Goal: Task Accomplishment & Management: Manage account settings

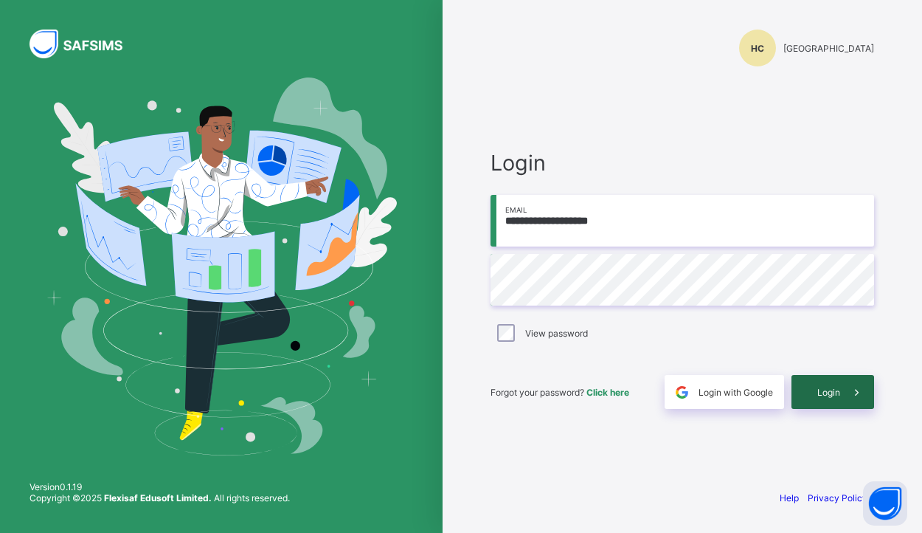
click at [813, 394] on div "Login" at bounding box center [832, 392] width 83 height 34
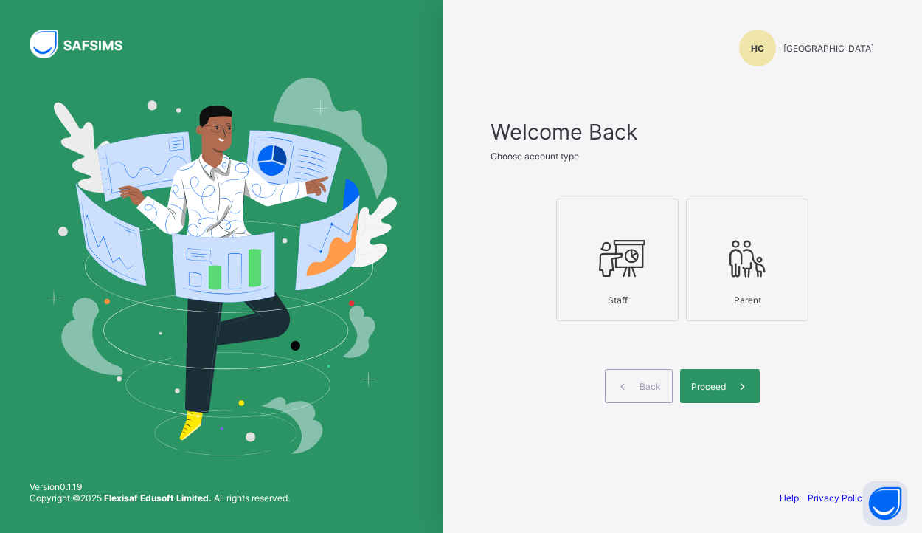
click at [618, 278] on icon at bounding box center [618, 258] width 52 height 44
click at [713, 390] on span "Proceed" at bounding box center [708, 386] width 35 height 11
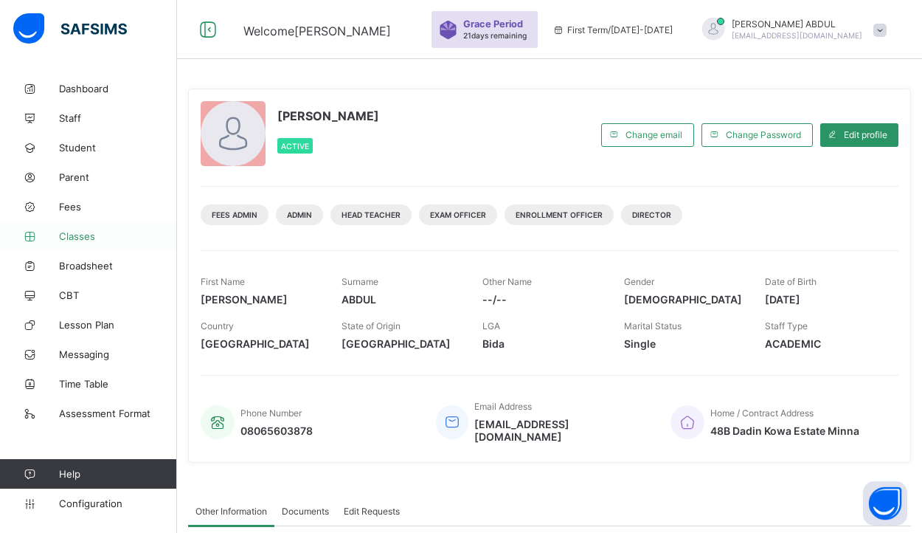
click at [98, 233] on span "Classes" at bounding box center [118, 236] width 118 height 12
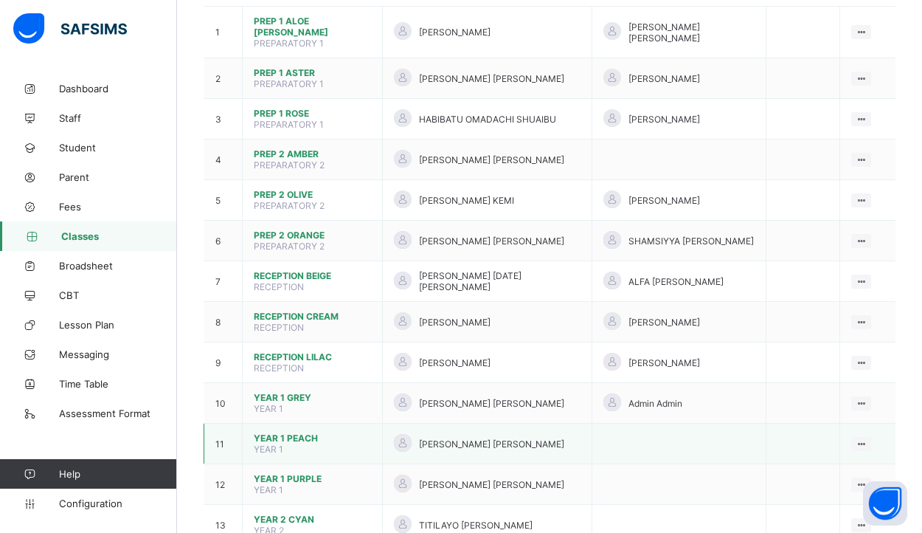
scroll to position [188, 0]
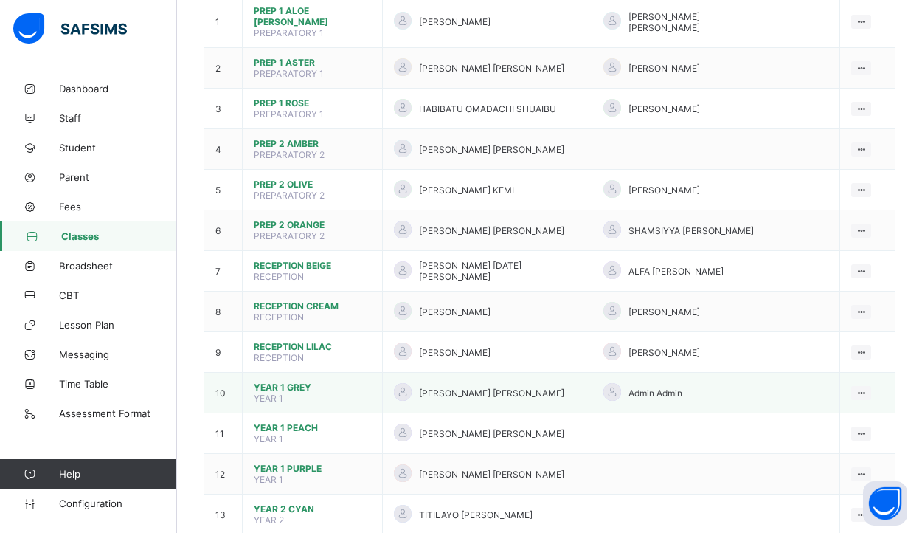
click at [308, 381] on span "YEAR 1 GREY" at bounding box center [312, 386] width 117 height 11
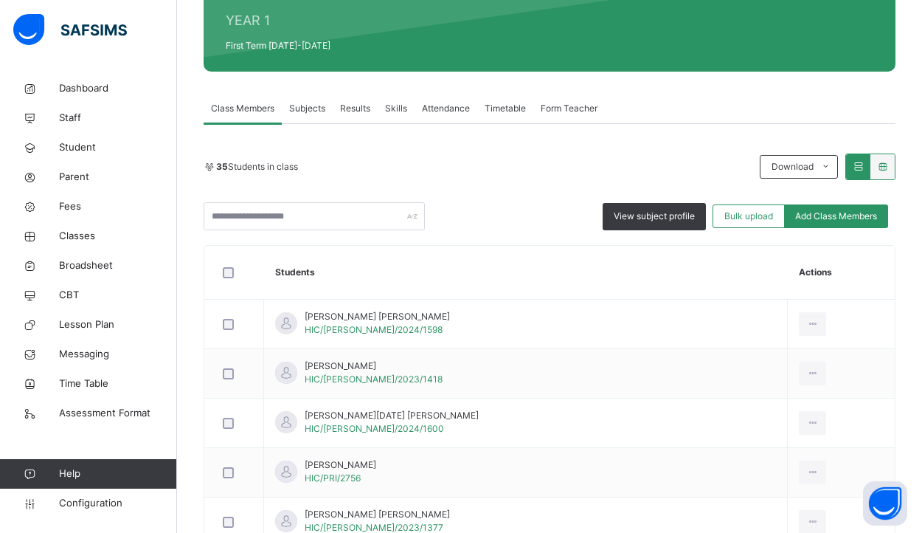
scroll to position [210, 0]
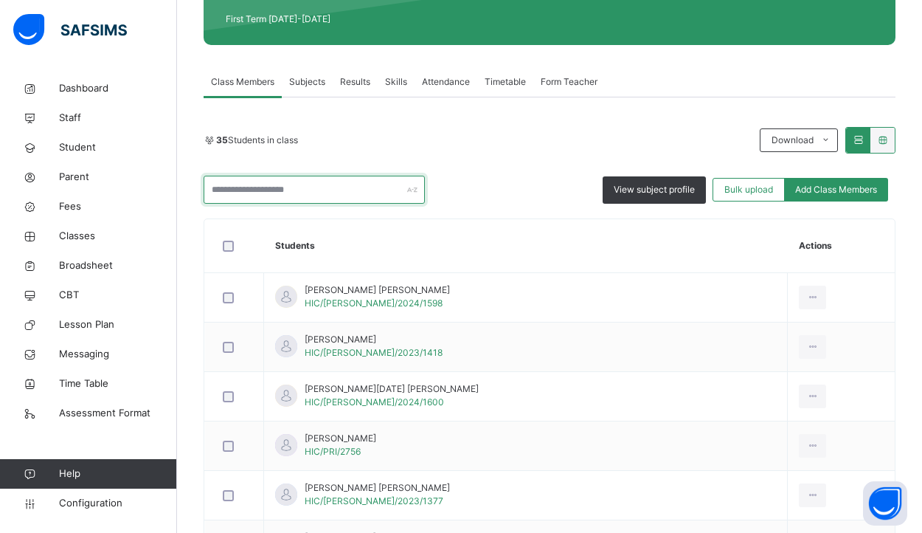
click at [300, 195] on input "text" at bounding box center [314, 190] width 221 height 28
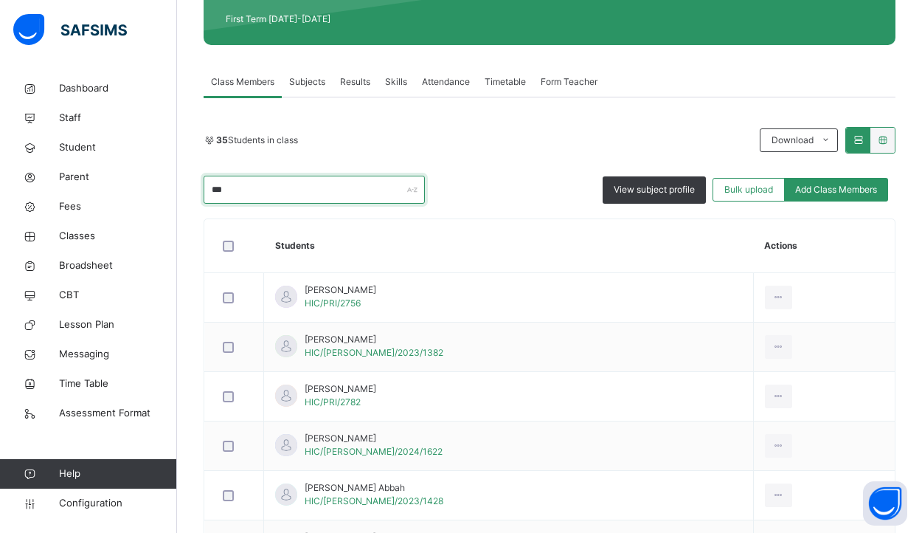
scroll to position [81, 0]
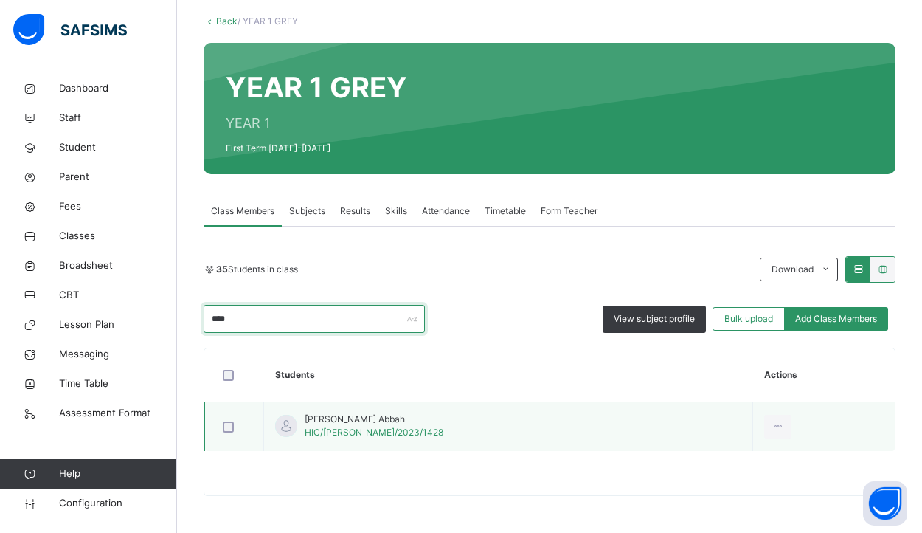
type input "****"
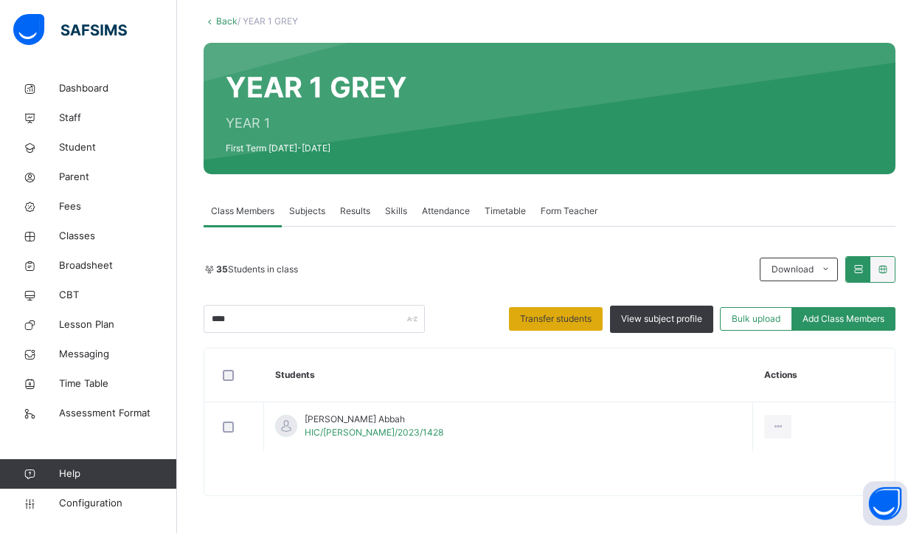
click at [569, 319] on span "Transfer students" at bounding box center [556, 318] width 72 height 13
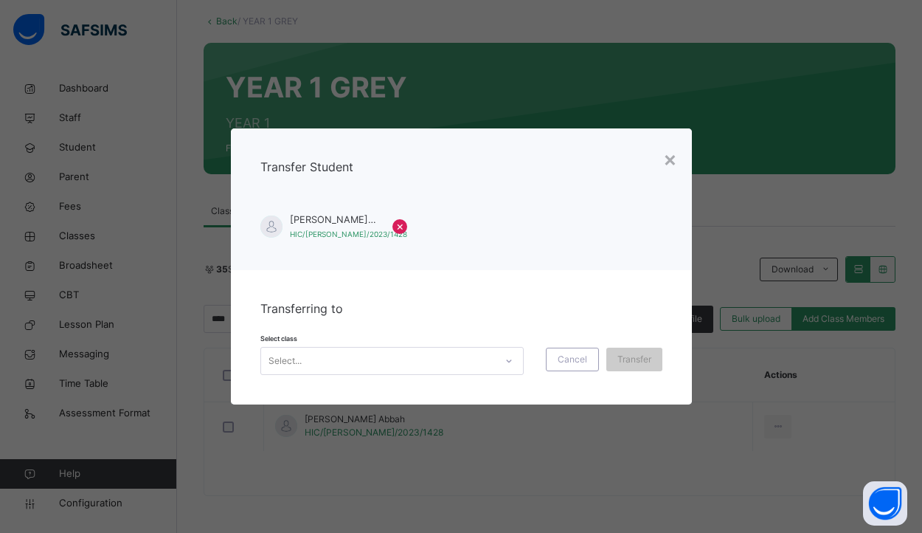
click at [396, 223] on span "×" at bounding box center [400, 226] width 8 height 18
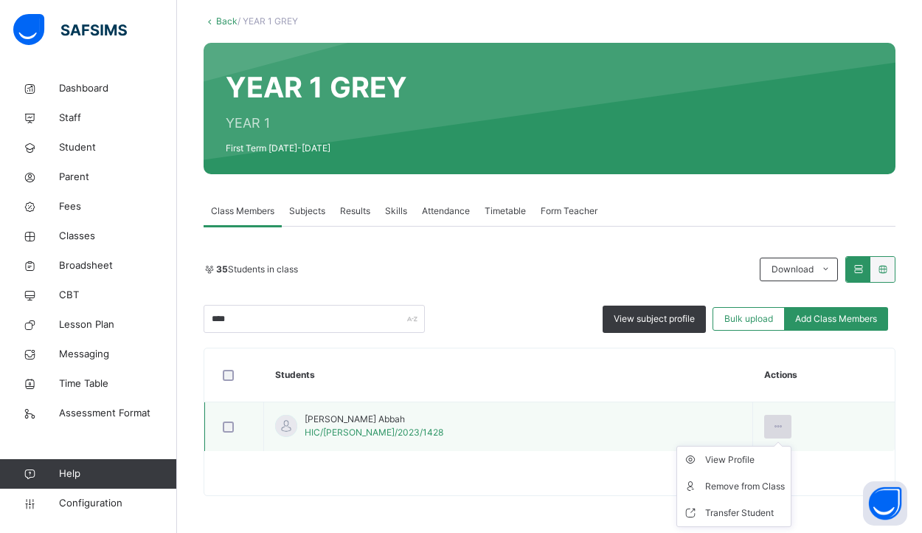
click at [764, 426] on div at bounding box center [777, 427] width 27 height 24
click at [724, 481] on div "Remove from Class" at bounding box center [745, 486] width 80 height 15
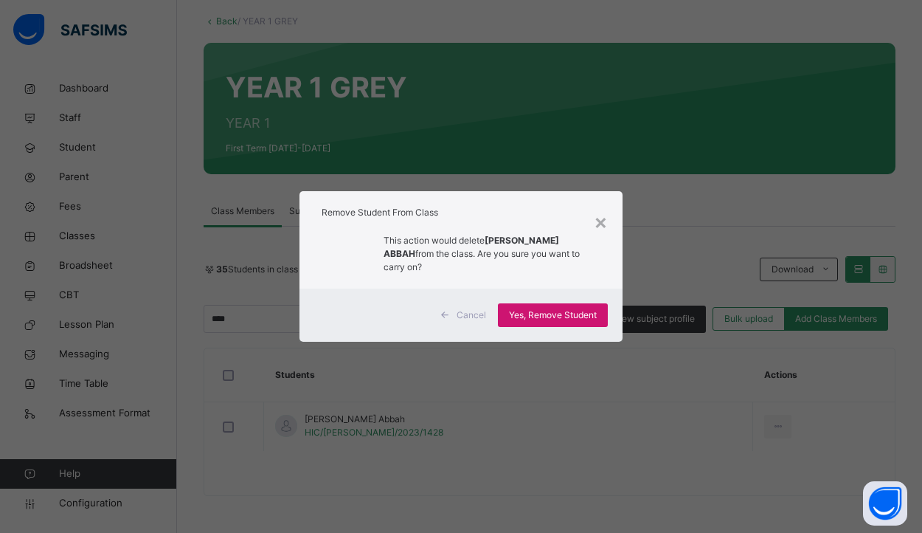
click at [531, 314] on span "Yes, Remove Student" at bounding box center [553, 314] width 88 height 13
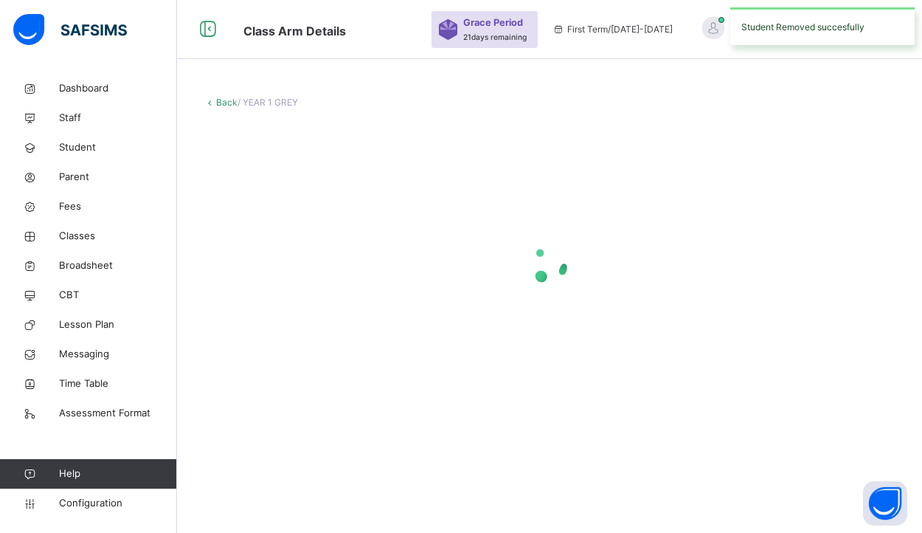
scroll to position [0, 0]
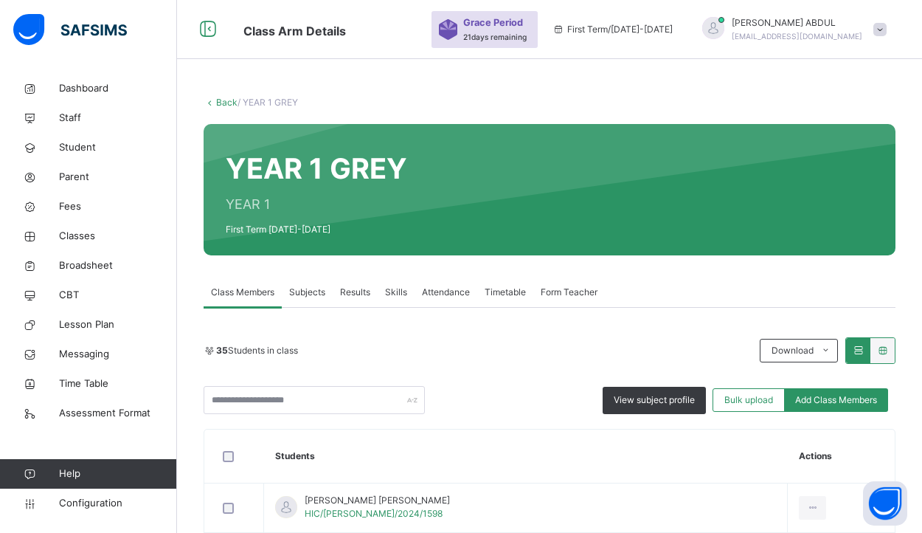
click at [214, 100] on icon at bounding box center [210, 102] width 13 height 11
click at [223, 102] on link "Back" at bounding box center [226, 102] width 21 height 11
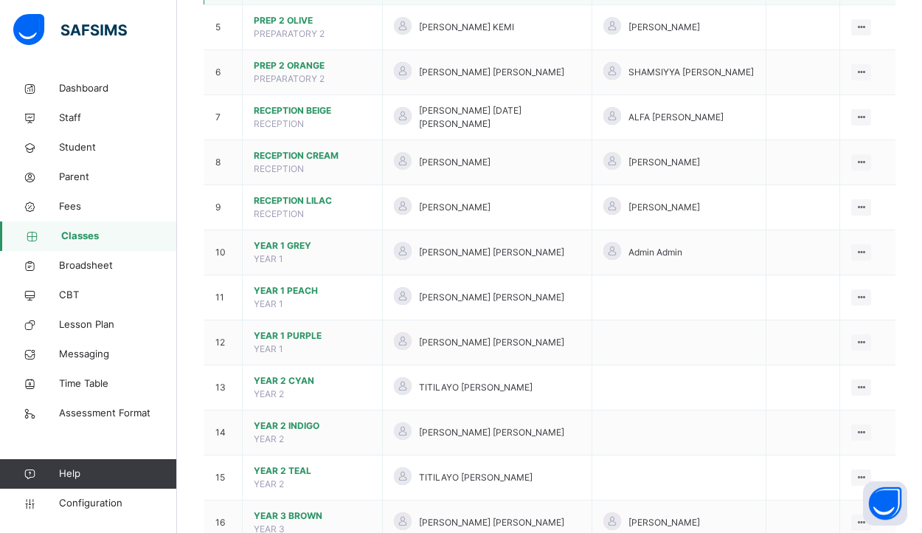
scroll to position [379, 0]
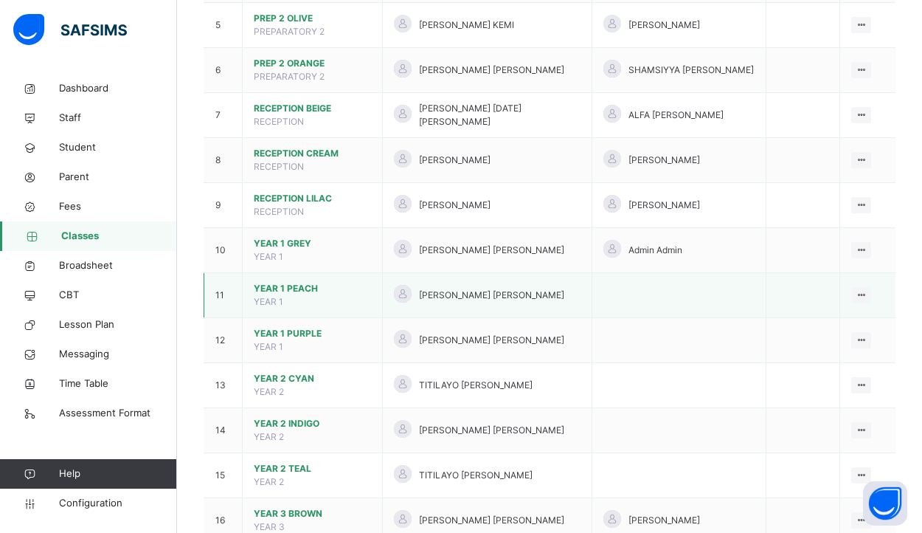
click at [310, 282] on span "YEAR 1 PEACH" at bounding box center [312, 288] width 117 height 13
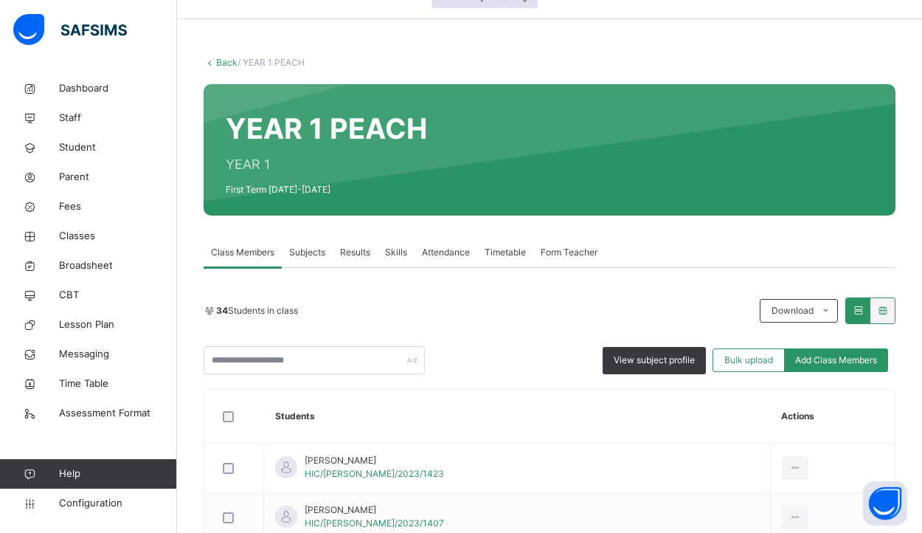
scroll to position [97, 0]
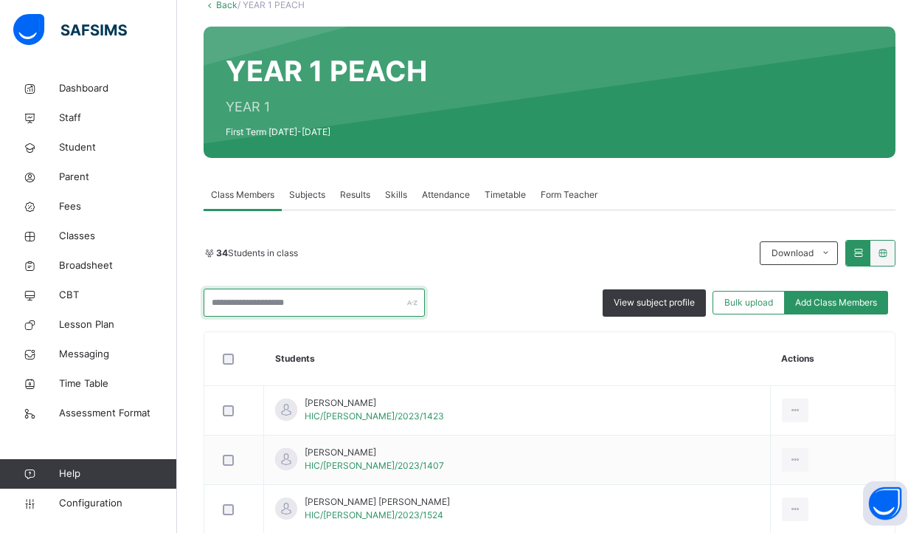
click at [317, 311] on input "text" at bounding box center [314, 302] width 221 height 28
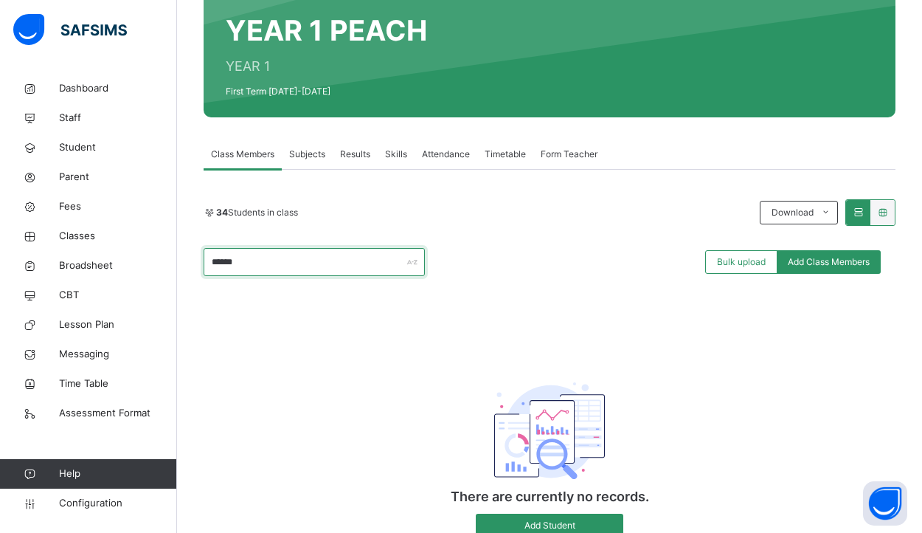
scroll to position [132, 0]
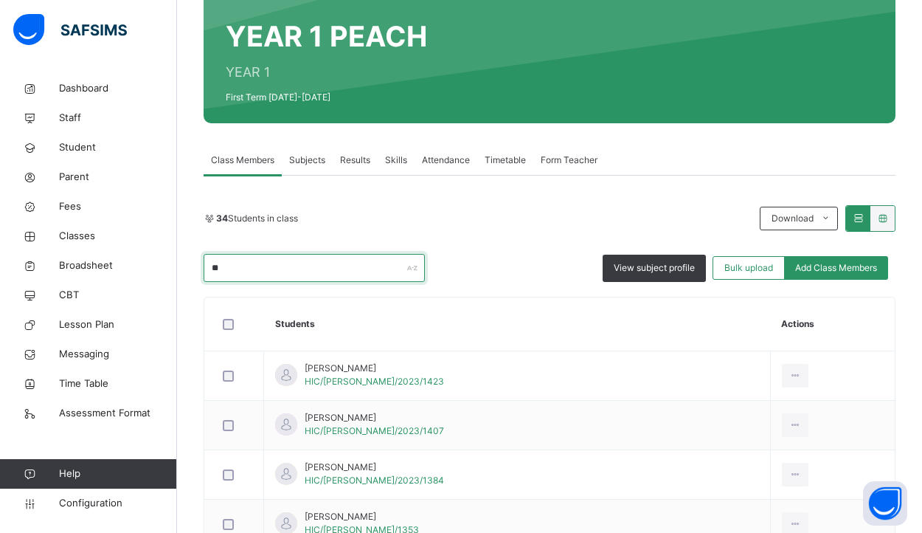
type input "*"
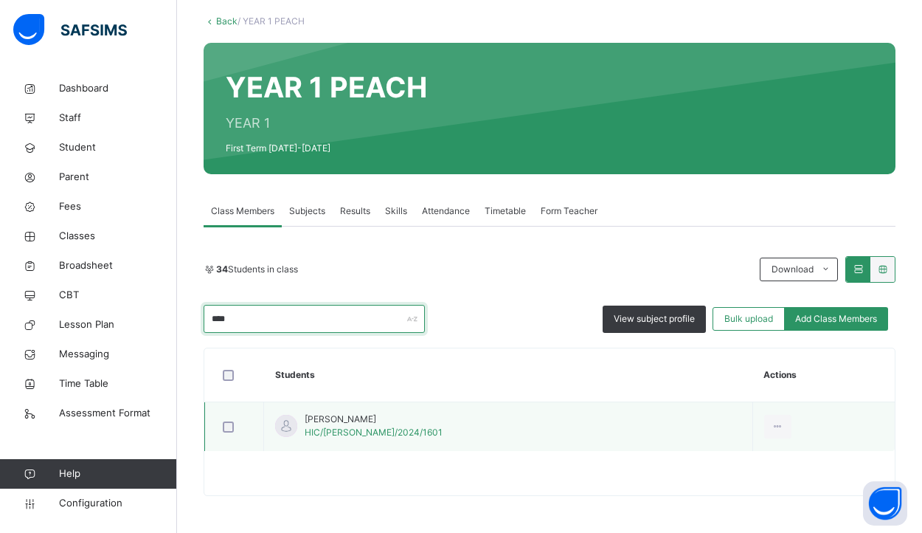
type input "****"
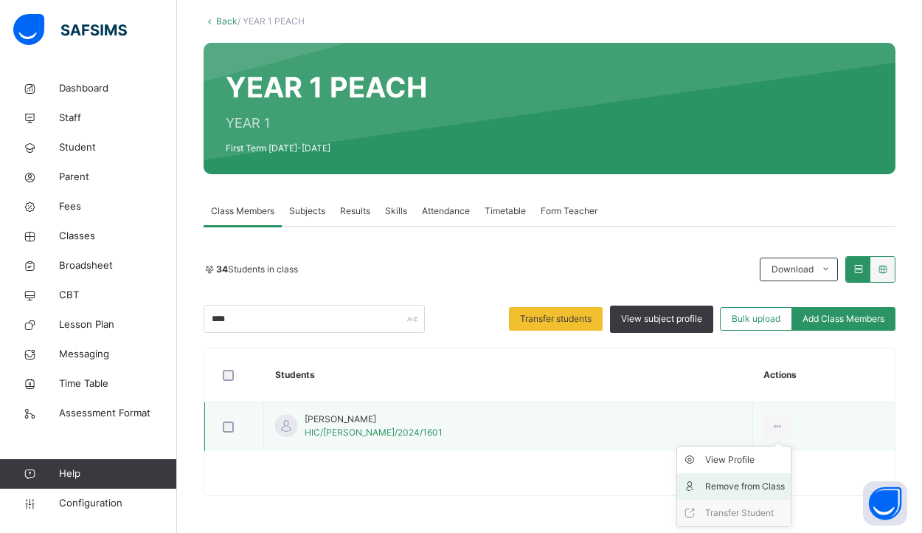
click at [705, 482] on div "Remove from Class" at bounding box center [745, 486] width 80 height 15
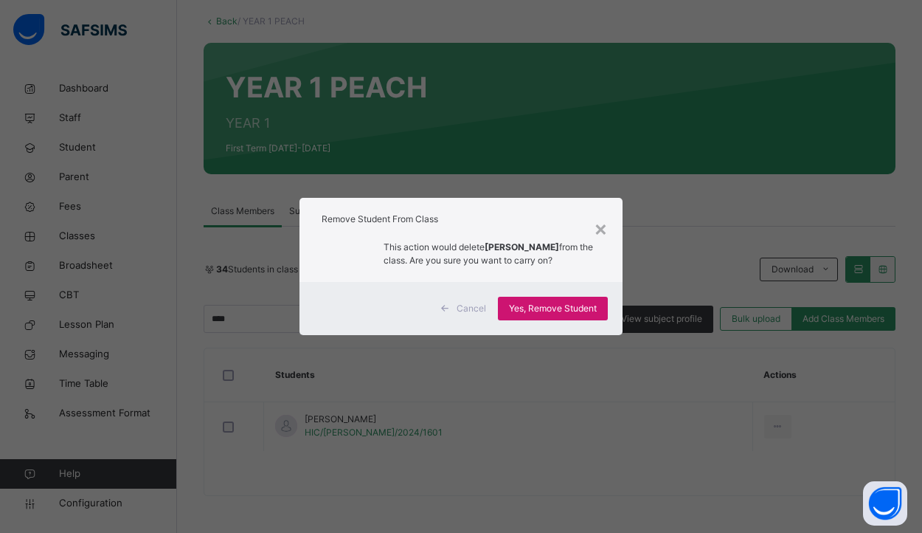
click at [547, 313] on span "Yes, Remove Student" at bounding box center [553, 308] width 88 height 13
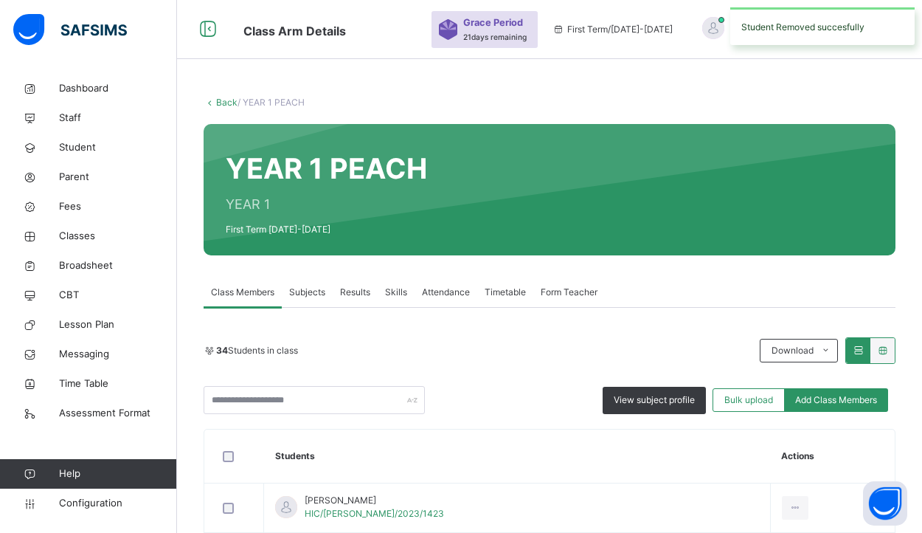
scroll to position [41, 0]
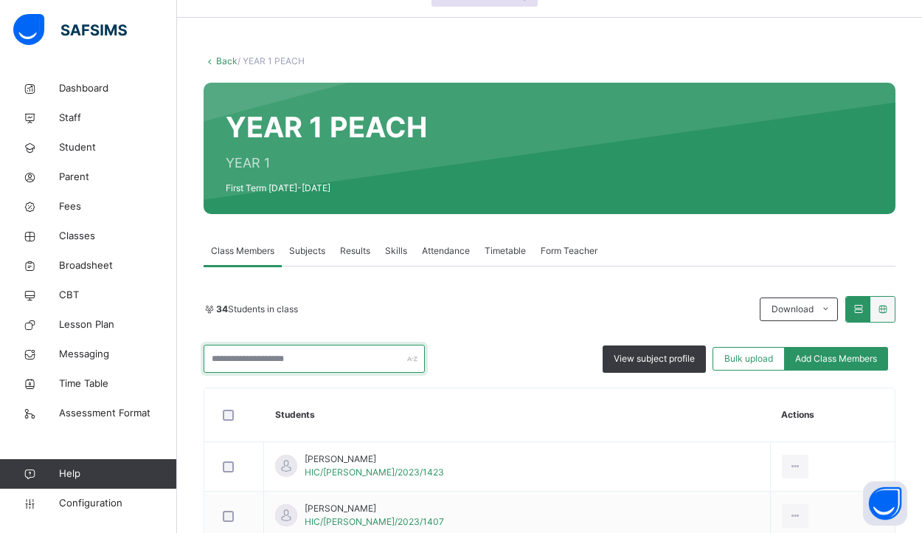
click at [383, 358] on input "text" at bounding box center [314, 358] width 221 height 28
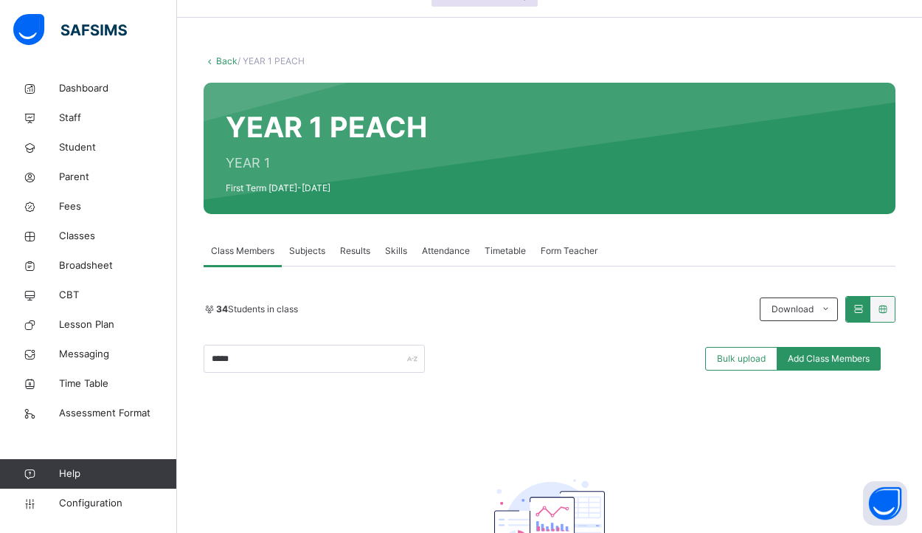
drag, startPoint x: 319, startPoint y: 531, endPoint x: 231, endPoint y: 468, distance: 108.5
click at [273, 370] on input "*****" at bounding box center [314, 358] width 221 height 28
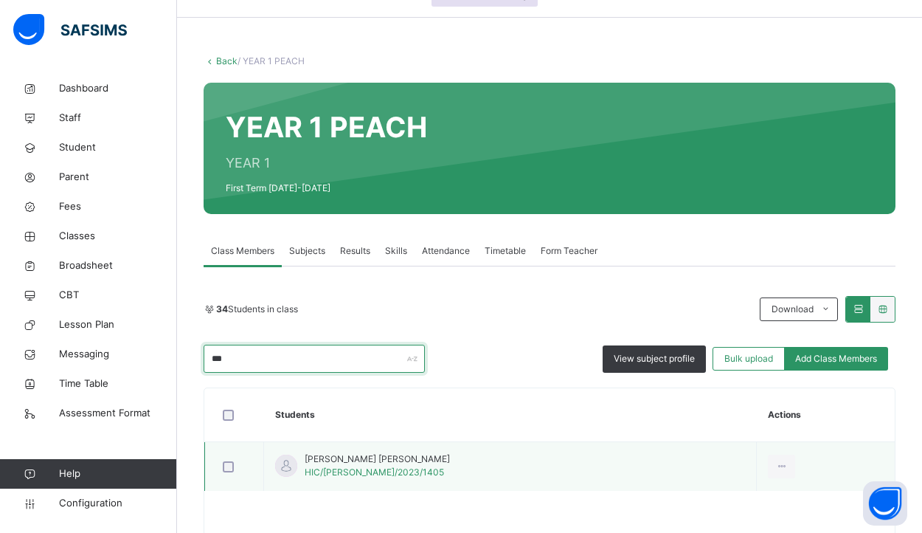
type input "***"
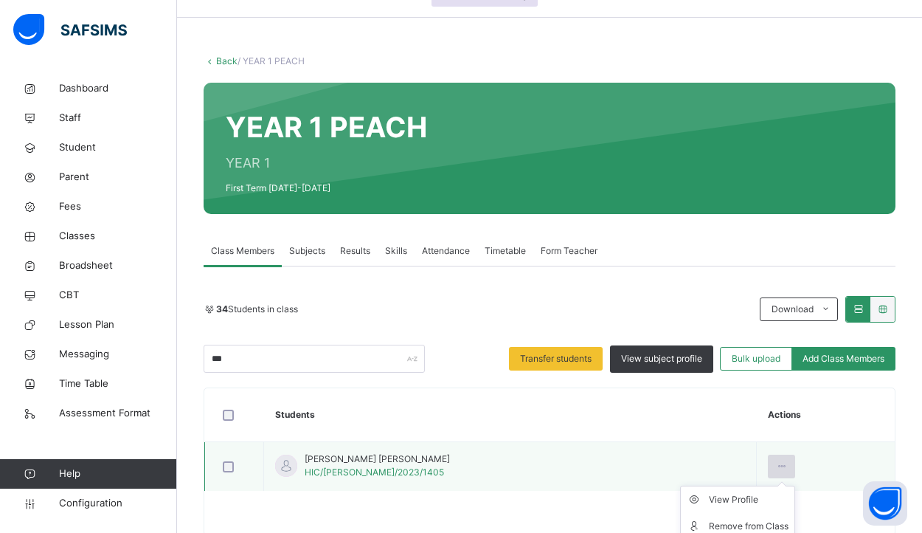
click at [775, 465] on icon at bounding box center [781, 465] width 13 height 13
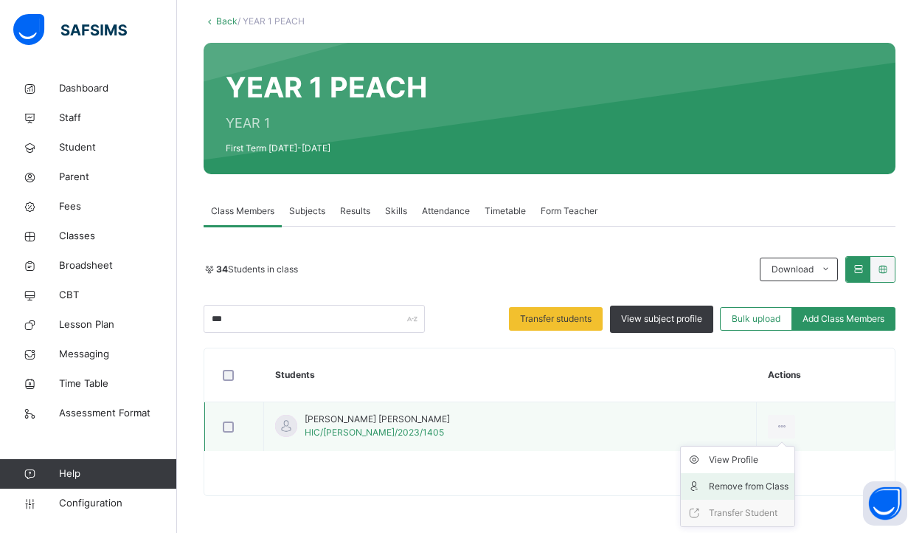
scroll to position [81, 0]
click at [710, 487] on div "Remove from Class" at bounding box center [749, 486] width 80 height 15
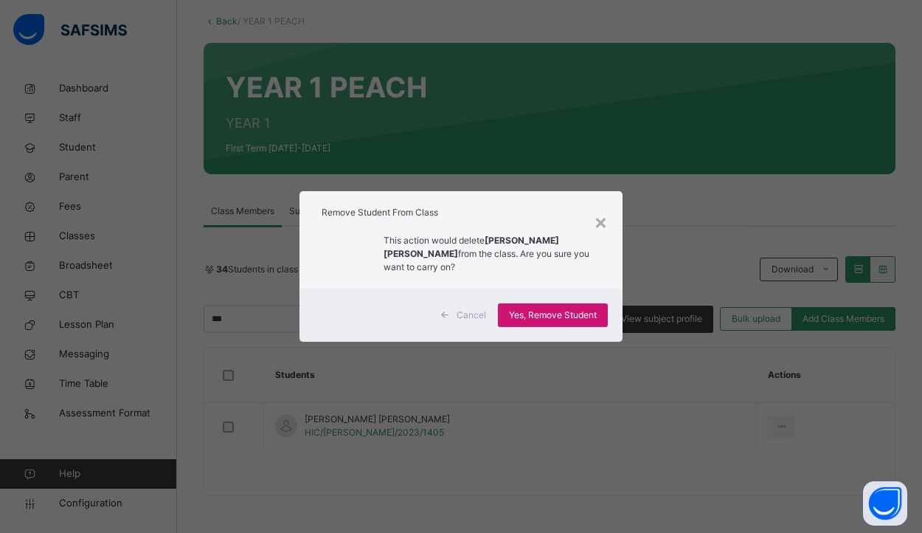
click at [559, 323] on div "Yes, Remove Student" at bounding box center [553, 315] width 110 height 24
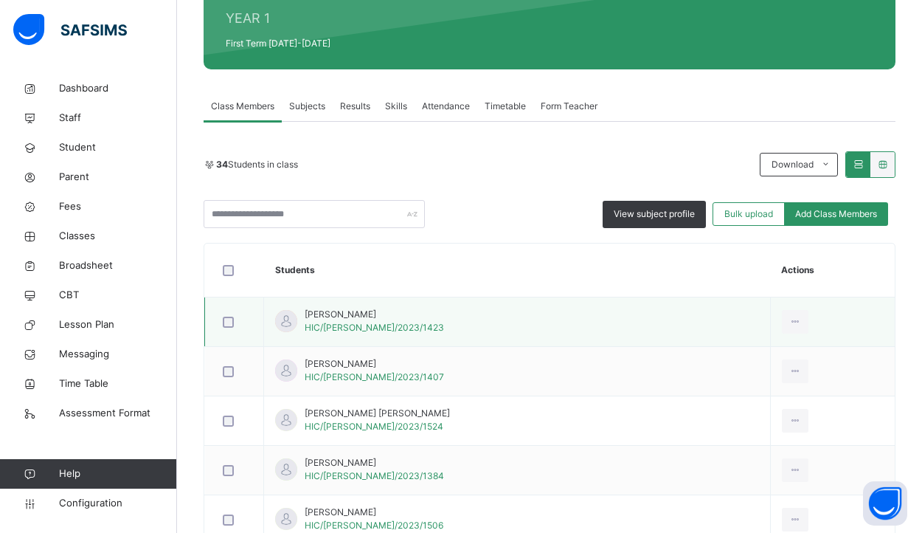
scroll to position [187, 0]
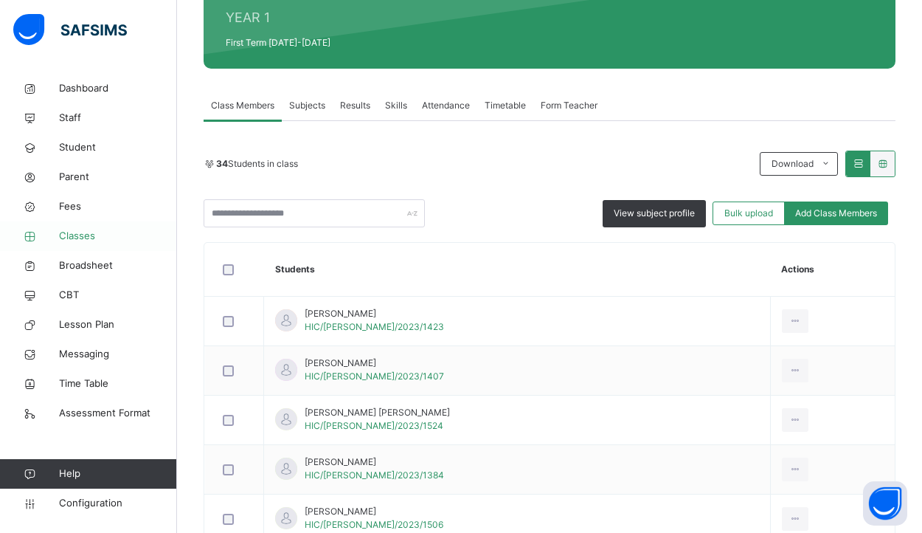
click at [98, 238] on span "Classes" at bounding box center [118, 236] width 118 height 15
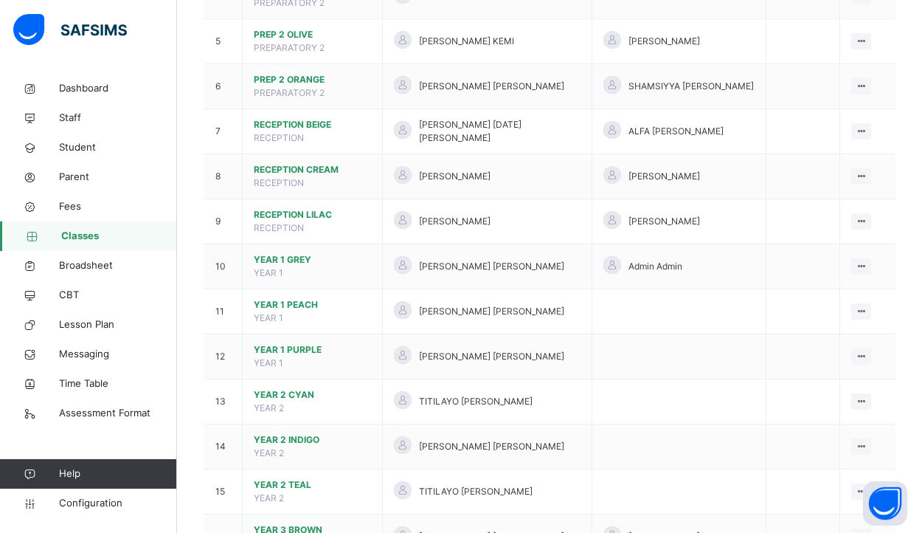
scroll to position [365, 0]
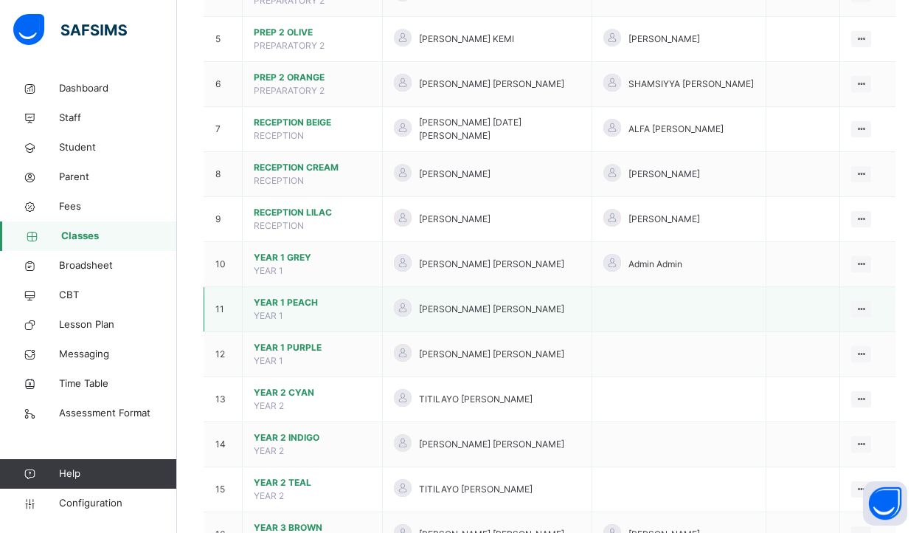
click at [314, 296] on span "YEAR 1 PEACH" at bounding box center [312, 302] width 117 height 13
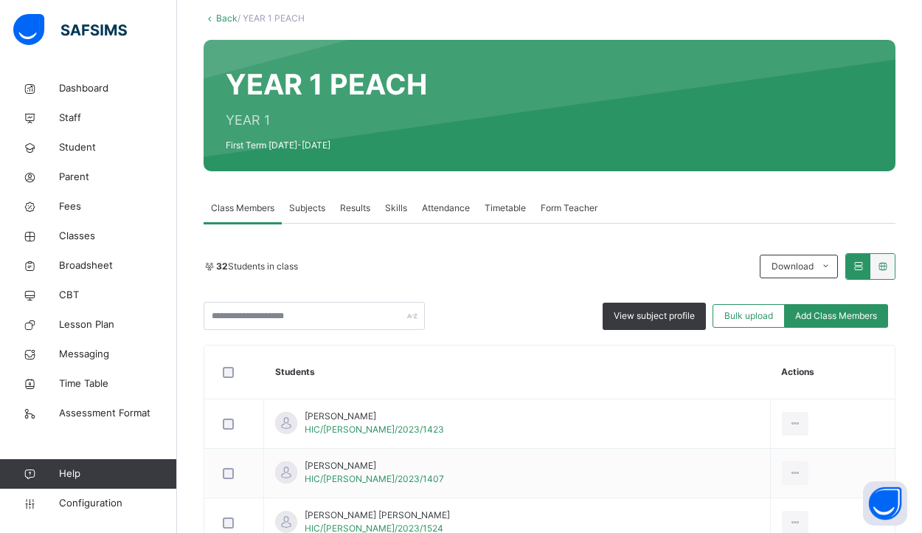
scroll to position [85, 0]
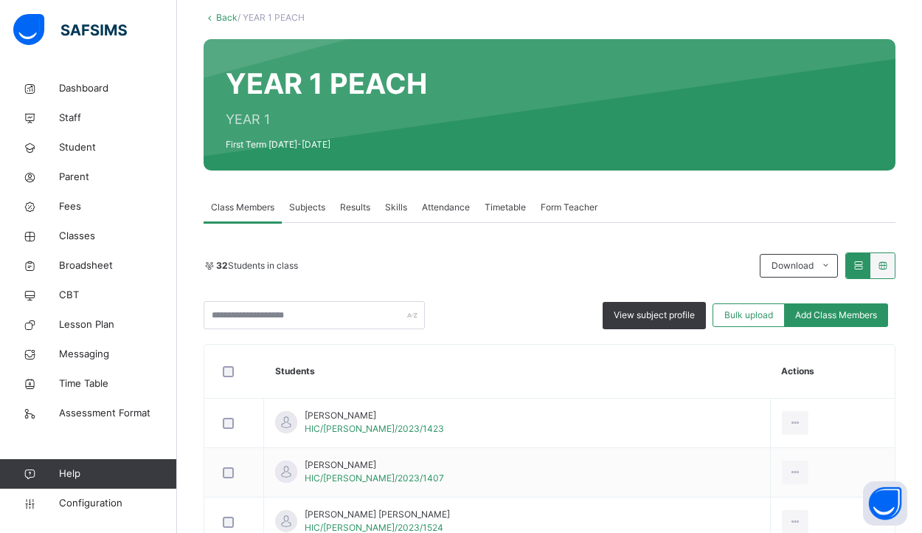
click at [232, 12] on link "Back" at bounding box center [226, 17] width 21 height 11
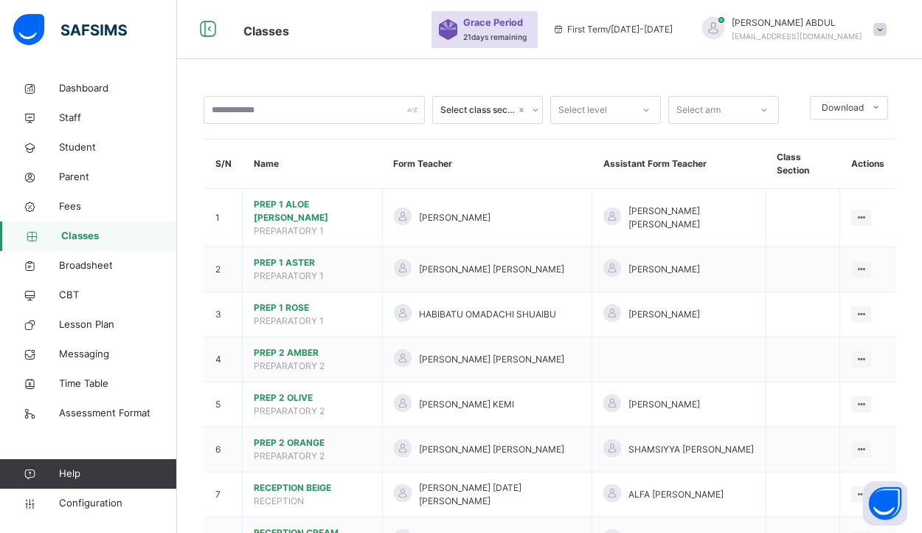
scroll to position [301, 0]
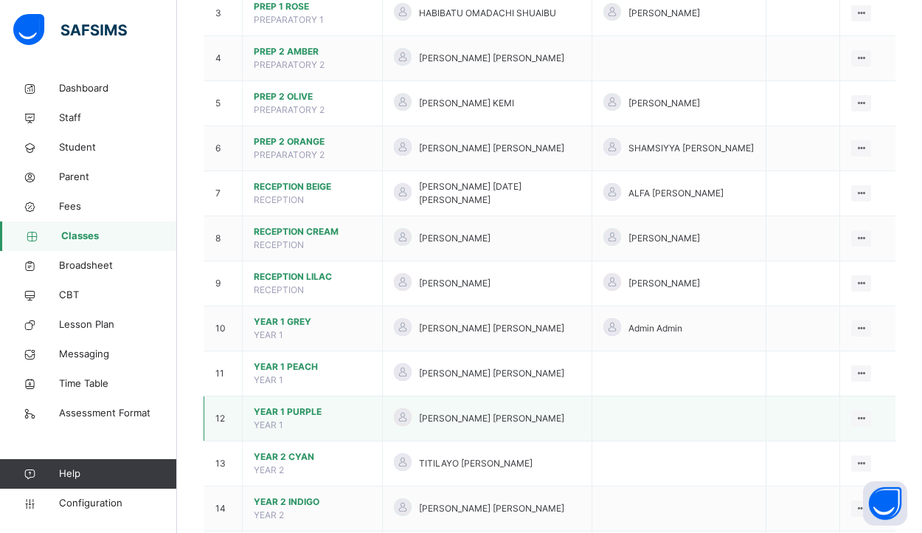
click at [316, 405] on span "YEAR 1 PURPLE" at bounding box center [312, 411] width 117 height 13
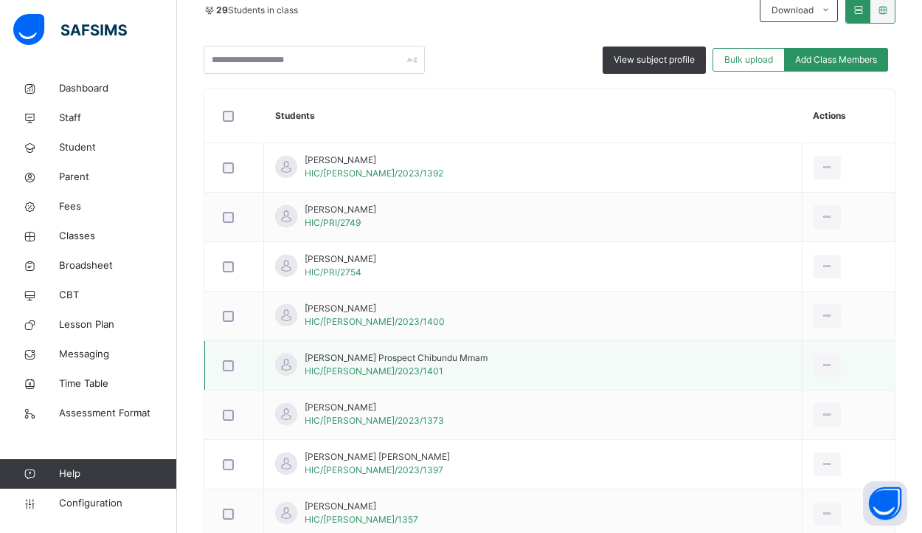
scroll to position [324, 0]
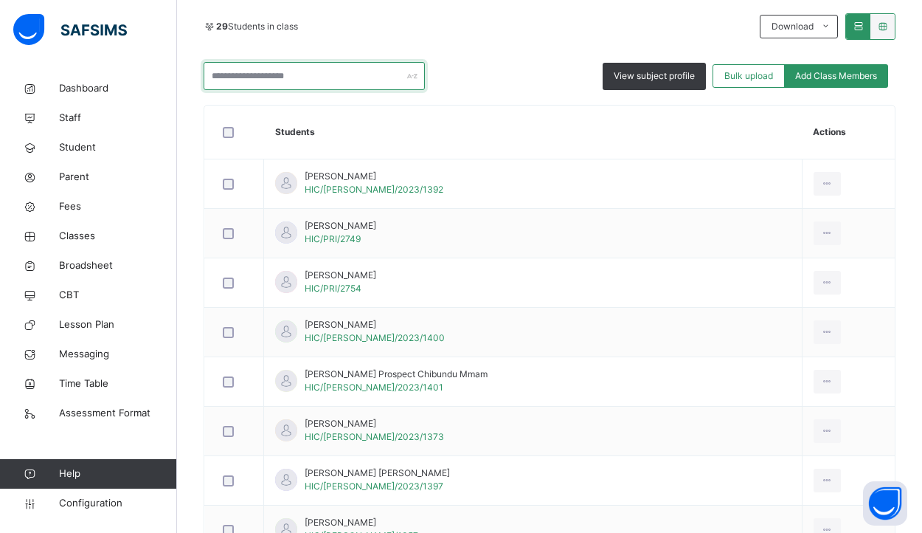
click at [293, 78] on input "text" at bounding box center [314, 76] width 221 height 28
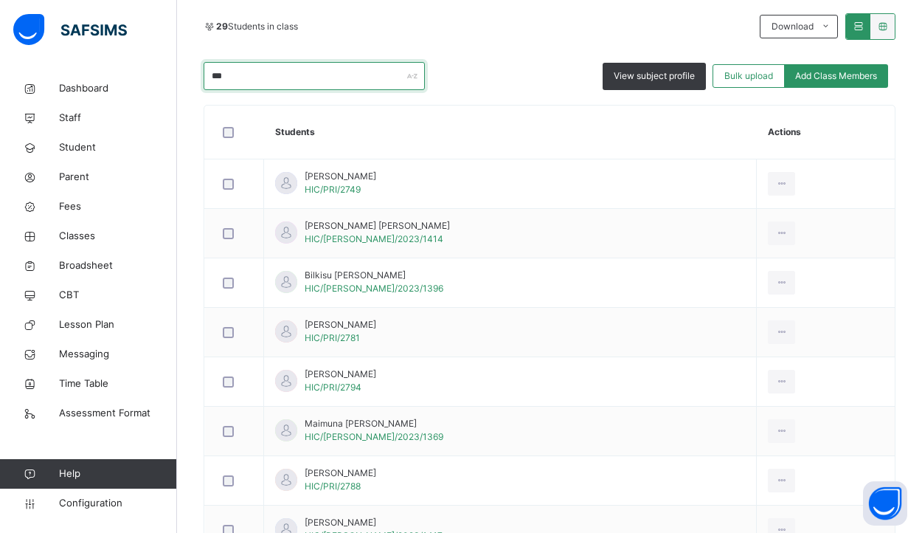
scroll to position [81, 0]
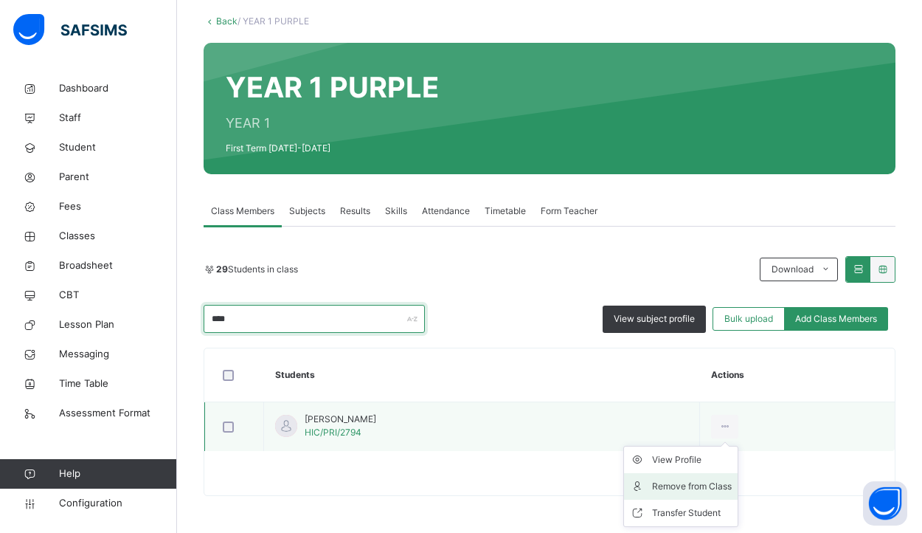
type input "****"
click at [713, 485] on div "Remove from Class" at bounding box center [692, 486] width 80 height 15
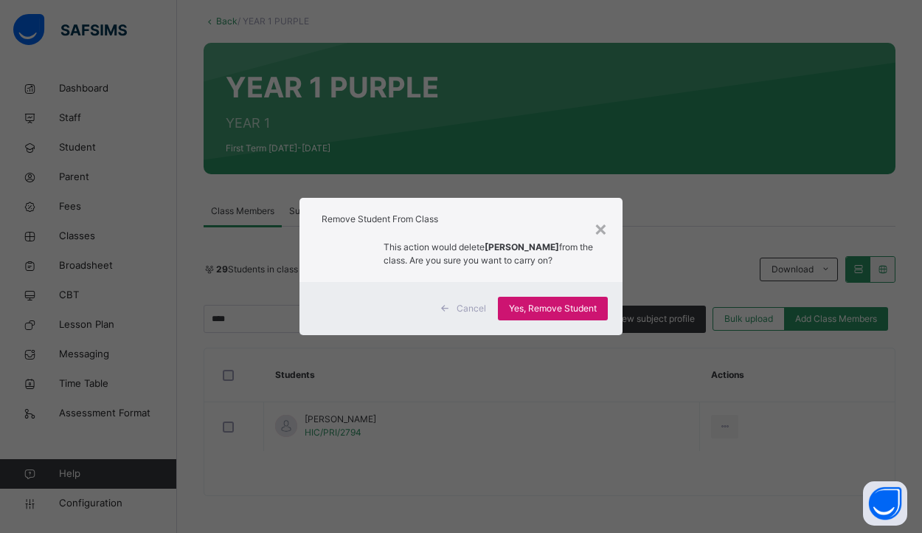
click at [562, 315] on span "Yes, Remove Student" at bounding box center [553, 308] width 88 height 13
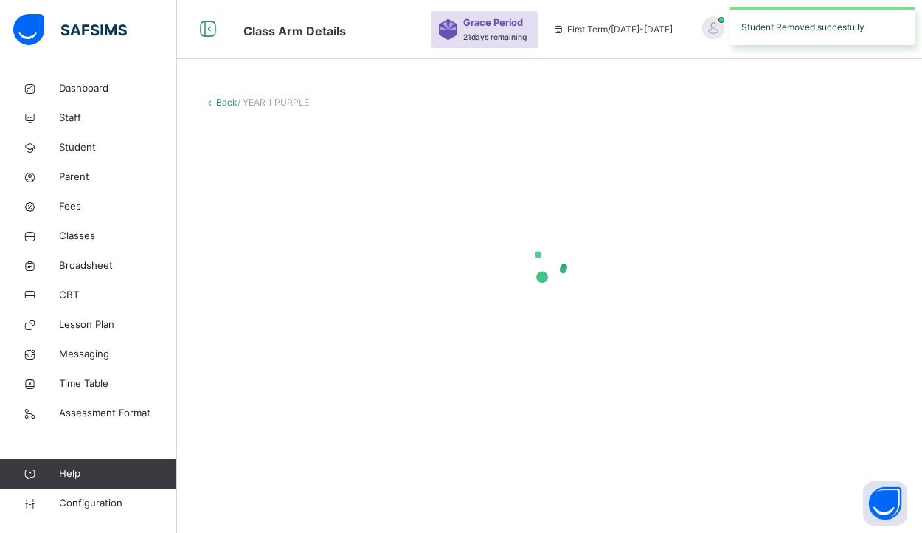
scroll to position [0, 0]
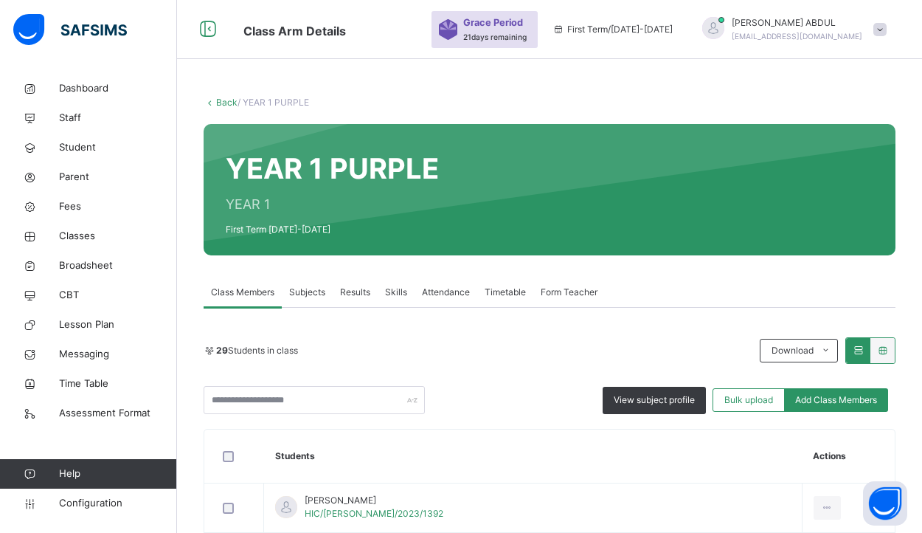
click at [324, 294] on span "Subjects" at bounding box center [307, 291] width 36 height 13
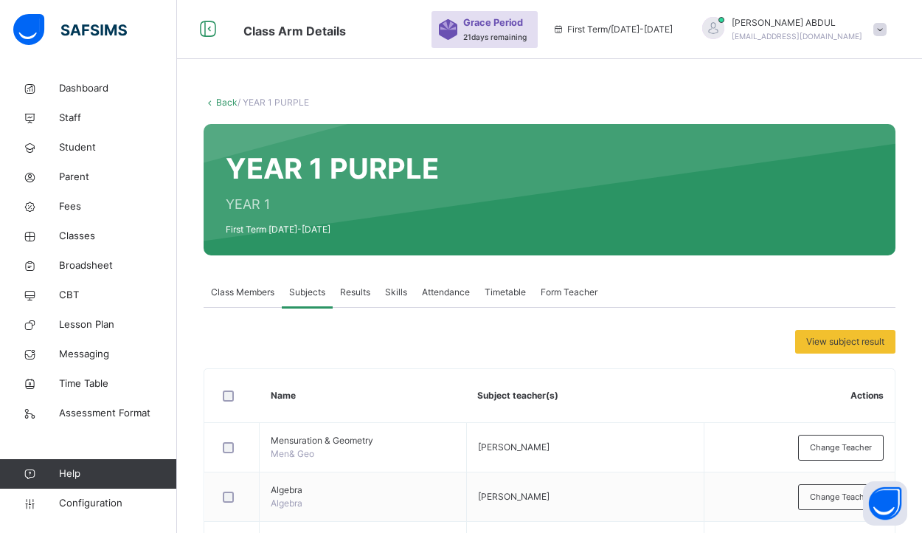
click at [253, 291] on span "Class Members" at bounding box center [242, 291] width 63 height 13
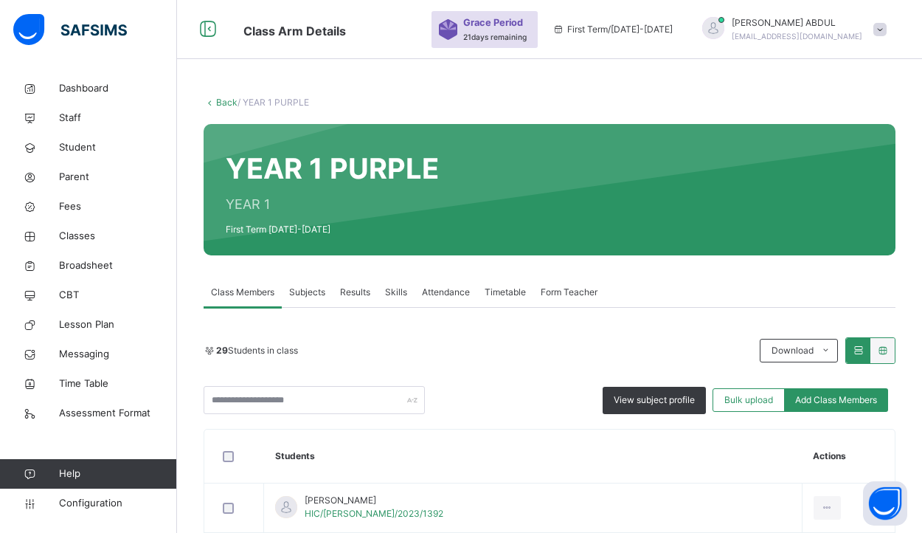
click at [229, 97] on link "Back" at bounding box center [226, 102] width 21 height 11
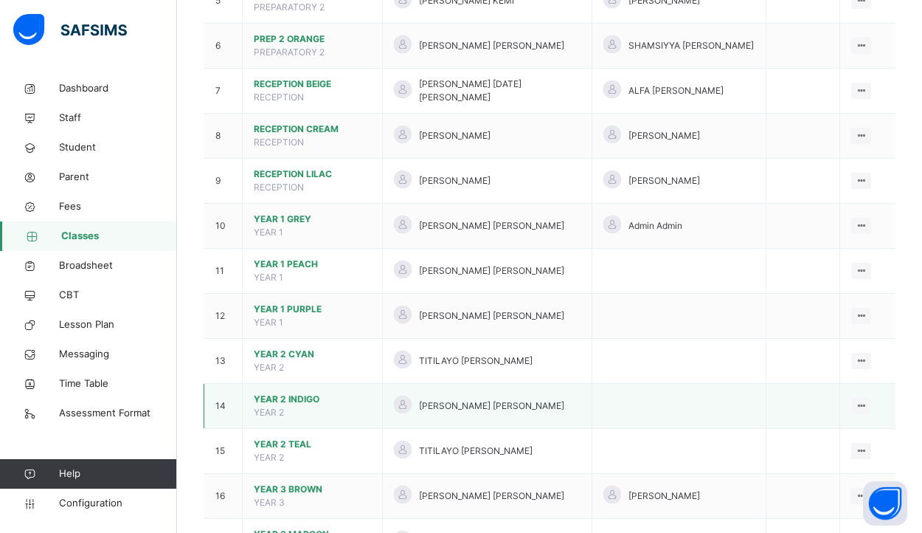
scroll to position [410, 0]
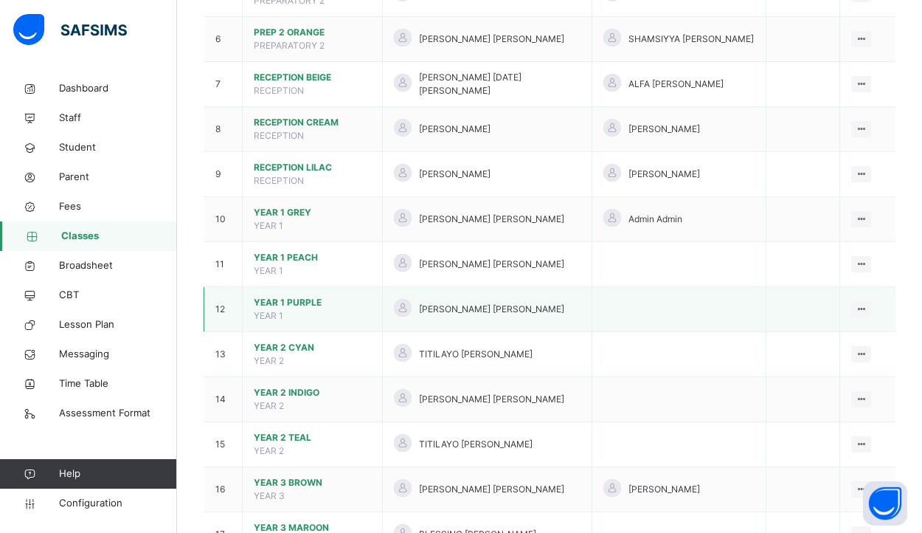
click at [308, 296] on span "YEAR 1 PURPLE" at bounding box center [312, 302] width 117 height 13
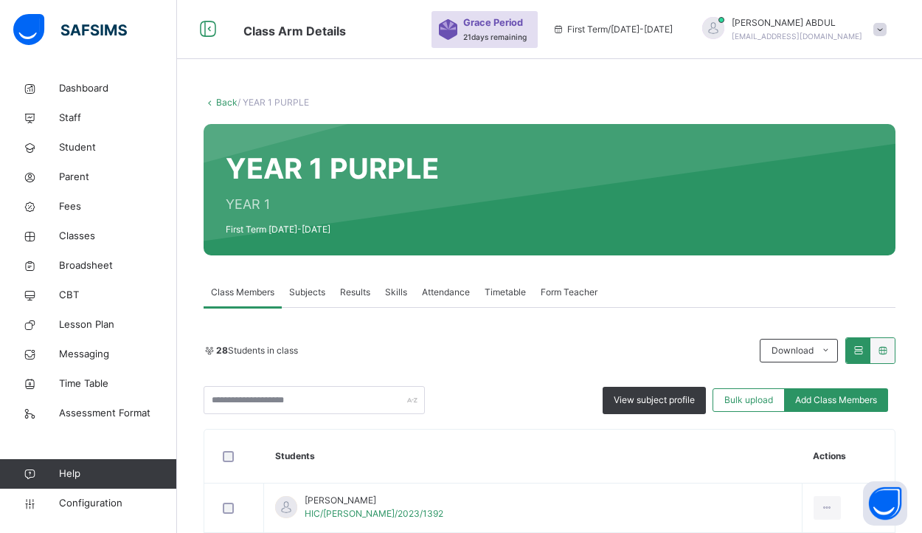
click at [223, 103] on link "Back" at bounding box center [226, 102] width 21 height 11
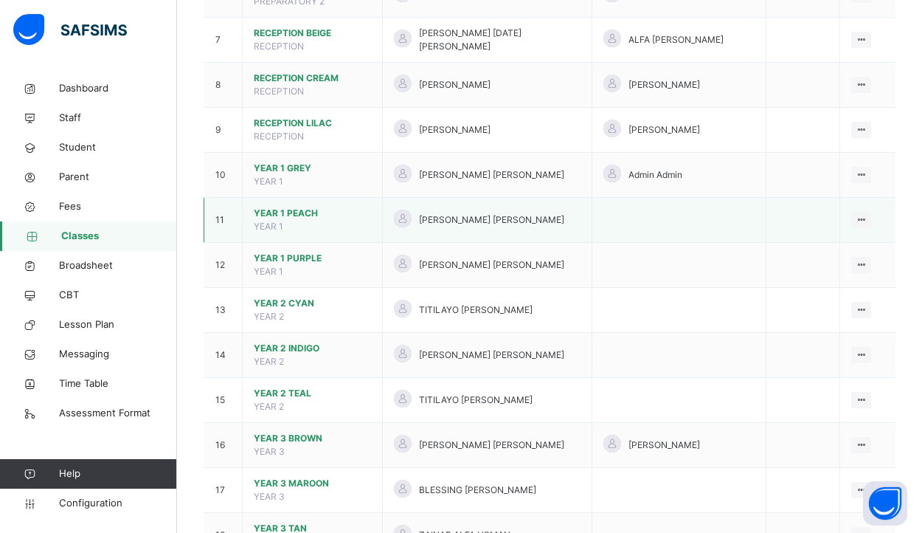
scroll to position [462, 0]
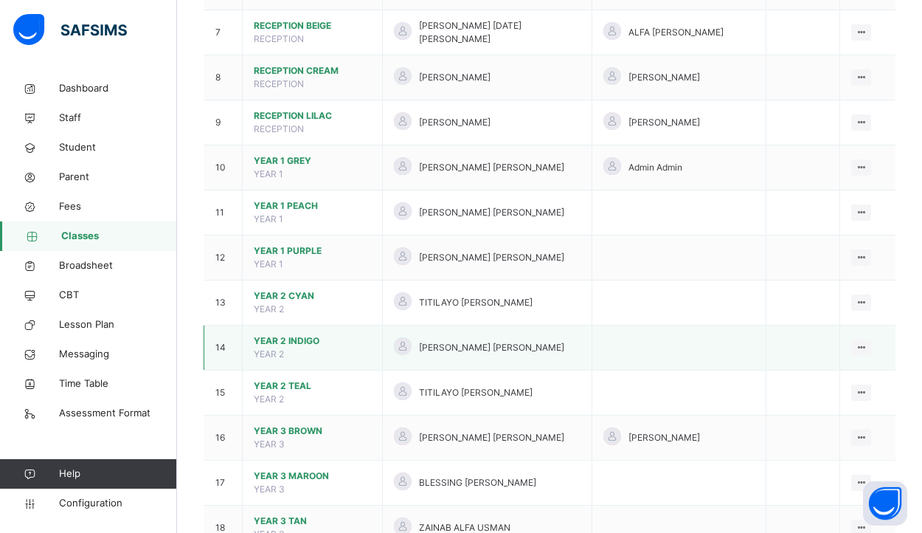
click at [315, 334] on span "YEAR 2 INDIGO" at bounding box center [312, 340] width 117 height 13
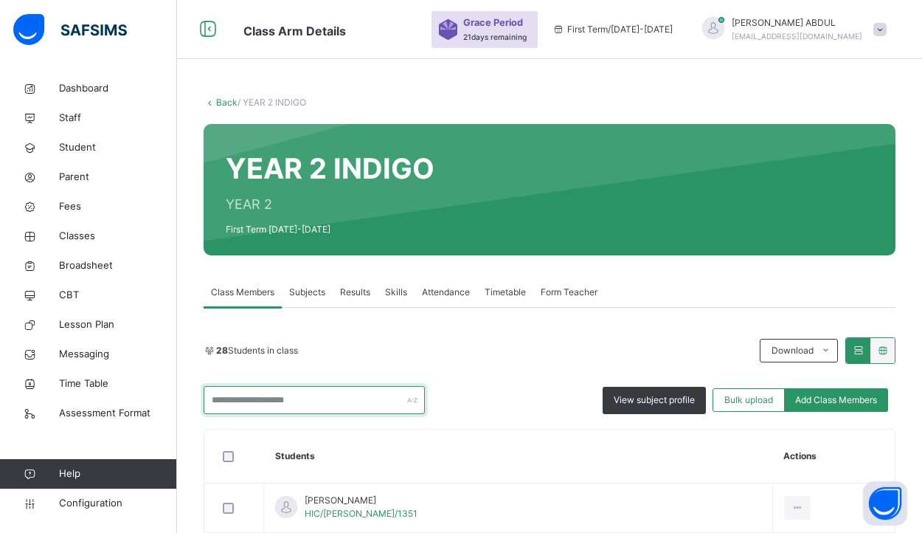
click at [338, 400] on input "text" at bounding box center [314, 400] width 221 height 28
type input "*******"
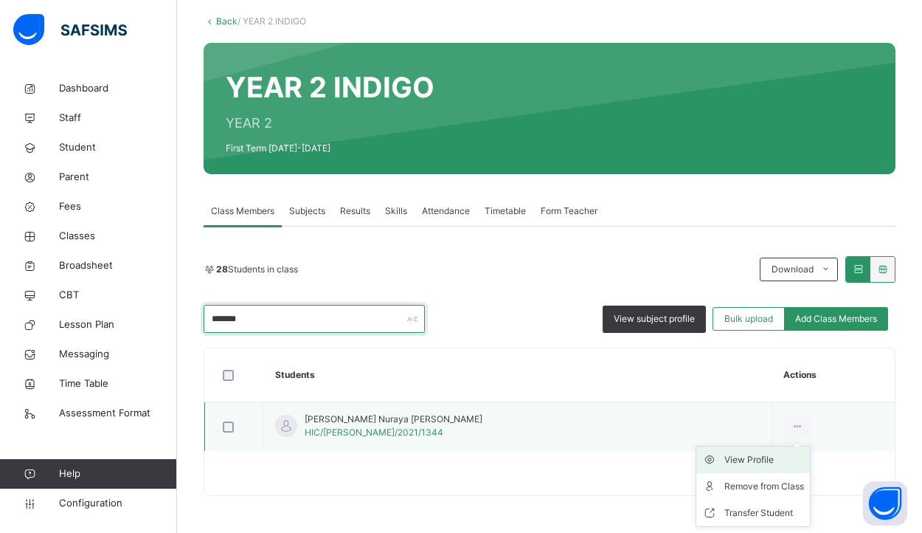
scroll to position [81, 0]
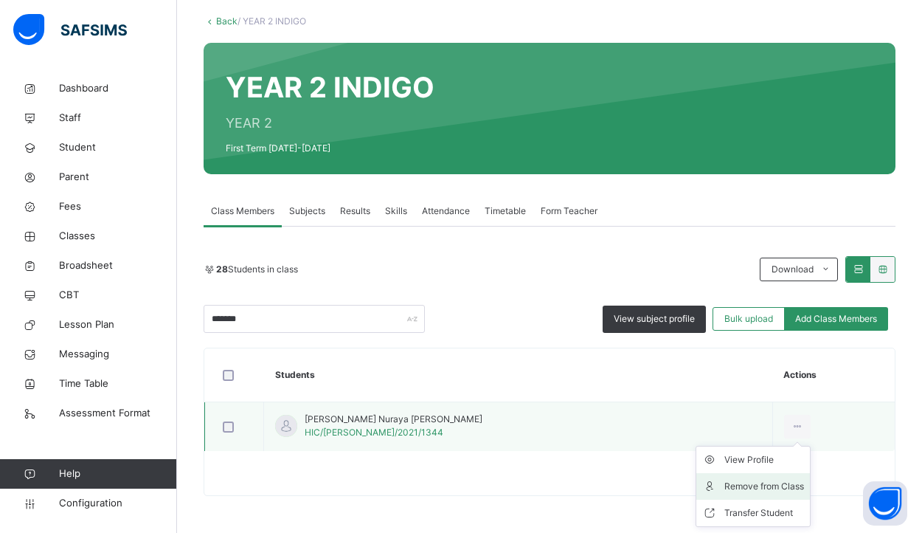
click at [728, 488] on div "Remove from Class" at bounding box center [764, 486] width 80 height 15
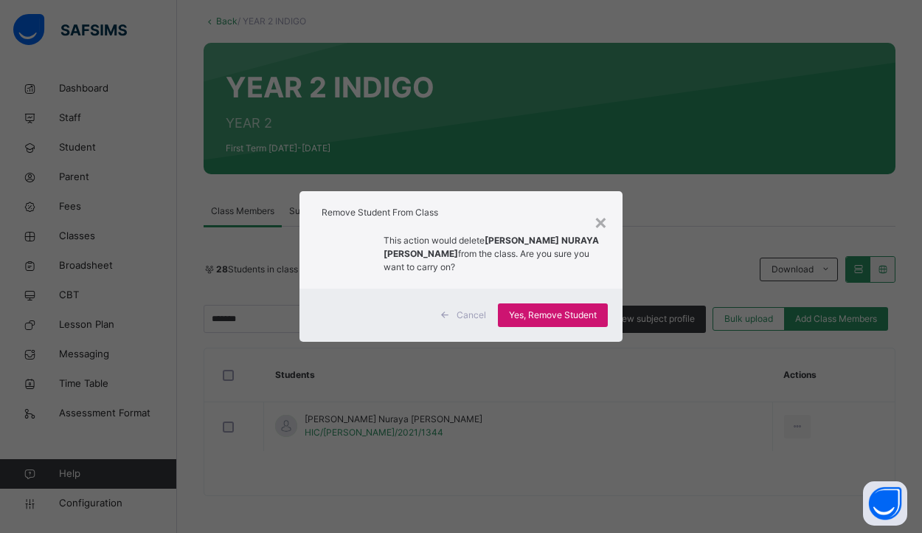
click at [558, 316] on span "Yes, Remove Student" at bounding box center [553, 314] width 88 height 13
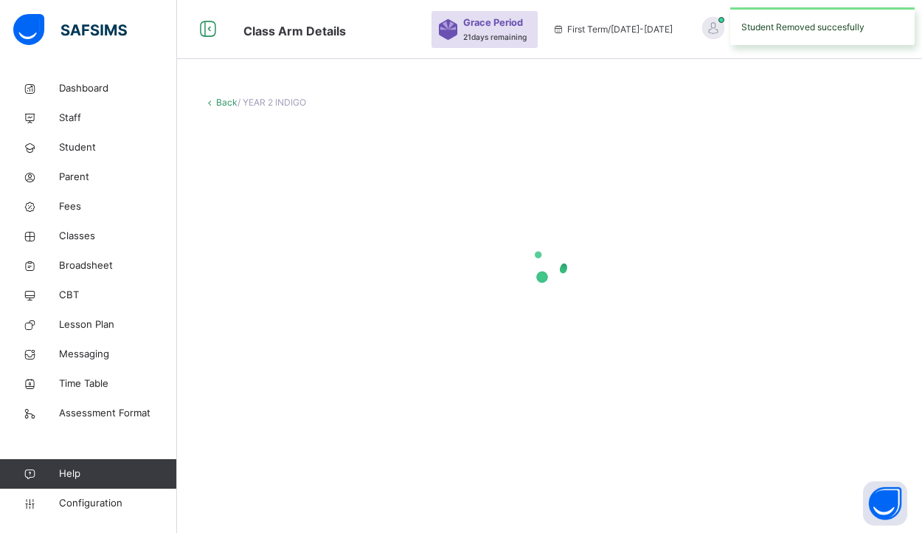
scroll to position [0, 0]
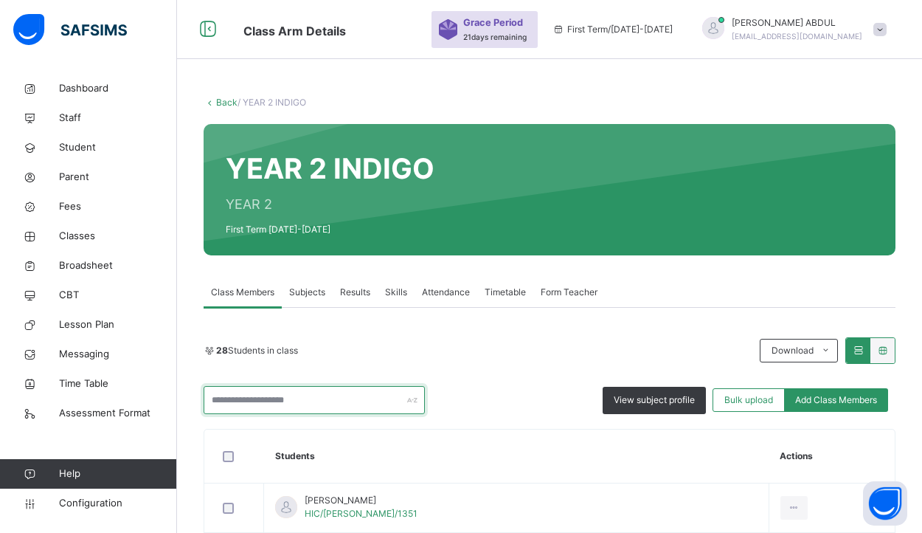
click at [372, 398] on input "text" at bounding box center [314, 400] width 221 height 28
type input "****"
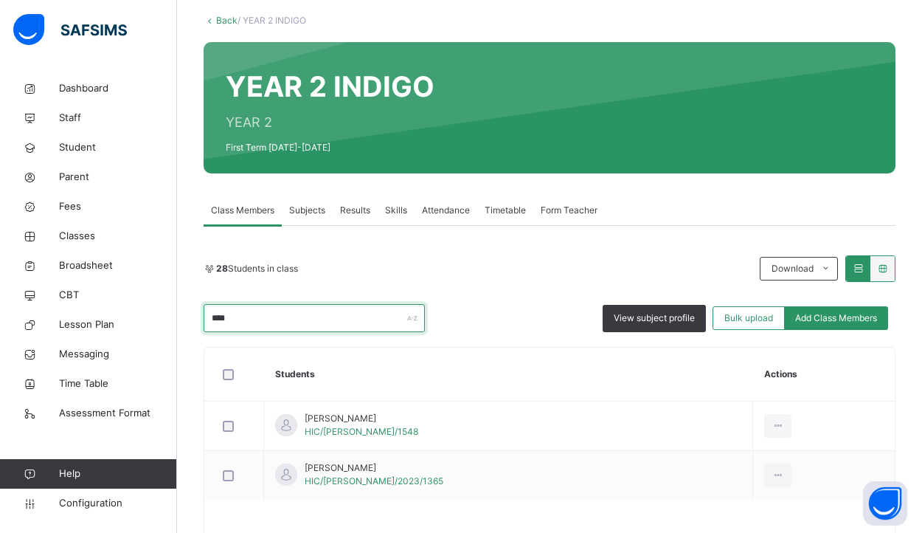
scroll to position [89, 0]
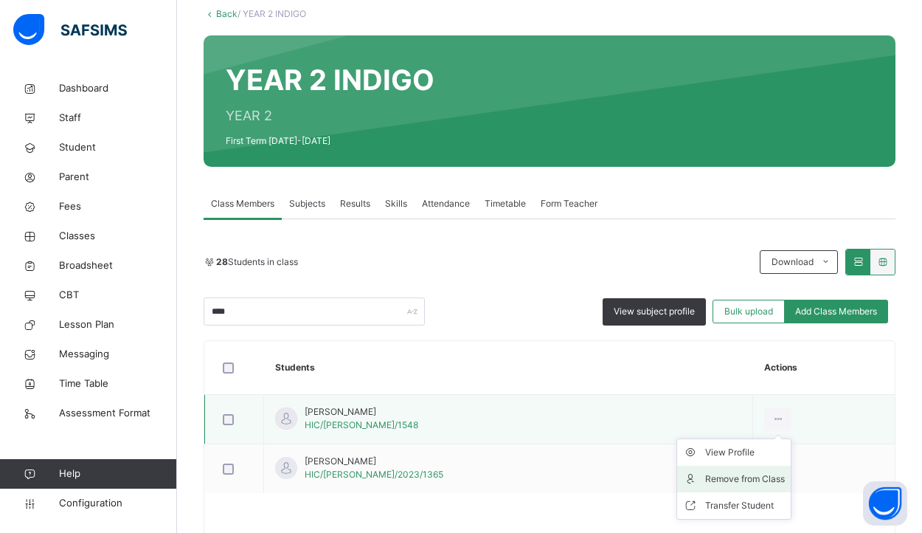
click at [749, 477] on div "Remove from Class" at bounding box center [745, 478] width 80 height 15
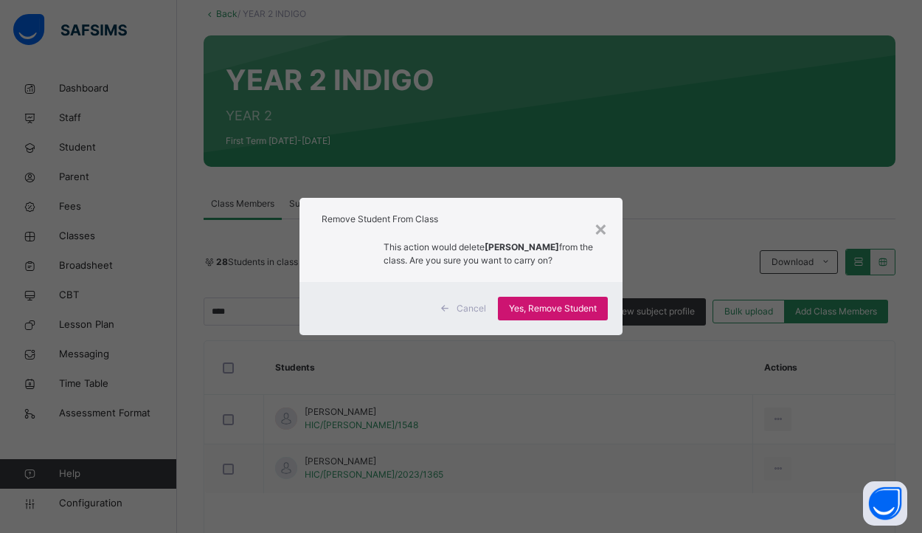
click at [541, 315] on span "Yes, Remove Student" at bounding box center [553, 308] width 88 height 13
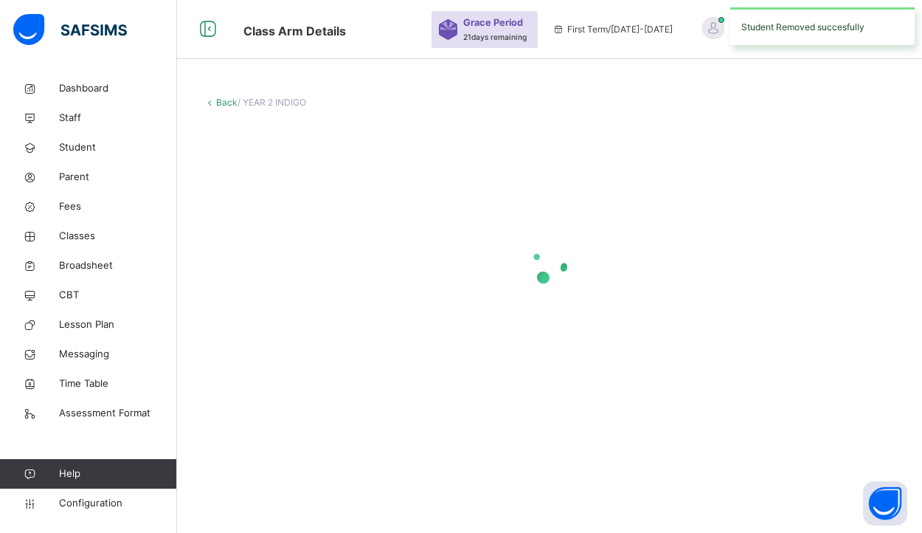
scroll to position [0, 0]
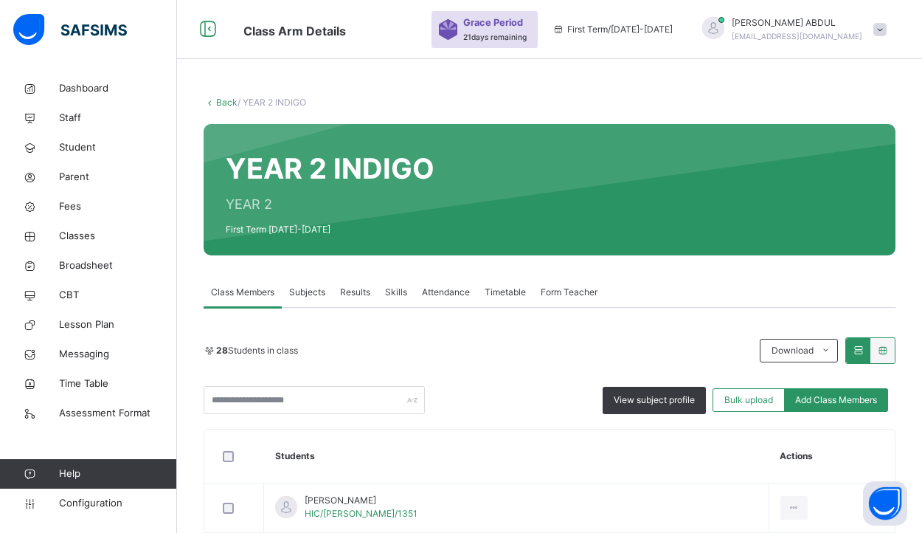
click at [226, 100] on link "Back" at bounding box center [226, 102] width 21 height 11
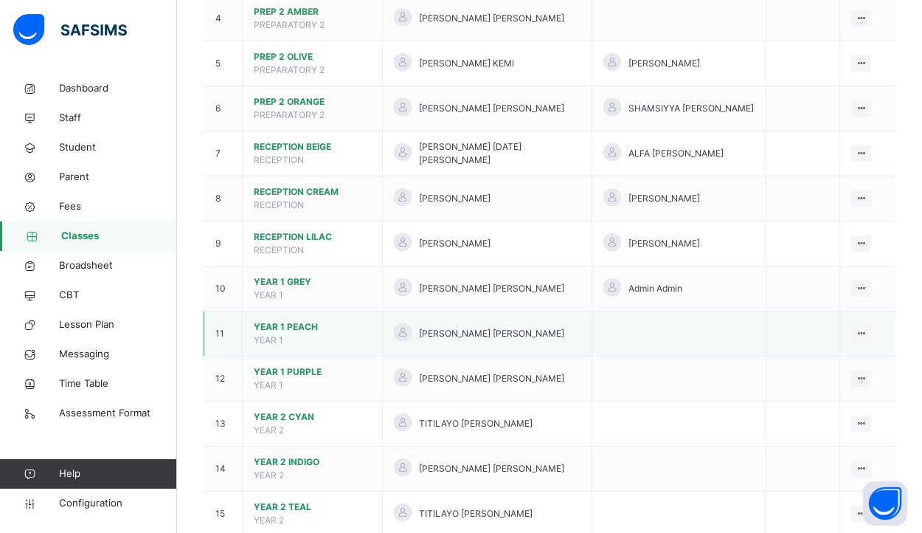
scroll to position [371, 0]
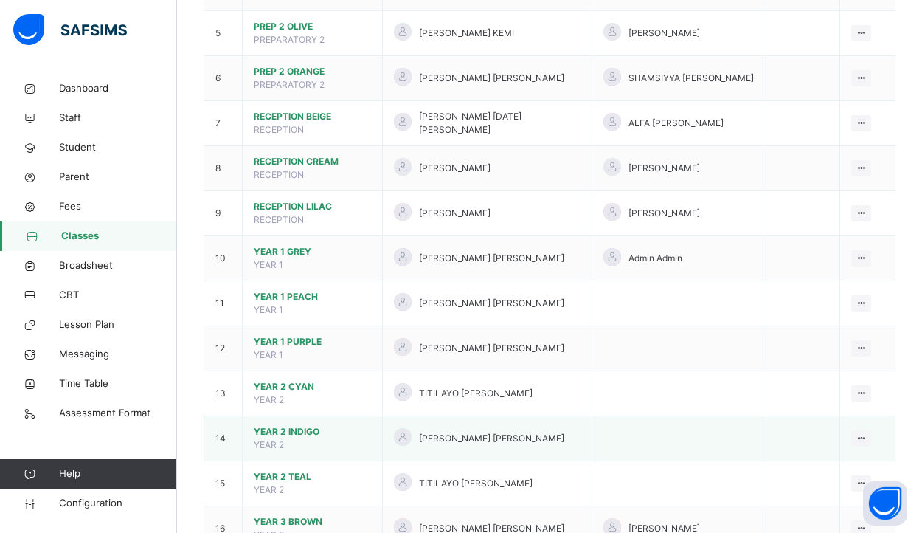
click at [308, 425] on span "YEAR 2 INDIGO" at bounding box center [312, 431] width 117 height 13
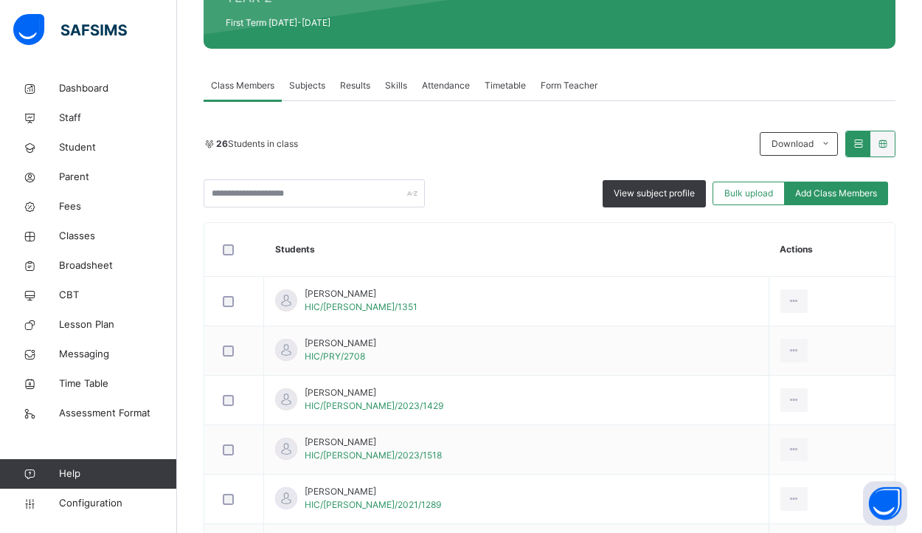
scroll to position [207, 0]
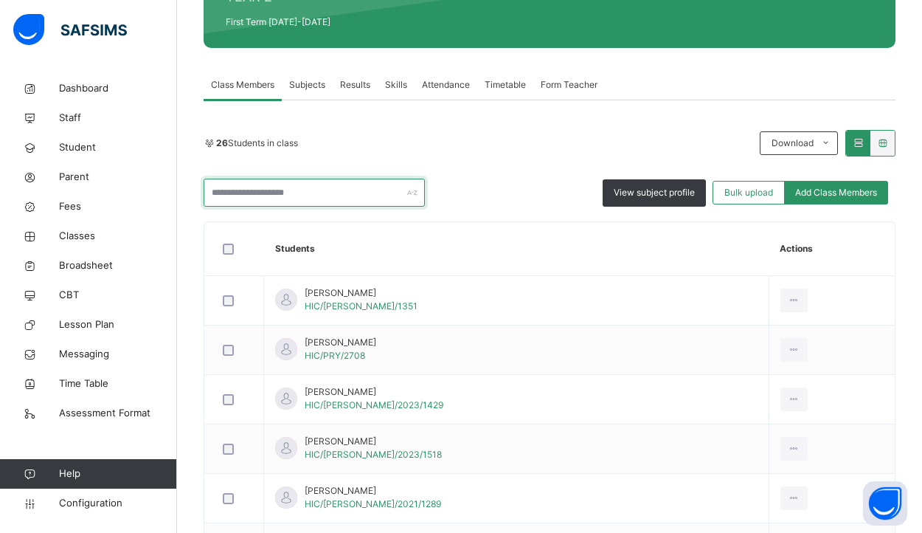
click at [271, 197] on input "text" at bounding box center [314, 192] width 221 height 28
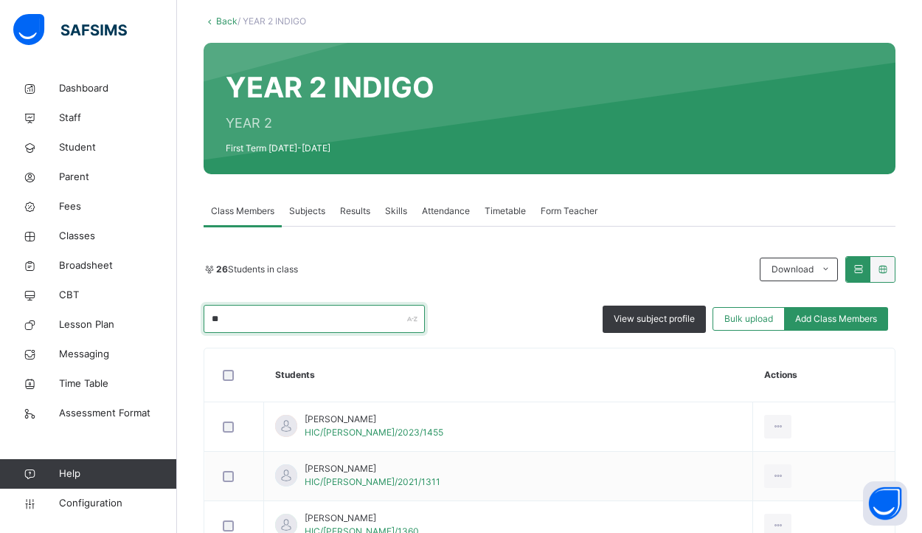
type input "*"
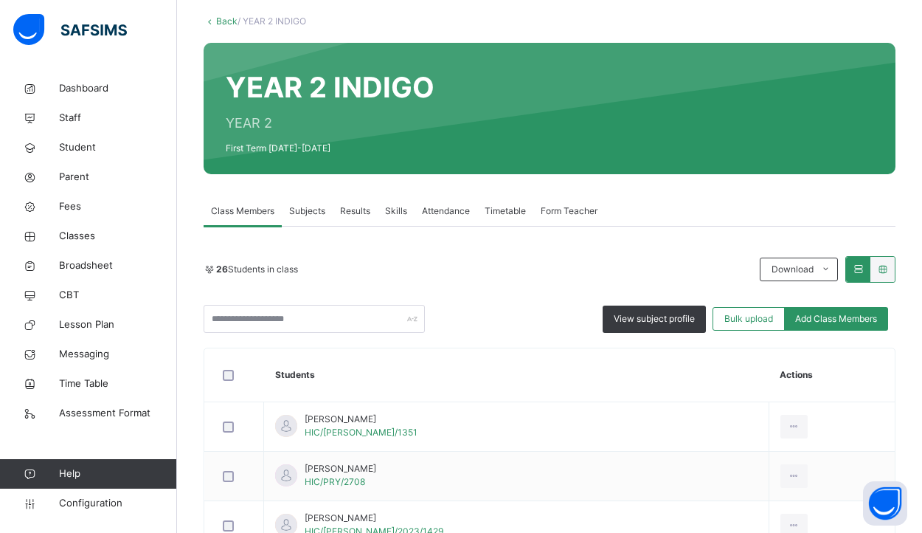
click at [228, 25] on link "Back" at bounding box center [226, 20] width 21 height 11
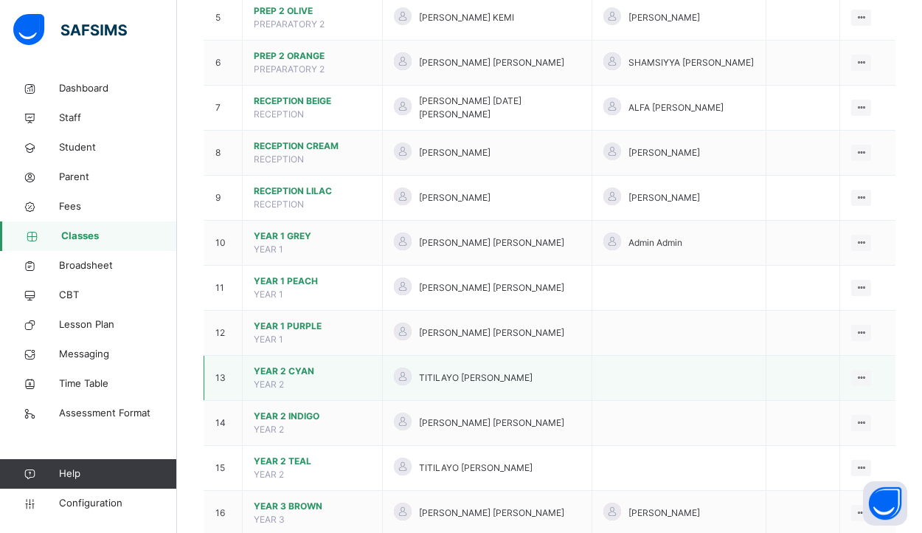
scroll to position [396, 0]
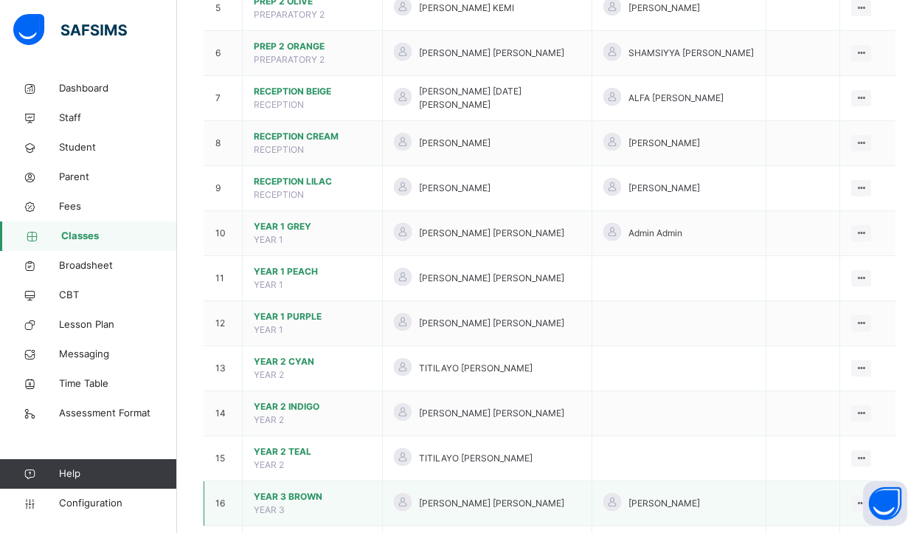
click at [319, 490] on span "YEAR 3 BROWN" at bounding box center [312, 496] width 117 height 13
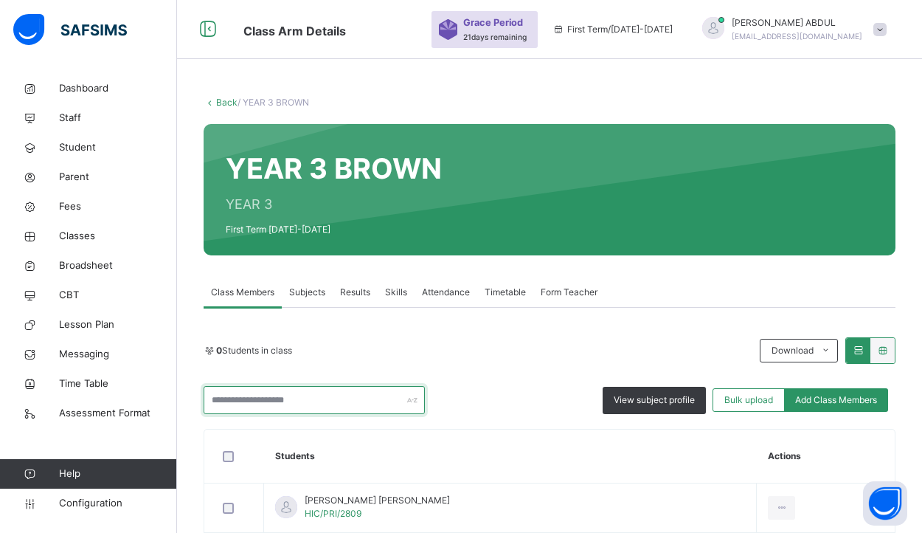
click at [341, 399] on input "text" at bounding box center [314, 400] width 221 height 28
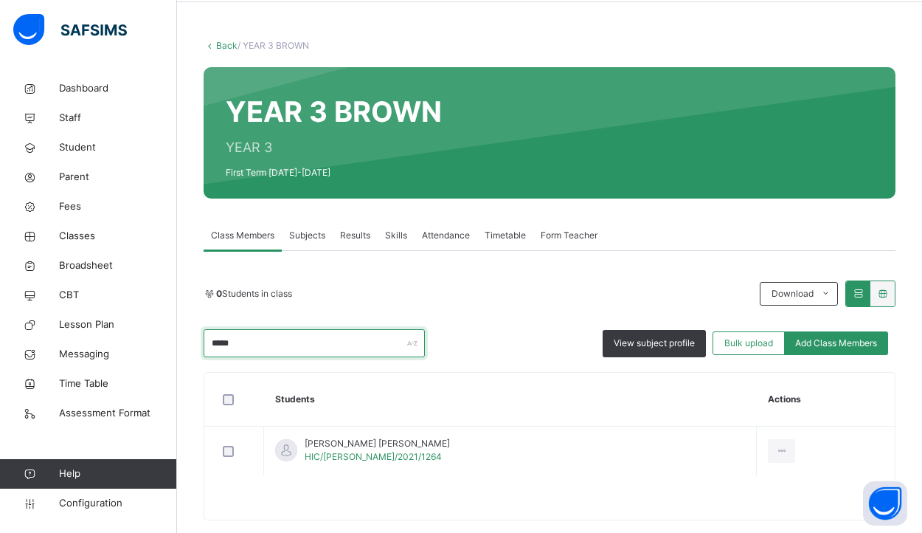
scroll to position [57, 0]
type input "*"
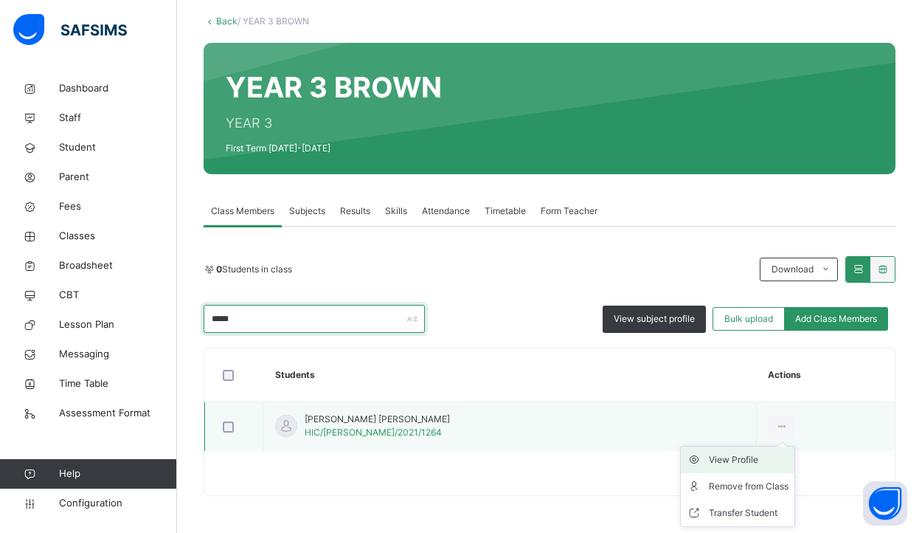
scroll to position [81, 0]
type input "*****"
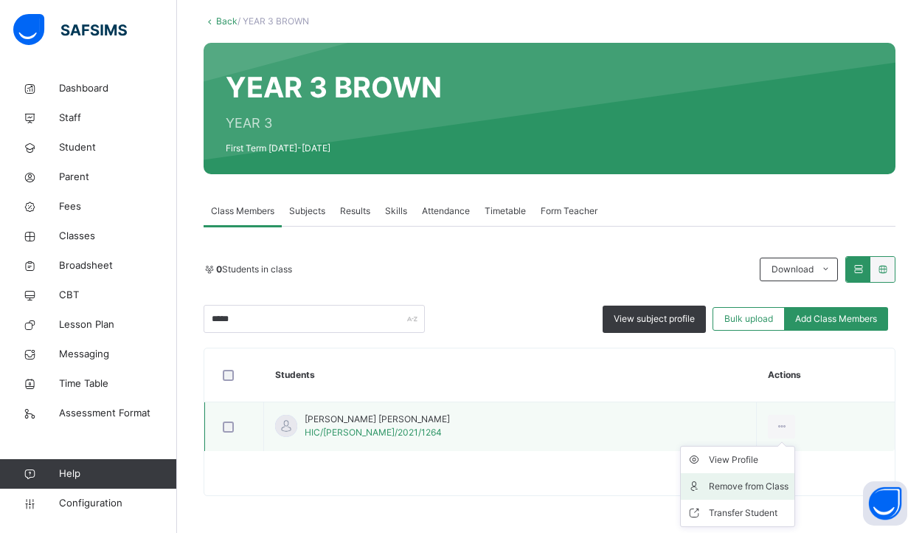
click at [709, 485] on div "Remove from Class" at bounding box center [749, 486] width 80 height 15
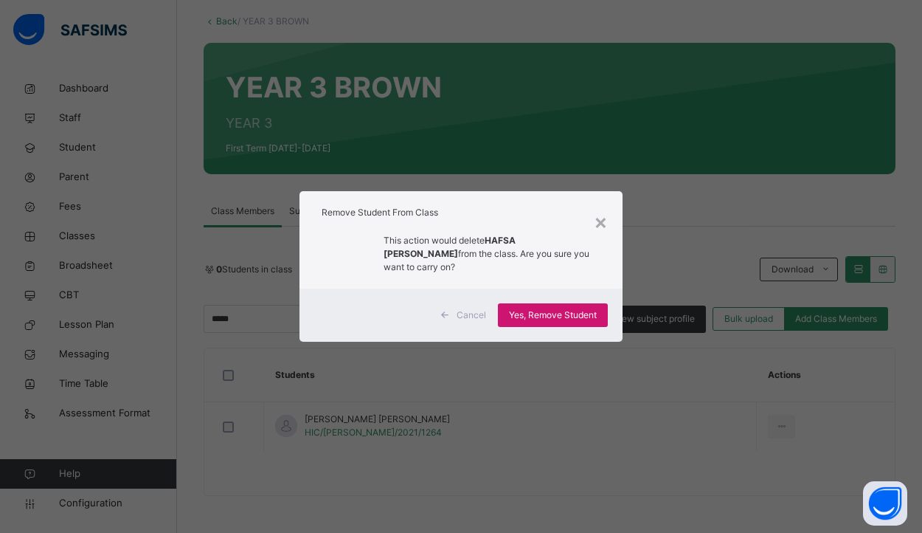
click at [571, 310] on span "Yes, Remove Student" at bounding box center [553, 314] width 88 height 13
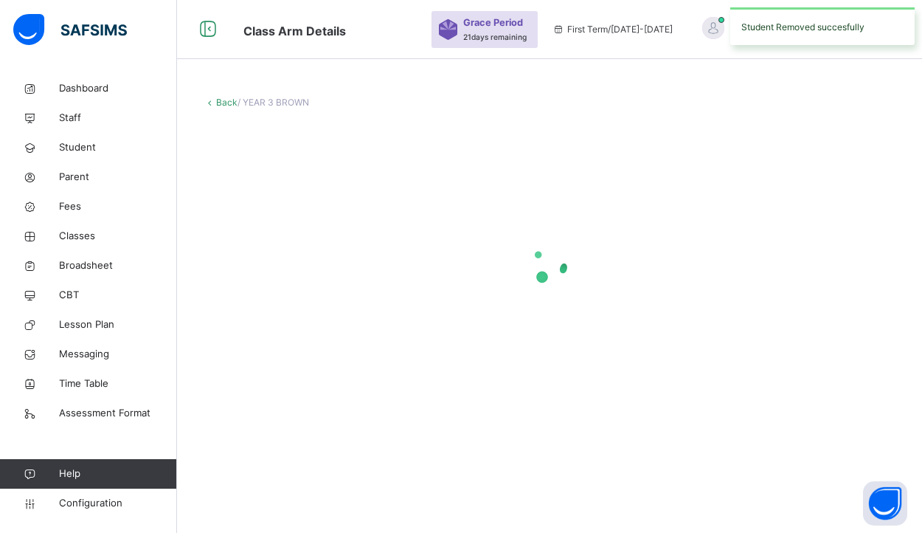
scroll to position [0, 0]
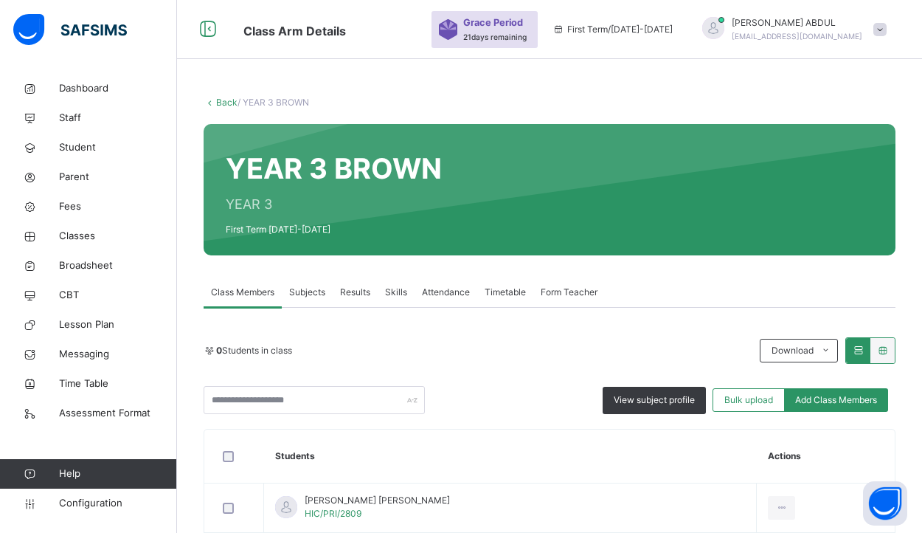
click at [221, 103] on link "Back" at bounding box center [226, 102] width 21 height 11
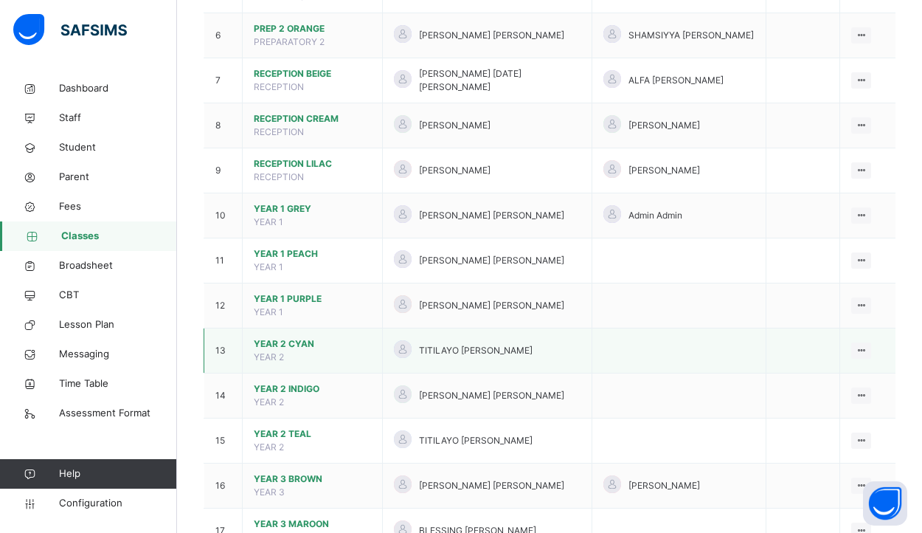
scroll to position [463, 0]
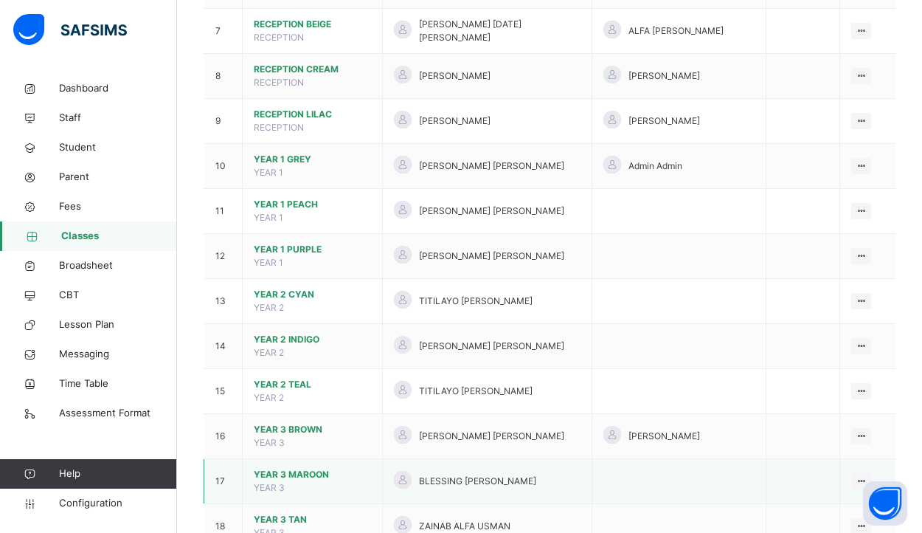
click at [319, 468] on span "YEAR 3 MAROON" at bounding box center [312, 474] width 117 height 13
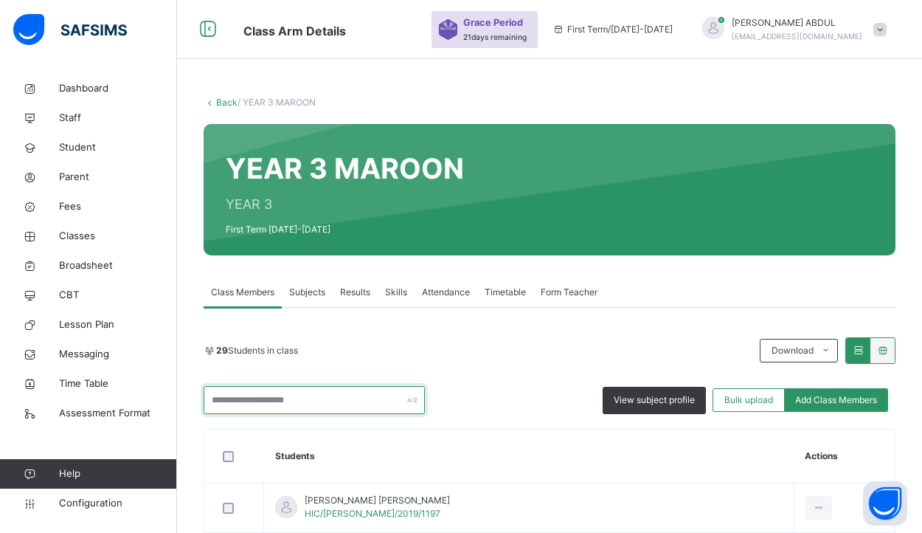
click at [339, 395] on input "text" at bounding box center [314, 400] width 221 height 28
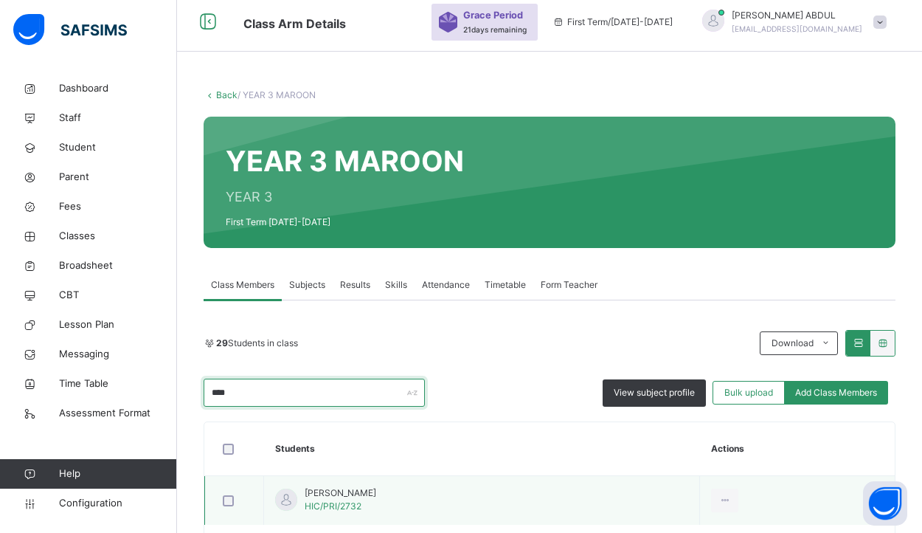
scroll to position [58, 0]
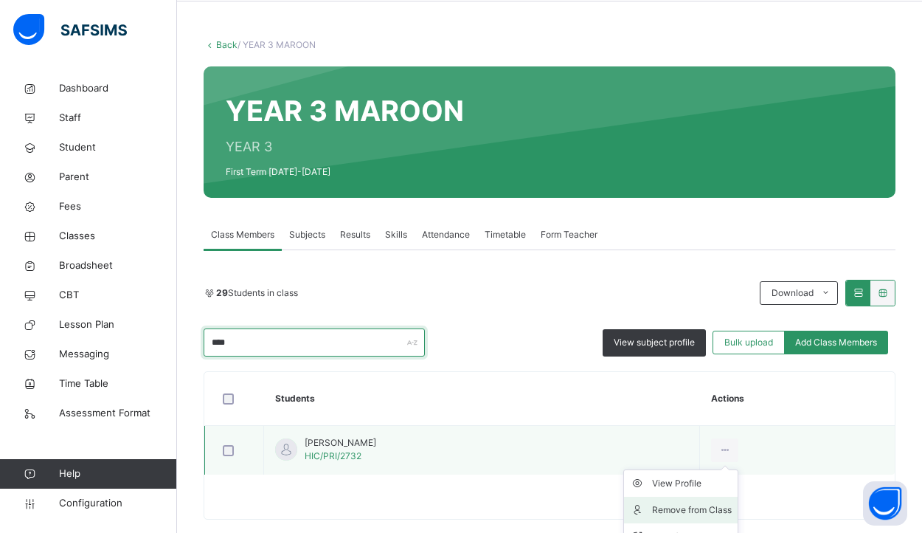
type input "****"
click at [724, 510] on div "Remove from Class" at bounding box center [692, 509] width 80 height 15
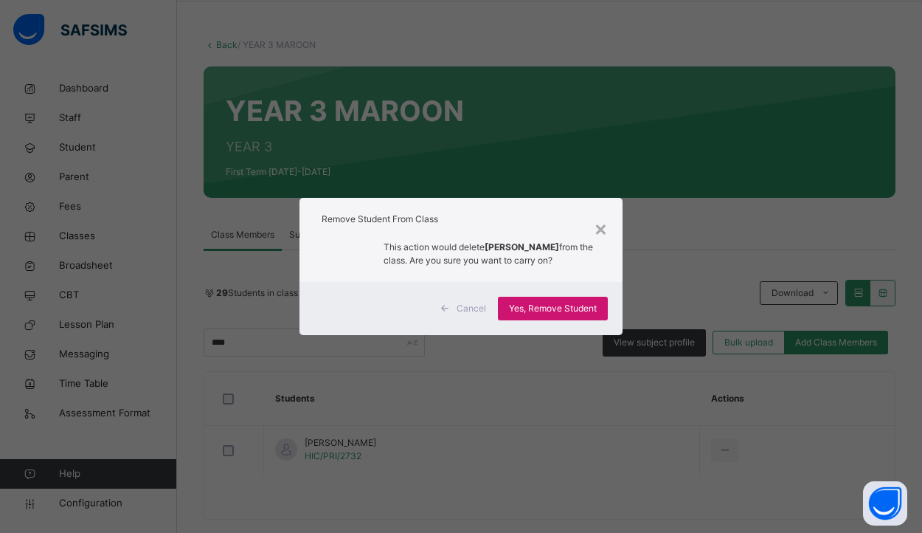
click at [557, 315] on span "Yes, Remove Student" at bounding box center [553, 308] width 88 height 13
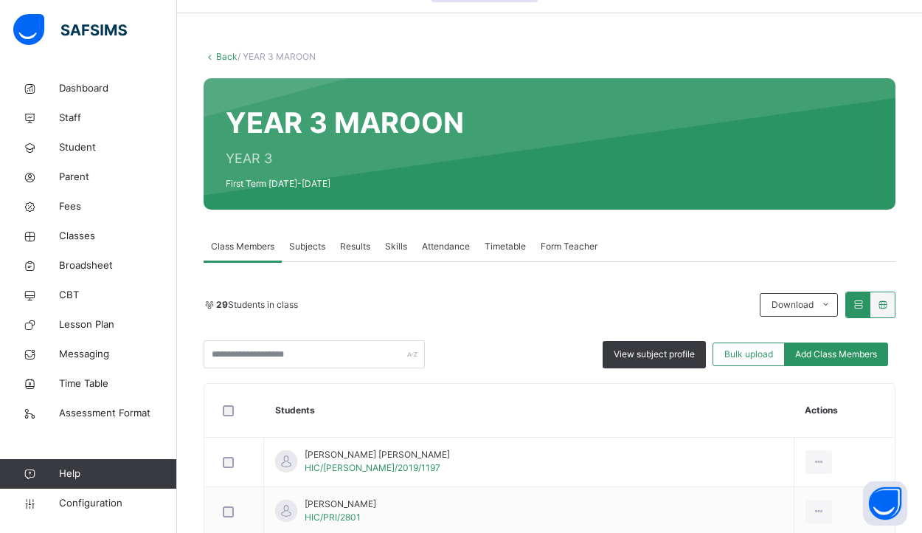
scroll to position [50, 0]
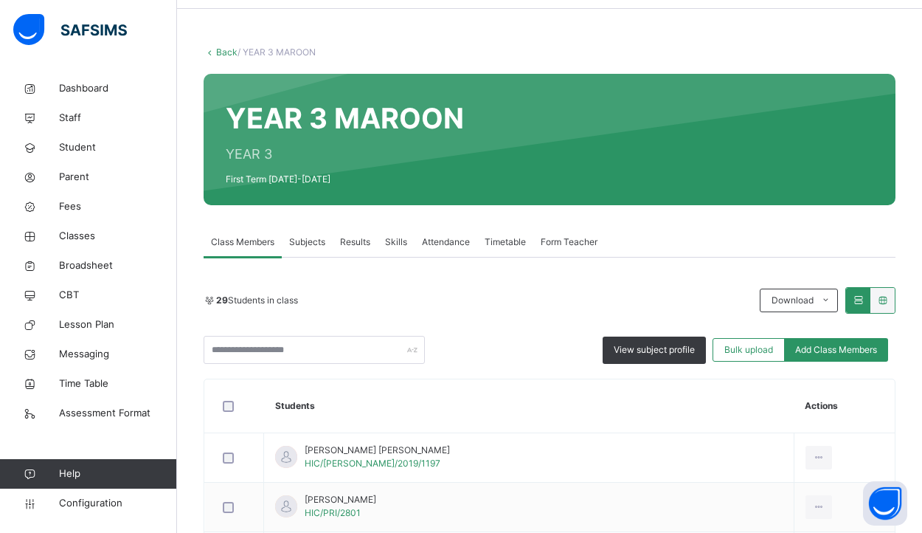
click at [225, 49] on link "Back" at bounding box center [226, 51] width 21 height 11
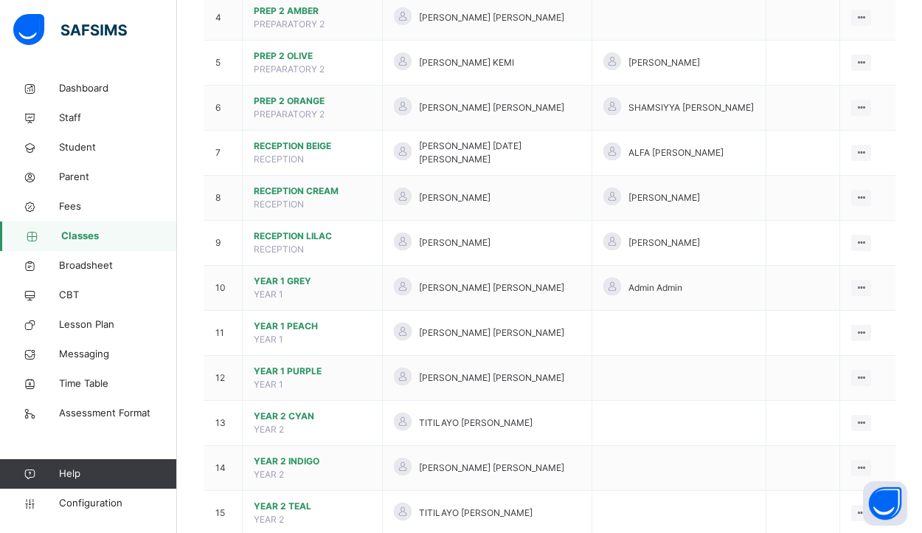
scroll to position [605, 0]
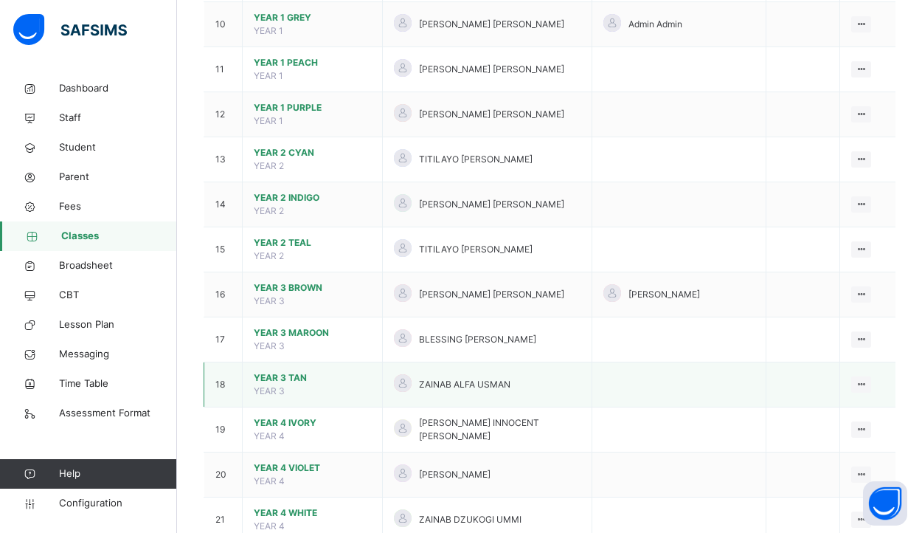
click at [323, 371] on span "YEAR 3 TAN" at bounding box center [312, 377] width 117 height 13
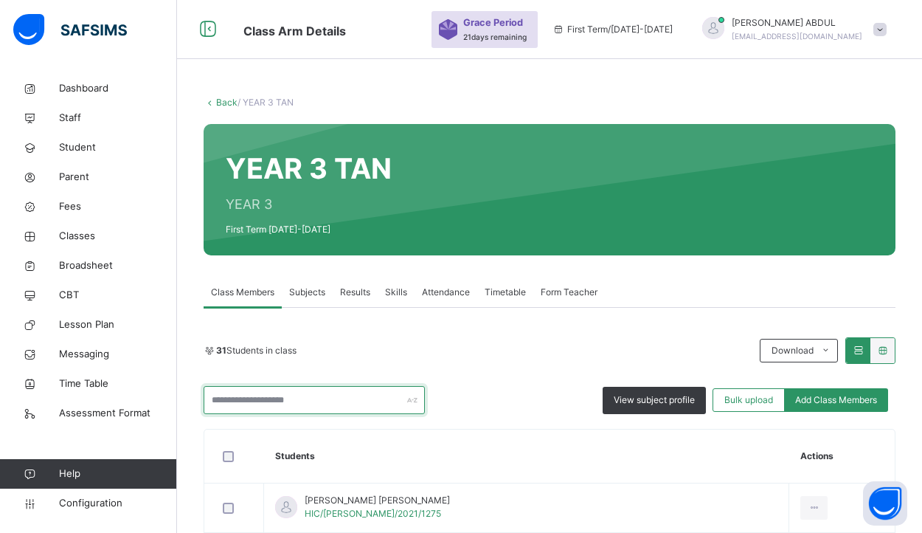
click at [335, 404] on input "text" at bounding box center [314, 400] width 221 height 28
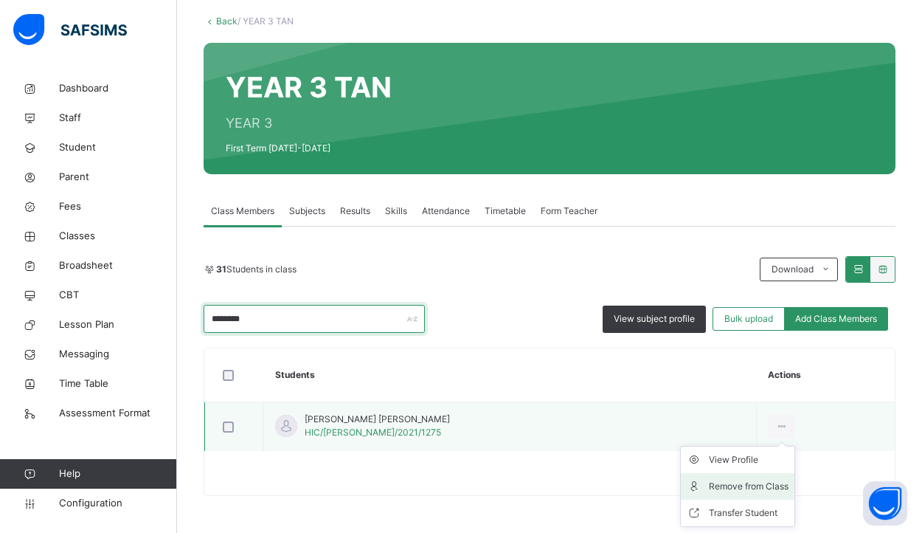
scroll to position [81, 0]
type input "********"
click at [746, 483] on div "Remove from Class" at bounding box center [749, 486] width 80 height 15
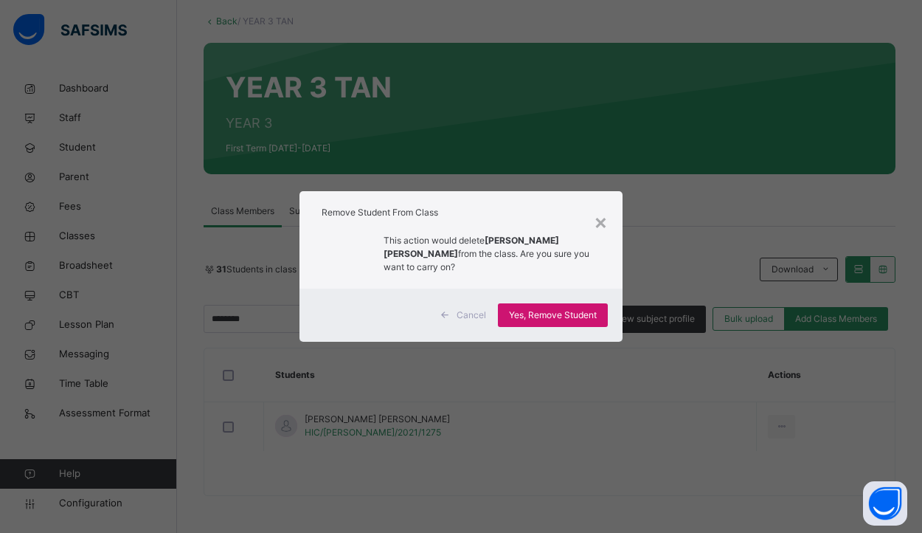
click at [538, 313] on span "Yes, Remove Student" at bounding box center [553, 314] width 88 height 13
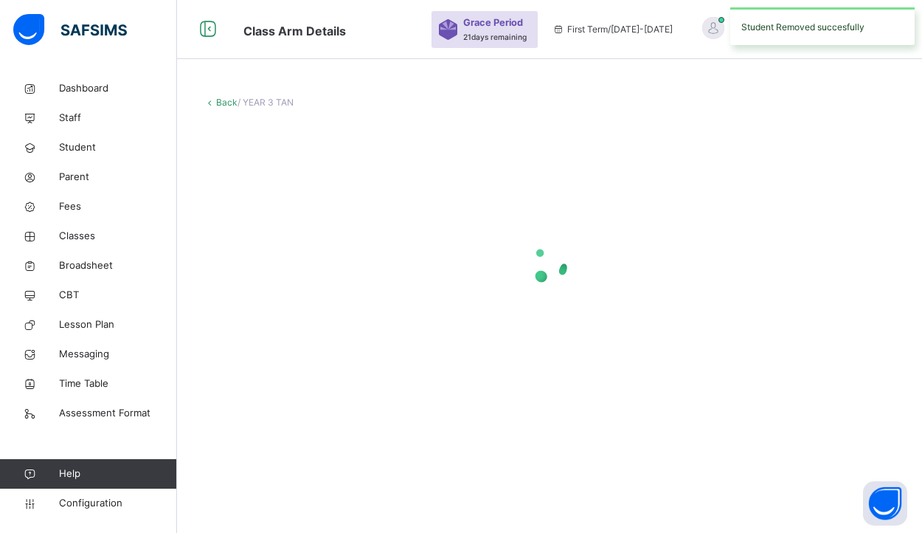
scroll to position [0, 0]
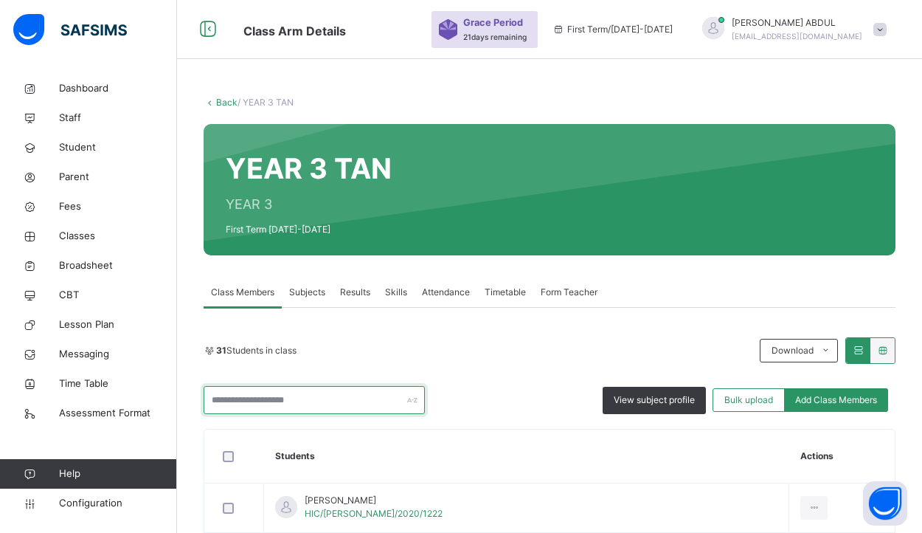
click at [397, 406] on input "text" at bounding box center [314, 400] width 221 height 28
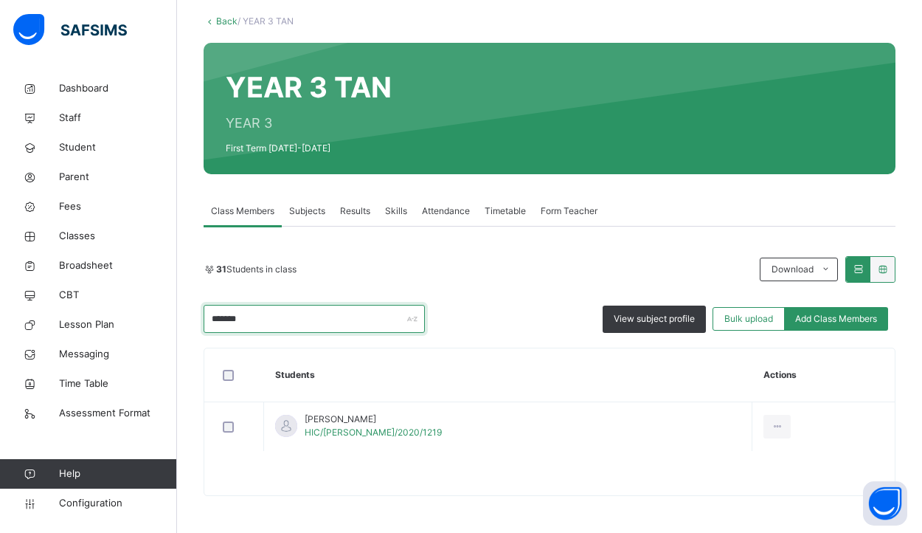
scroll to position [81, 0]
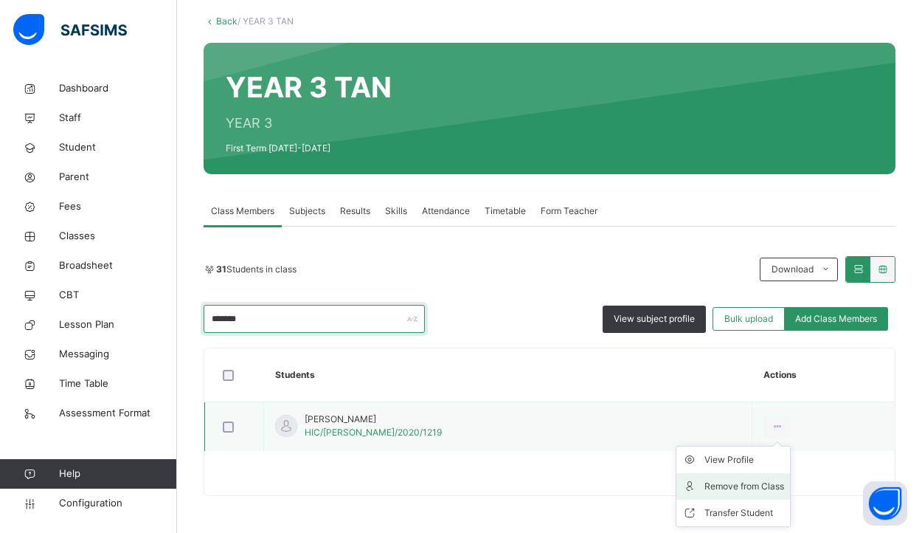
type input "*******"
click at [726, 481] on div "Remove from Class" at bounding box center [744, 486] width 80 height 15
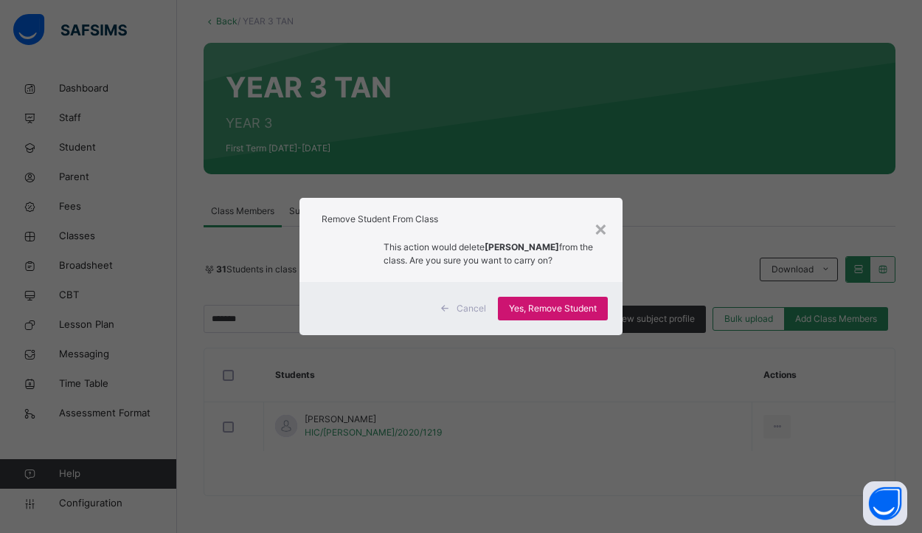
click at [579, 308] on span "Yes, Remove Student" at bounding box center [553, 308] width 88 height 13
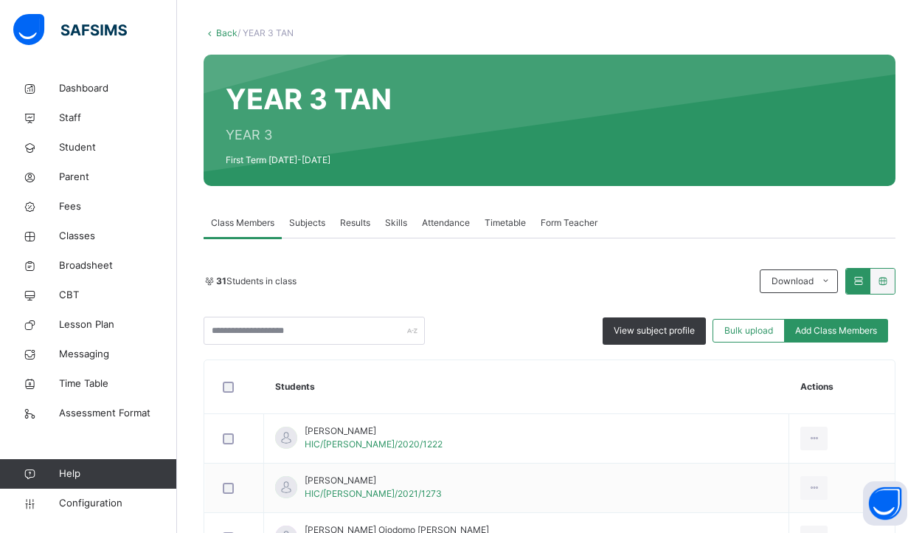
scroll to position [78, 0]
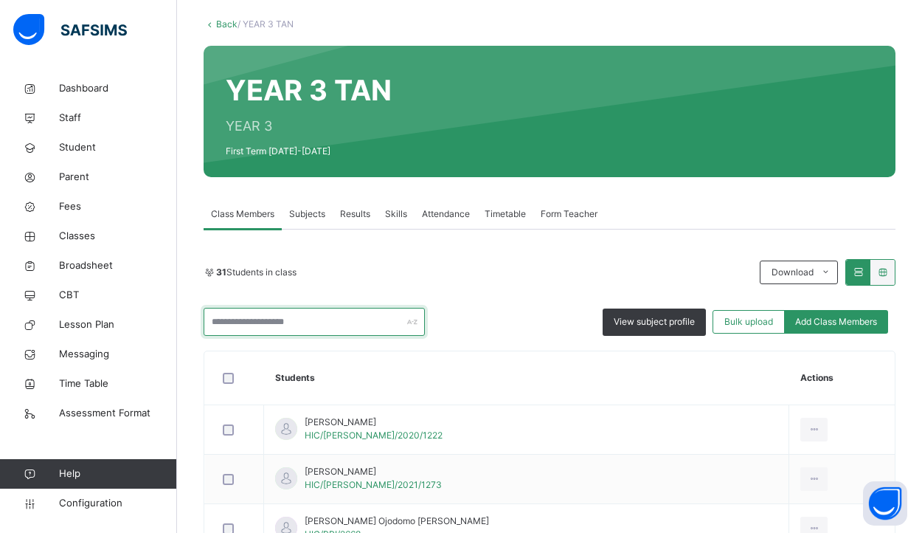
click at [291, 326] on input "text" at bounding box center [314, 322] width 221 height 28
type input "*"
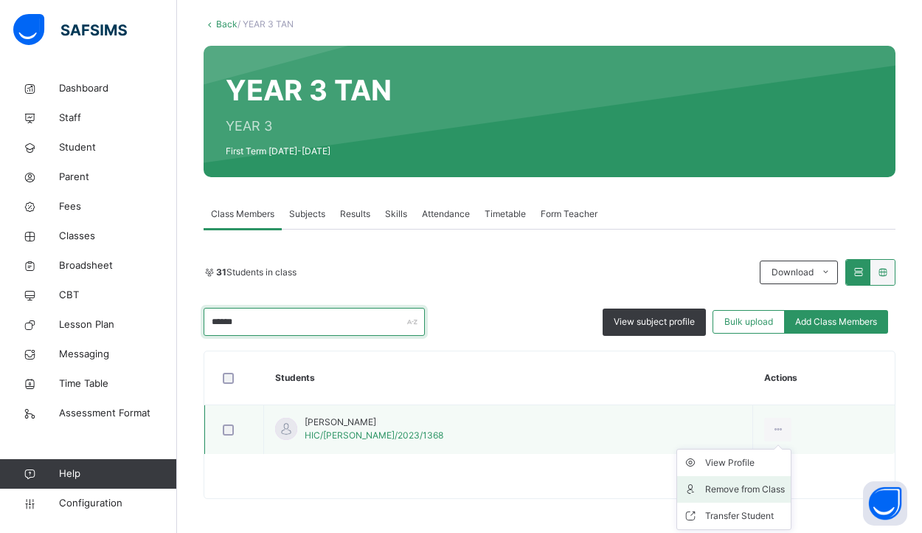
type input "******"
click at [709, 494] on div "Remove from Class" at bounding box center [745, 489] width 80 height 15
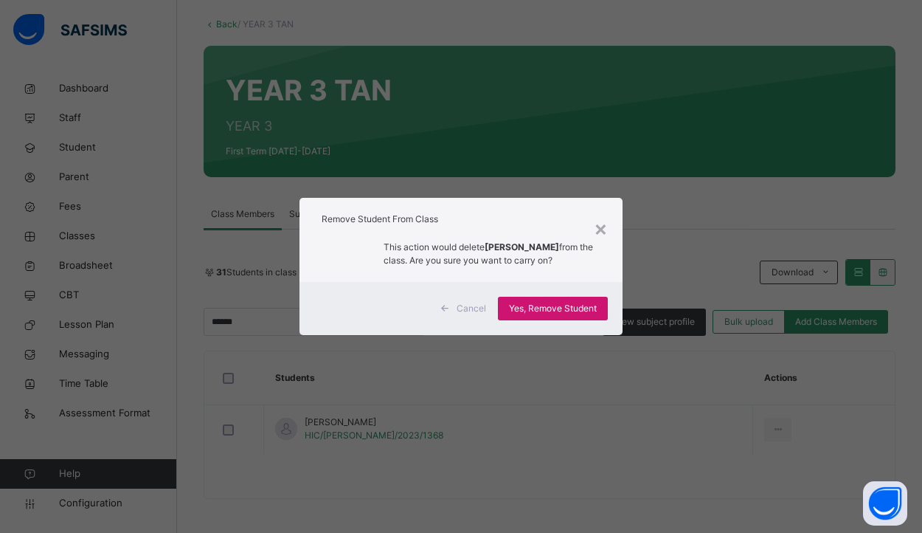
click at [555, 315] on span "Yes, Remove Student" at bounding box center [553, 308] width 88 height 13
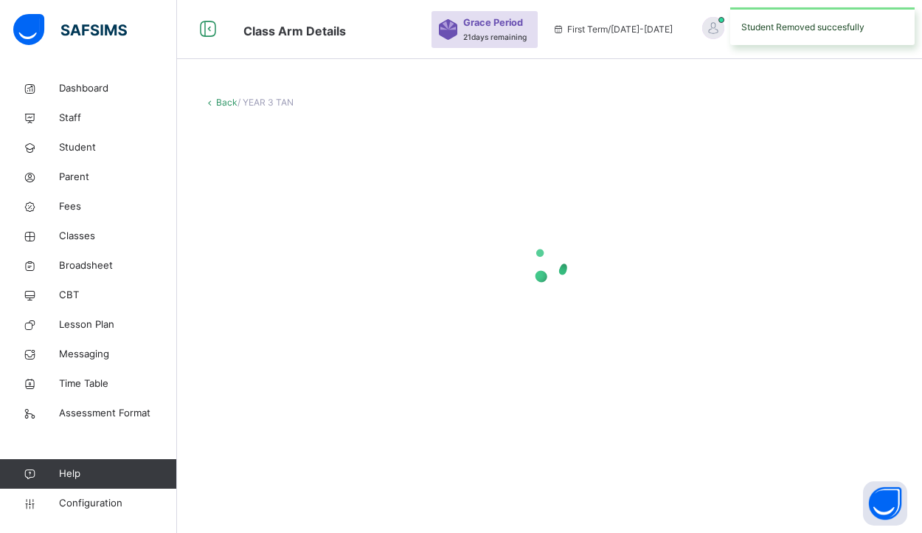
scroll to position [0, 0]
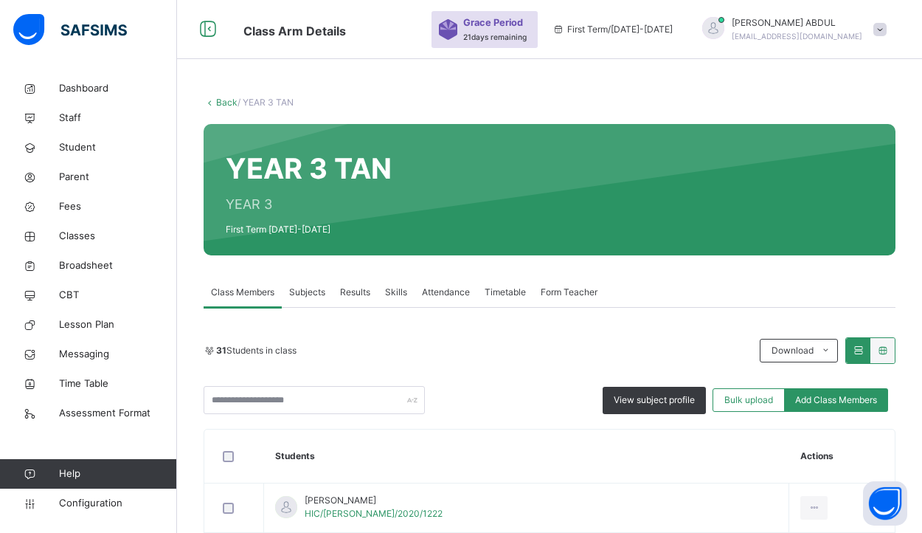
click at [218, 102] on link "Back" at bounding box center [226, 102] width 21 height 11
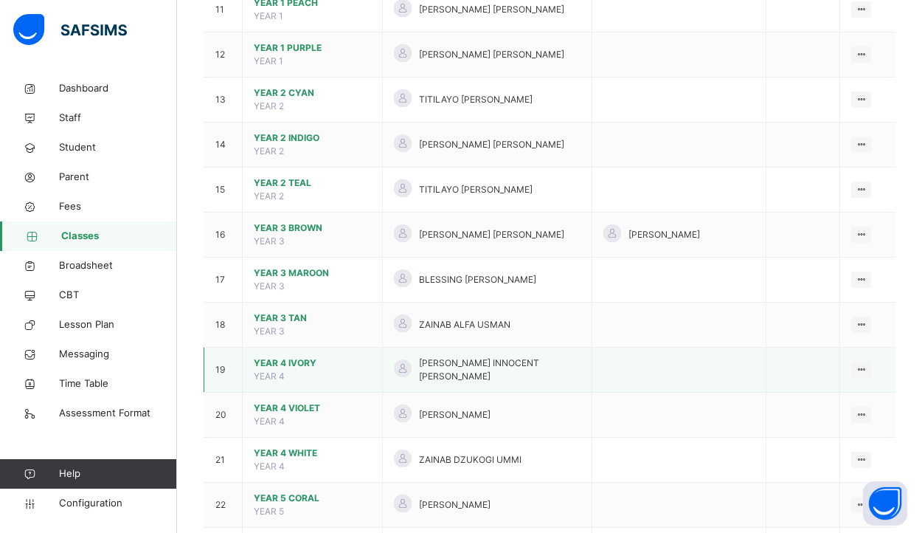
scroll to position [741, 0]
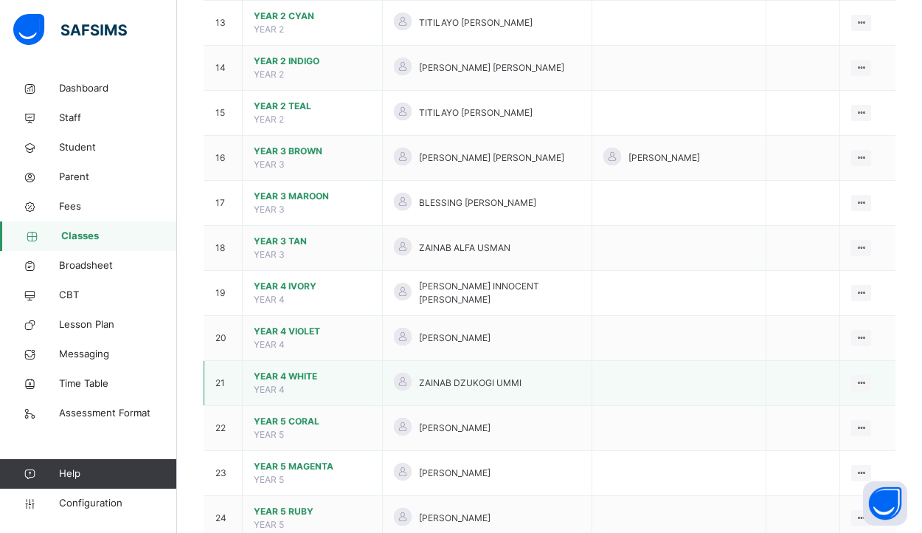
click at [307, 370] on span "YEAR 4 WHITE" at bounding box center [312, 376] width 117 height 13
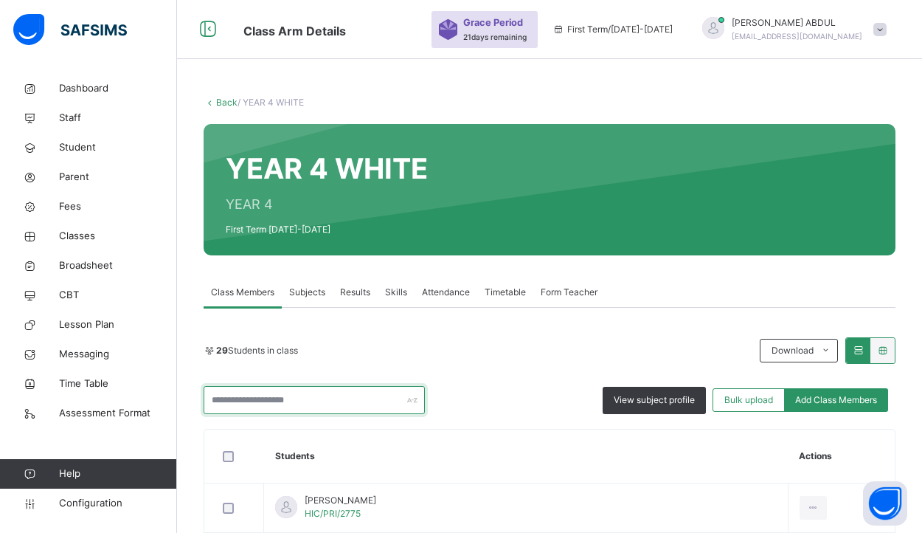
click at [384, 405] on input "text" at bounding box center [314, 400] width 221 height 28
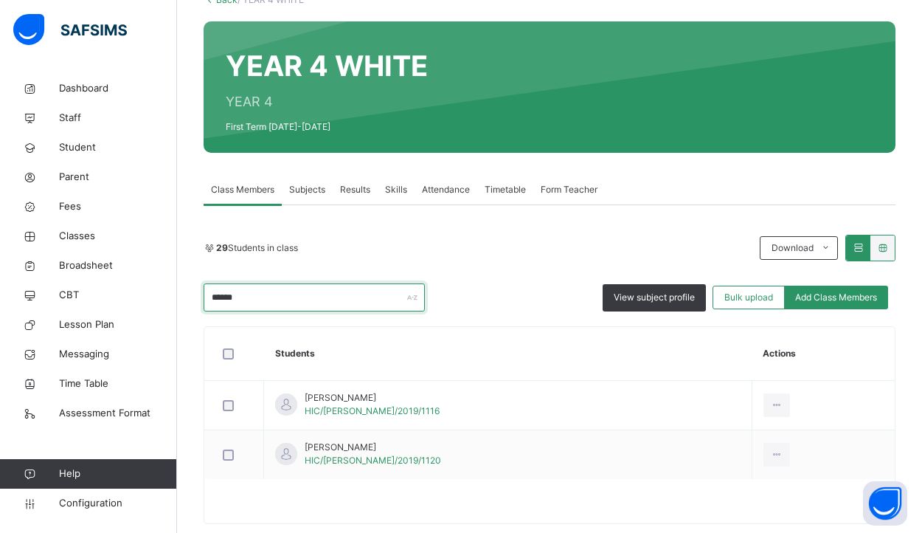
scroll to position [113, 0]
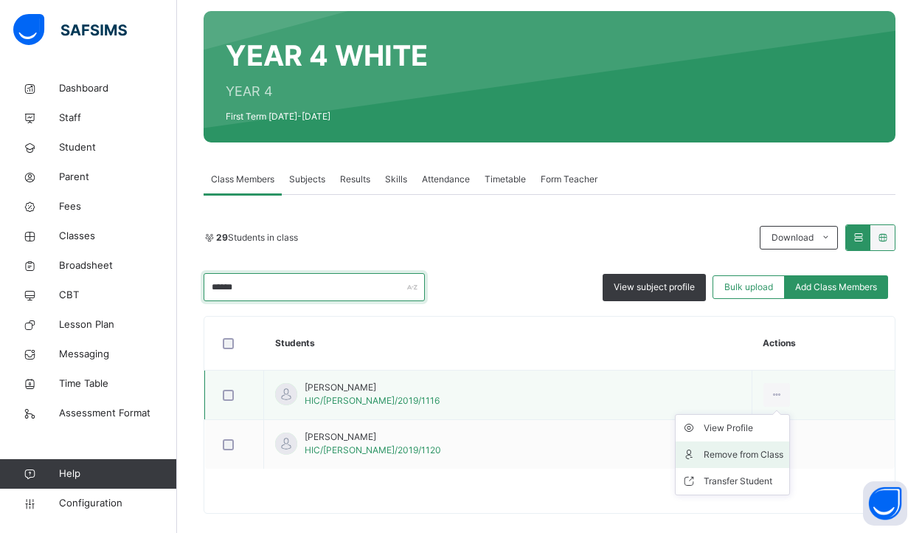
type input "******"
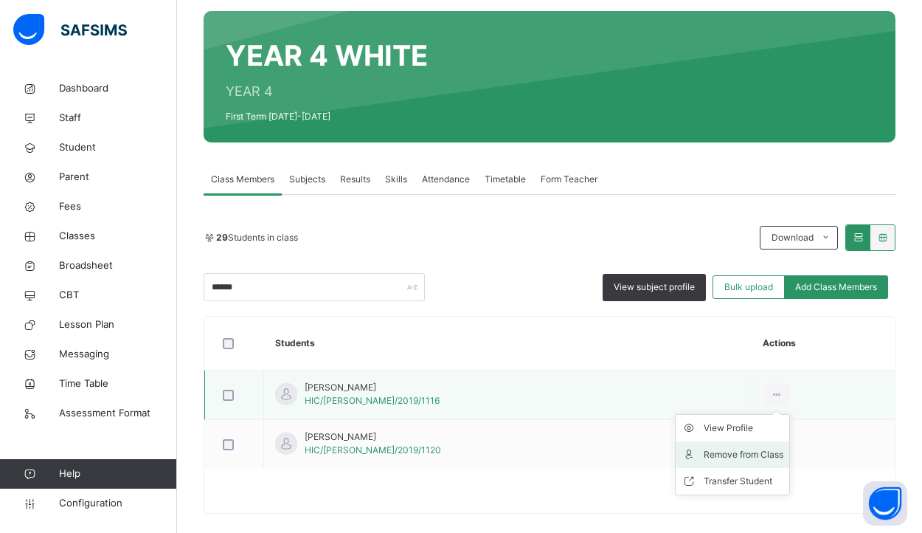
click at [713, 452] on div "Remove from Class" at bounding box center [744, 454] width 80 height 15
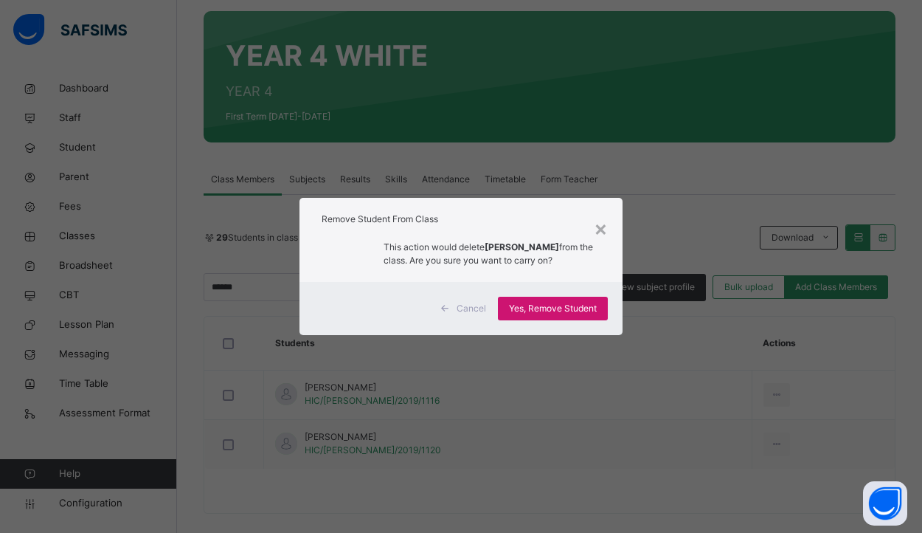
click at [575, 307] on span "Yes, Remove Student" at bounding box center [553, 308] width 88 height 13
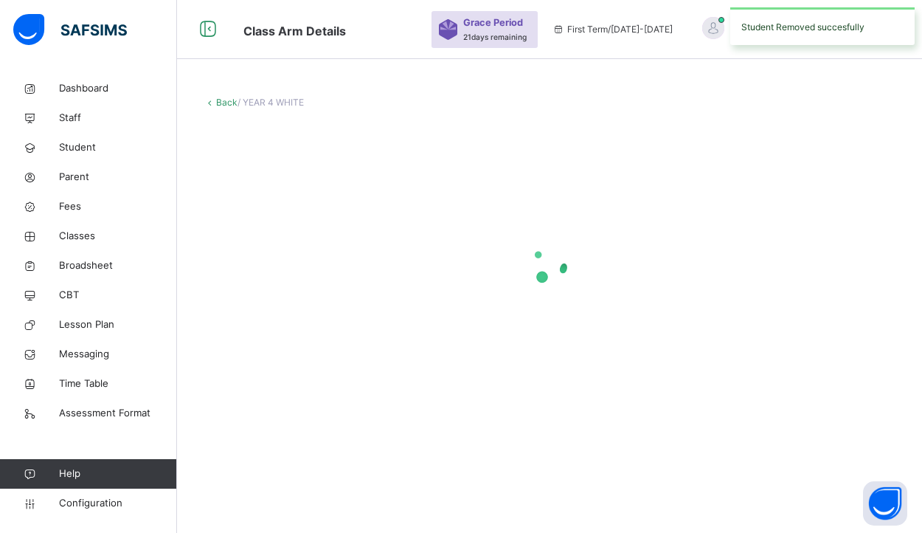
scroll to position [0, 0]
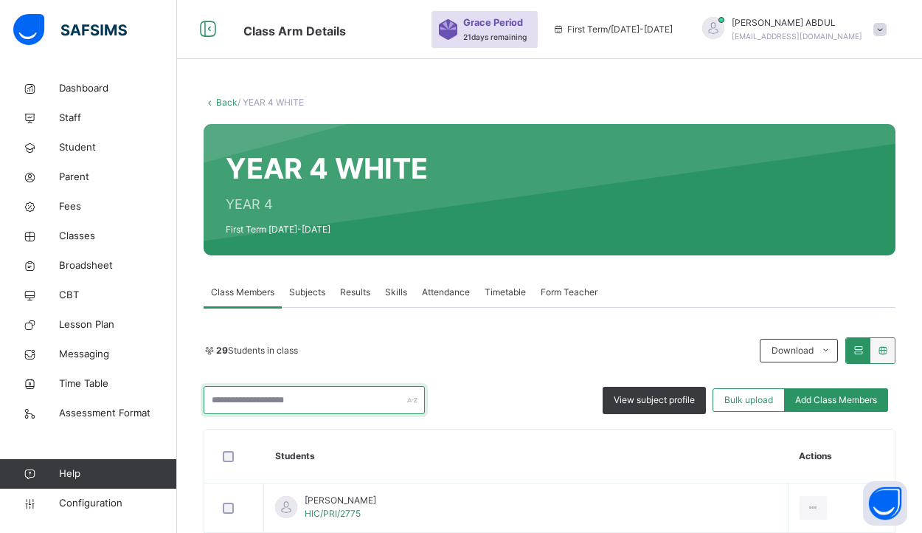
click at [381, 406] on input "text" at bounding box center [314, 400] width 221 height 28
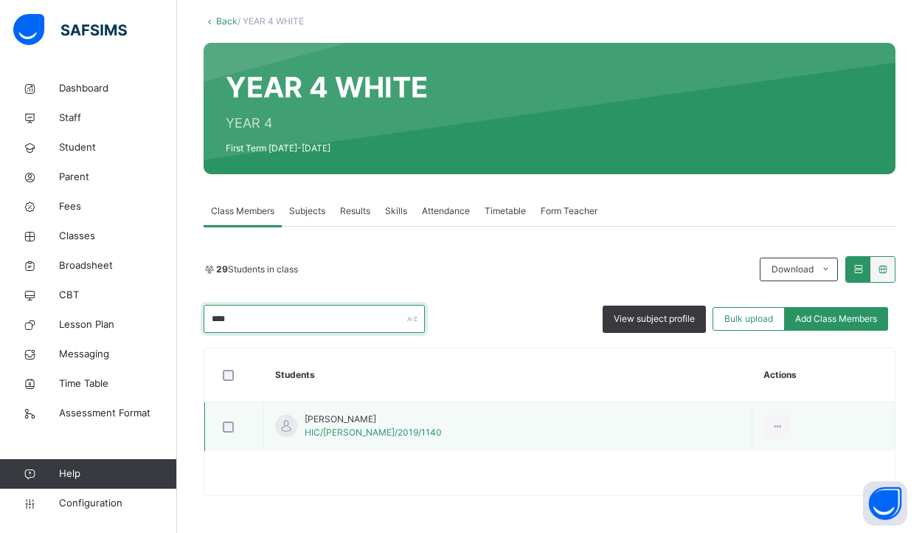
scroll to position [81, 0]
type input "****"
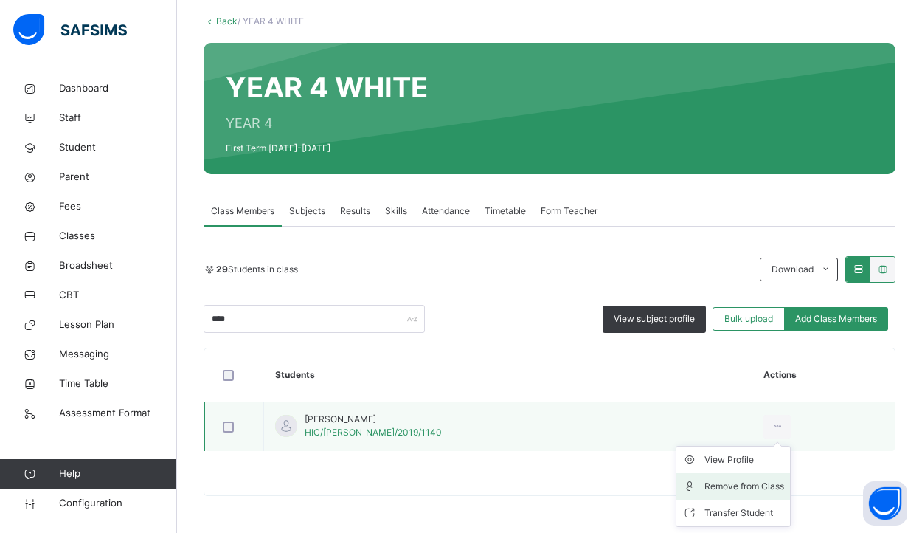
click at [704, 485] on div "Remove from Class" at bounding box center [744, 486] width 80 height 15
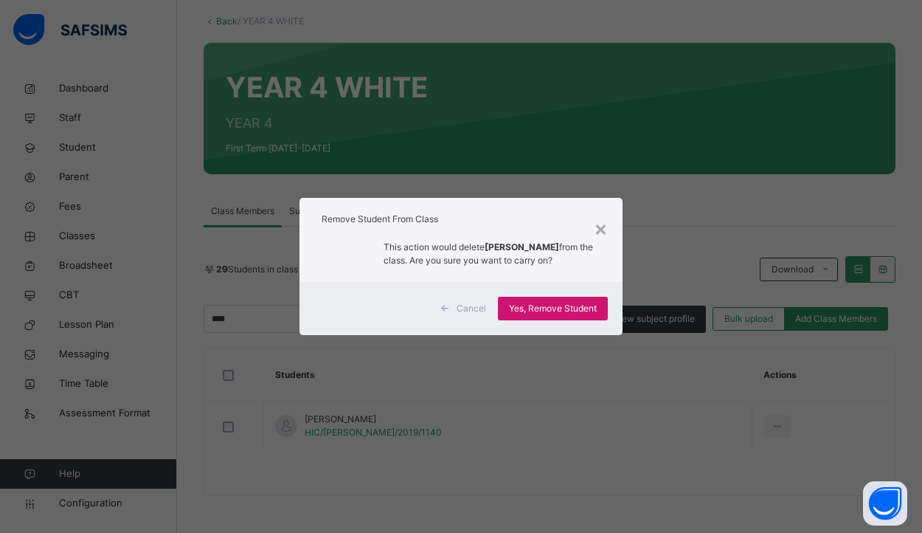
click at [566, 312] on span "Yes, Remove Student" at bounding box center [553, 308] width 88 height 13
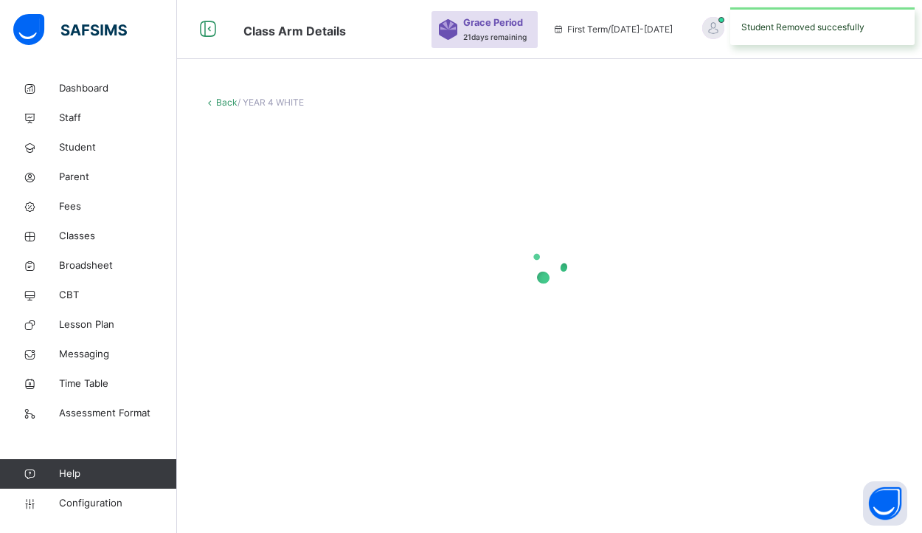
scroll to position [0, 0]
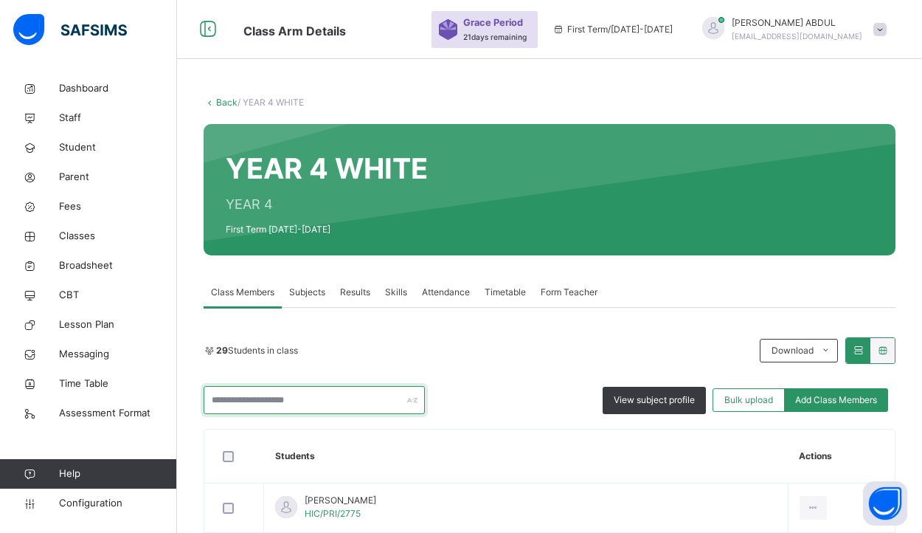
click at [379, 406] on input "text" at bounding box center [314, 400] width 221 height 28
type input "*****"
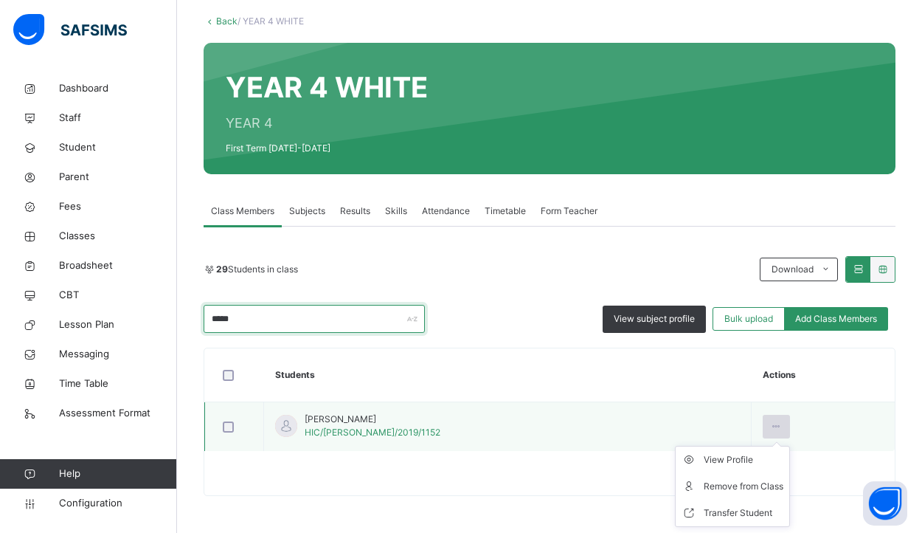
scroll to position [81, 0]
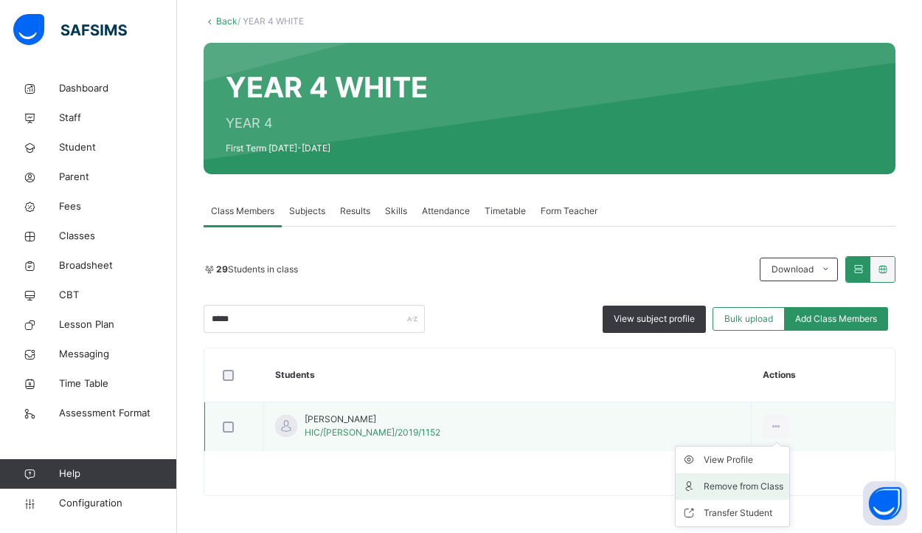
click at [715, 483] on div "Remove from Class" at bounding box center [744, 486] width 80 height 15
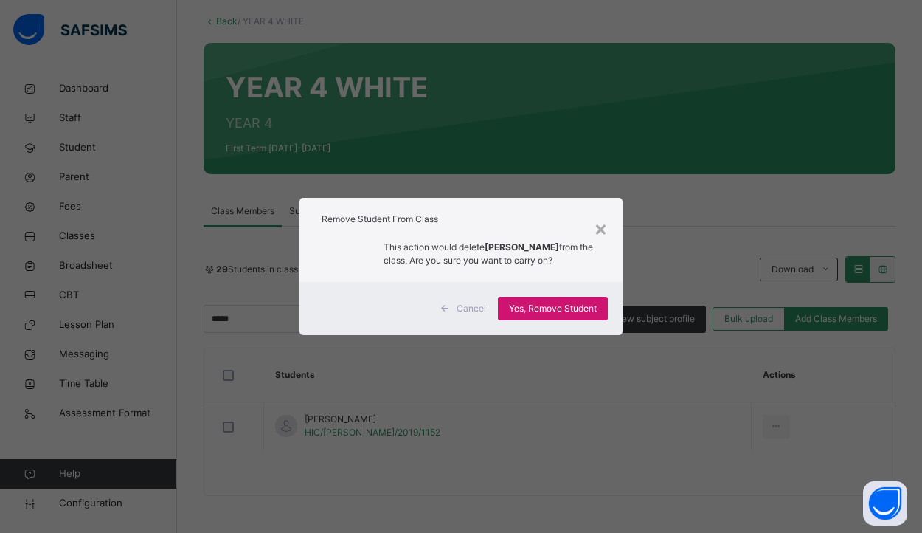
click at [547, 308] on div "Yes, Remove Student" at bounding box center [553, 308] width 110 height 24
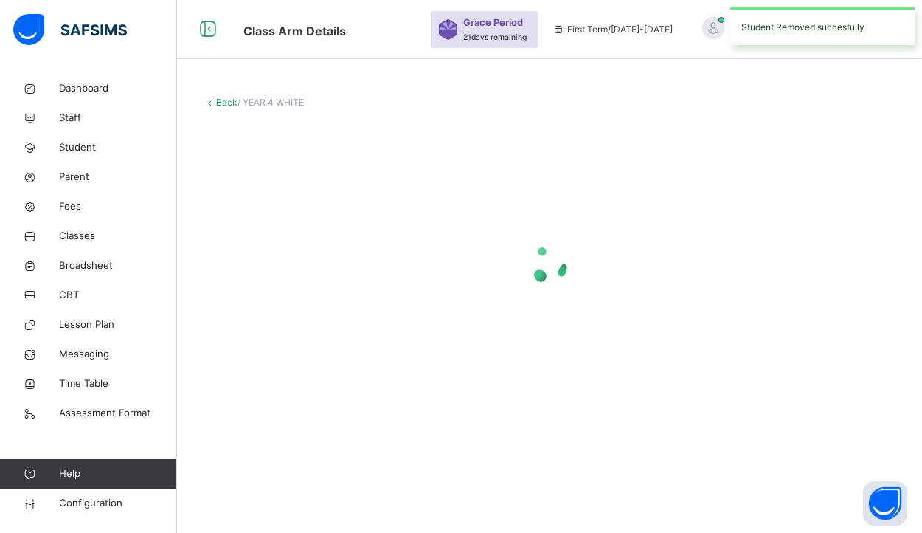
scroll to position [0, 0]
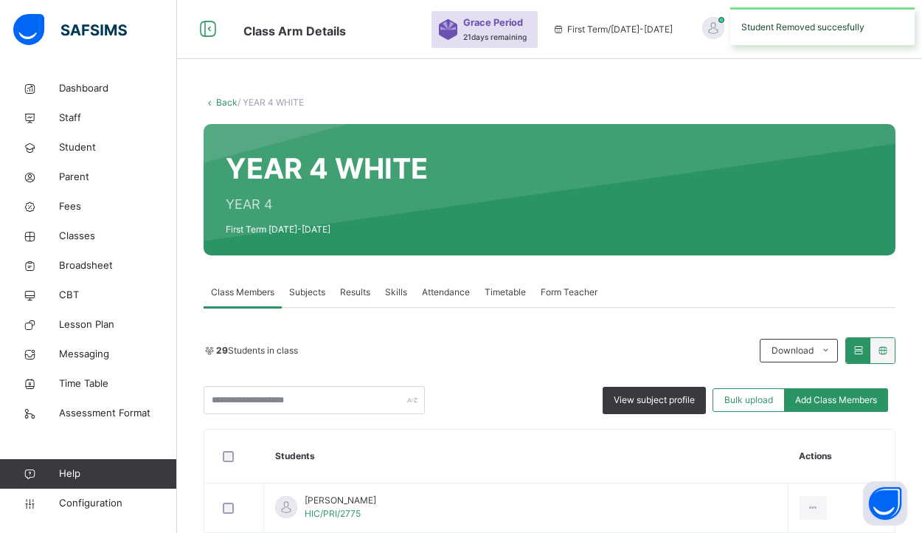
click at [223, 102] on link "Back" at bounding box center [226, 102] width 21 height 11
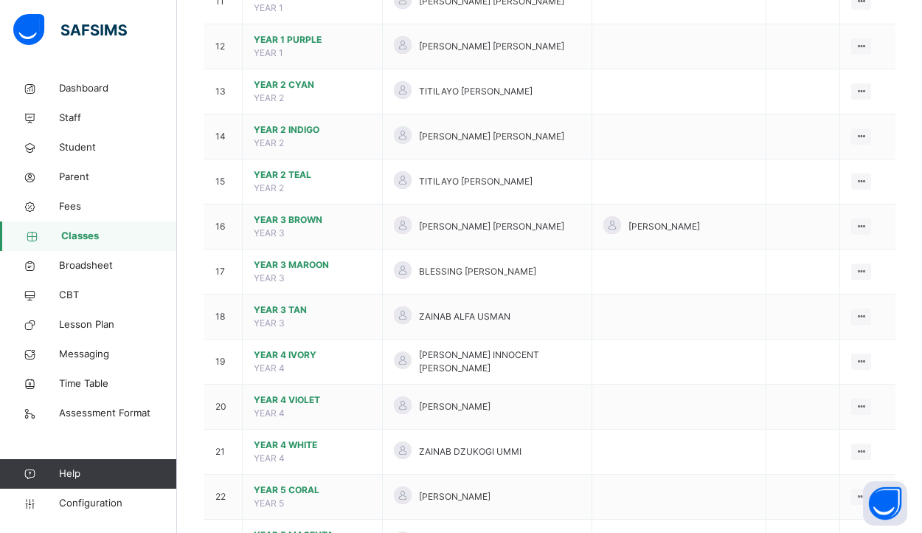
scroll to position [743, 0]
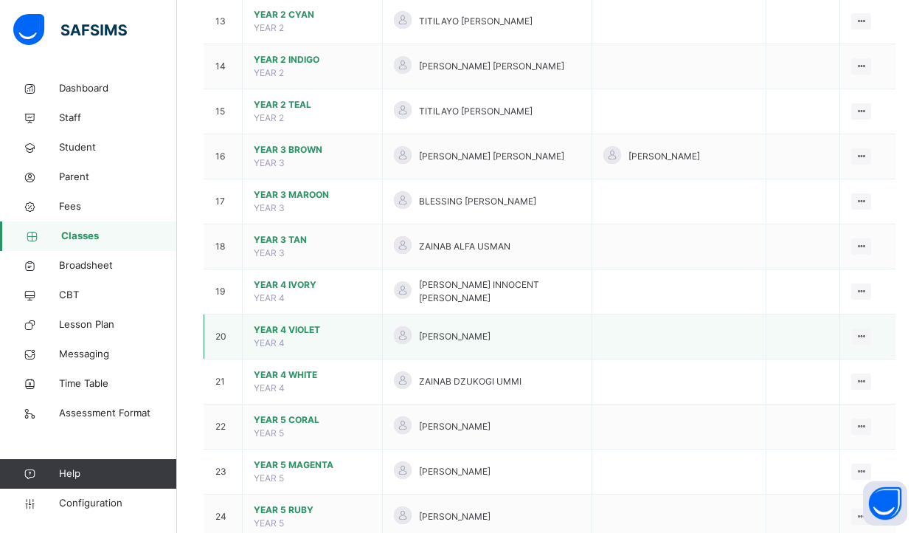
click at [314, 323] on span "YEAR 4 VIOLET" at bounding box center [312, 329] width 117 height 13
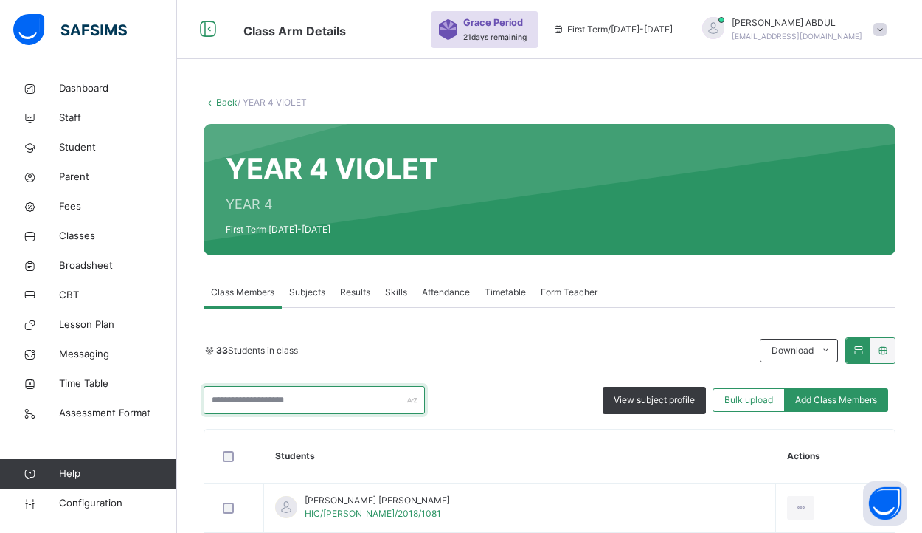
click at [326, 409] on input "text" at bounding box center [314, 400] width 221 height 28
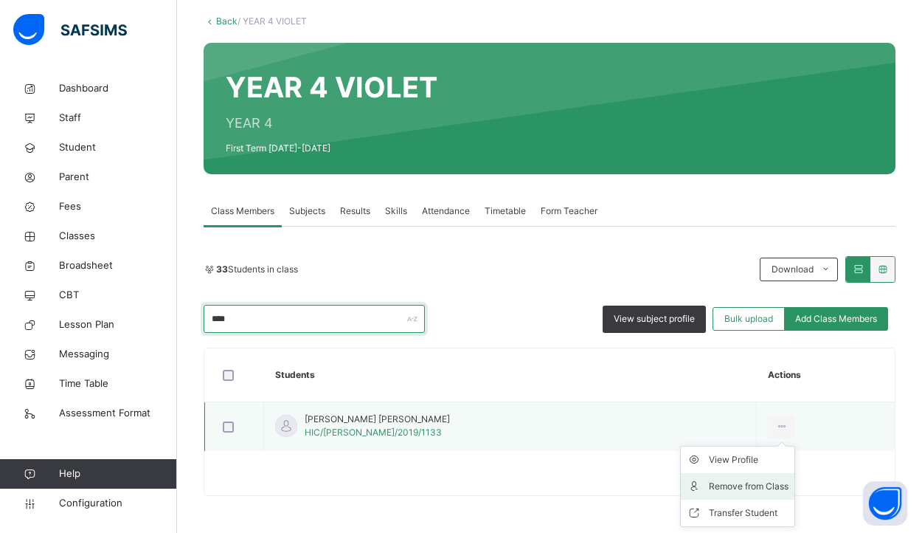
scroll to position [81, 0]
type input "****"
click at [727, 480] on div "Remove from Class" at bounding box center [749, 486] width 80 height 15
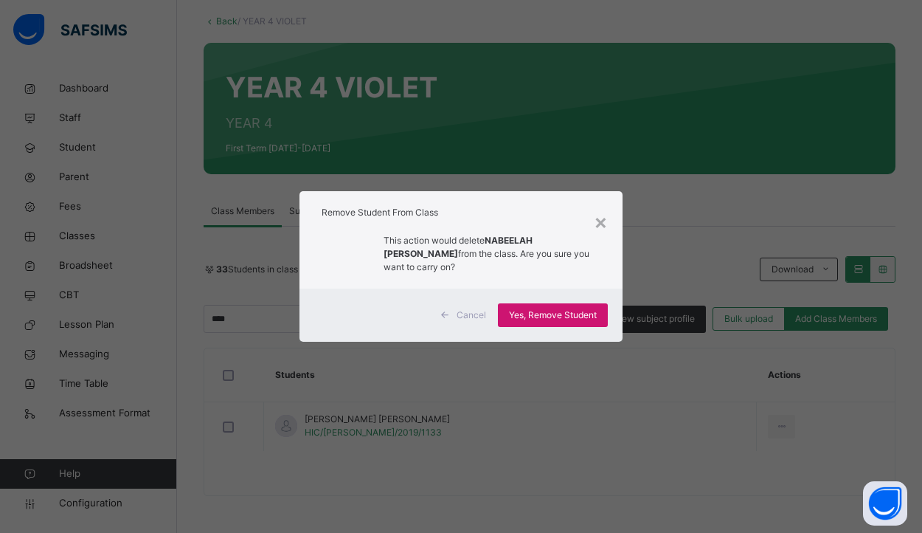
click at [576, 316] on span "Yes, Remove Student" at bounding box center [553, 314] width 88 height 13
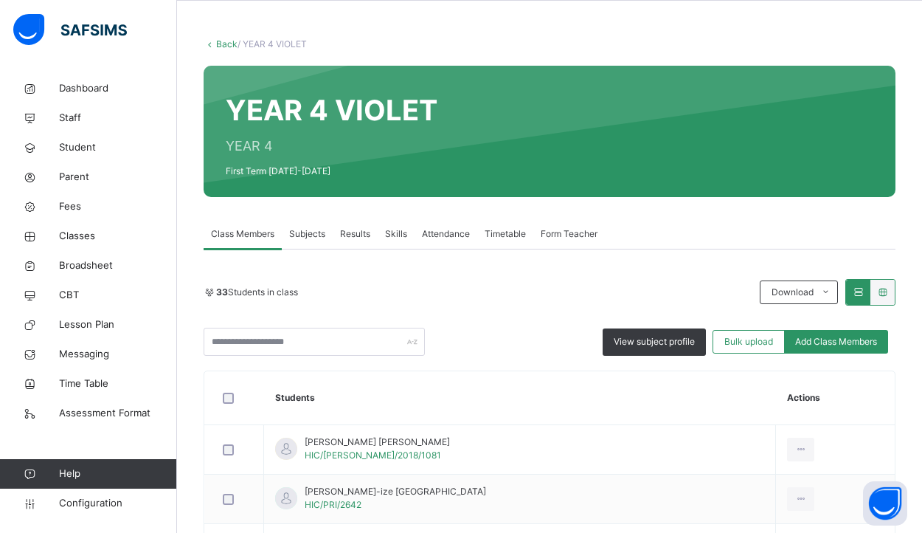
scroll to position [-2, 0]
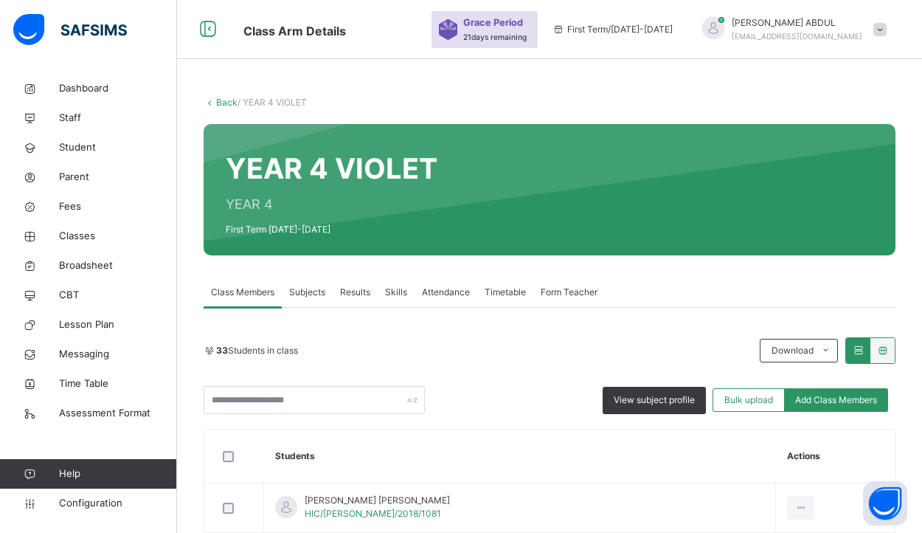
click at [231, 104] on link "Back" at bounding box center [226, 102] width 21 height 11
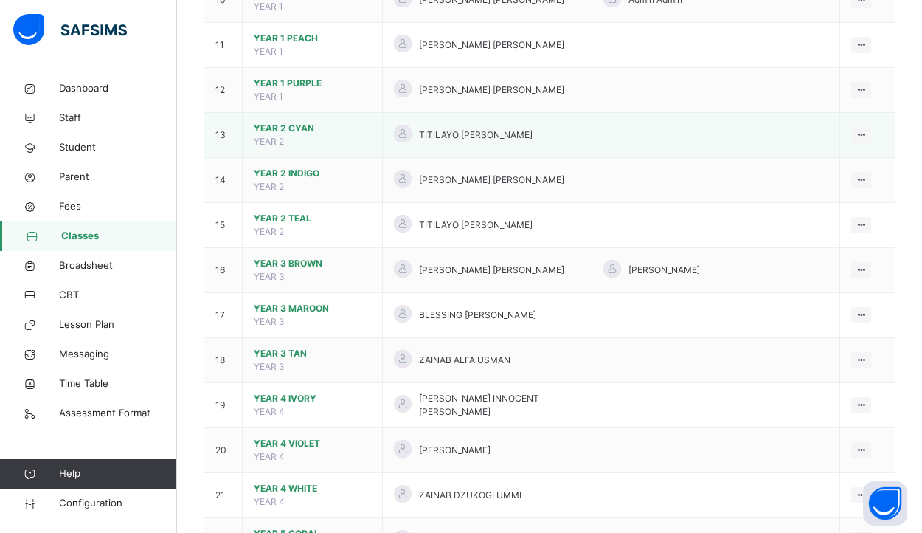
scroll to position [706, 0]
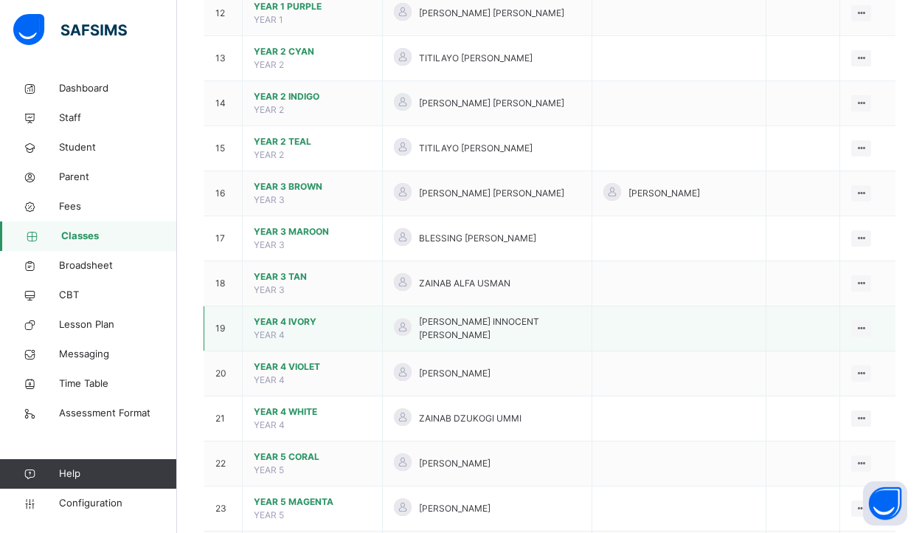
click at [316, 315] on span "YEAR 4 IVORY" at bounding box center [312, 321] width 117 height 13
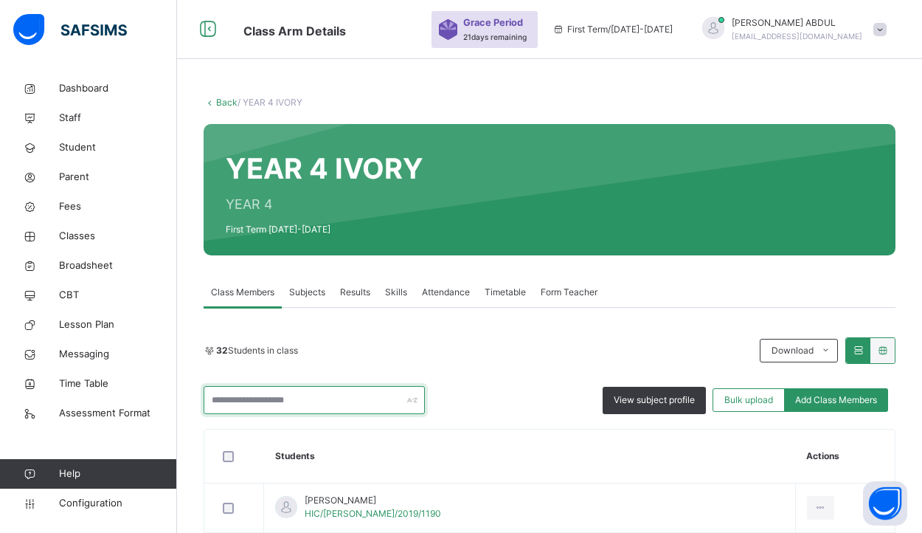
click at [309, 403] on input "text" at bounding box center [314, 400] width 221 height 28
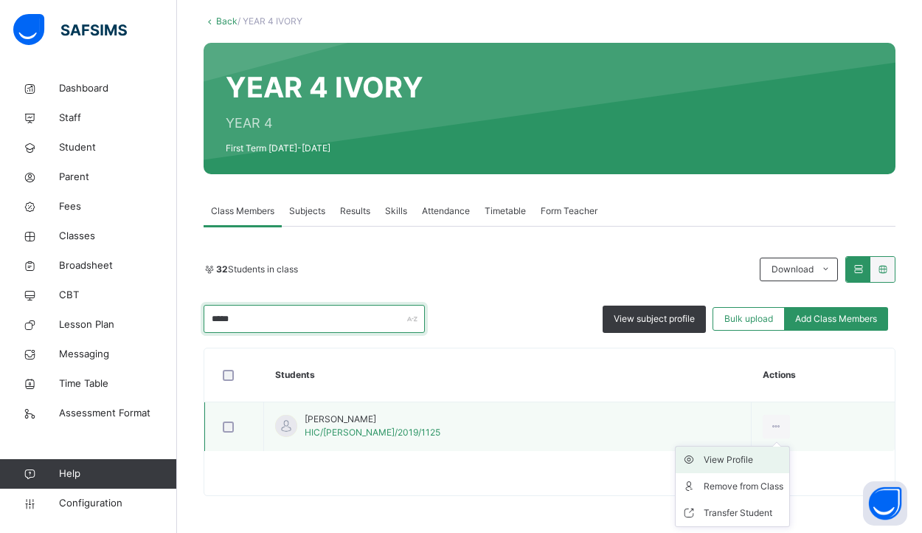
scroll to position [81, 0]
type input "*****"
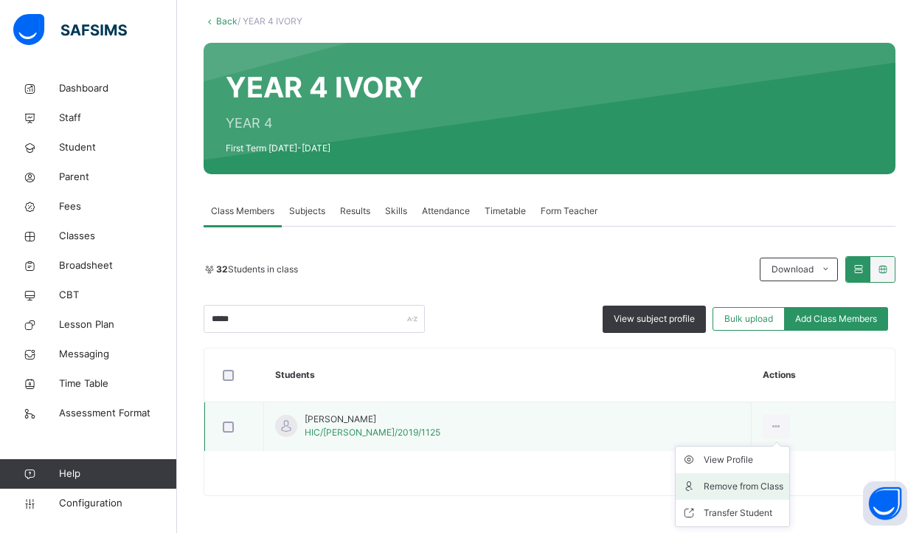
click at [712, 482] on div "Remove from Class" at bounding box center [744, 486] width 80 height 15
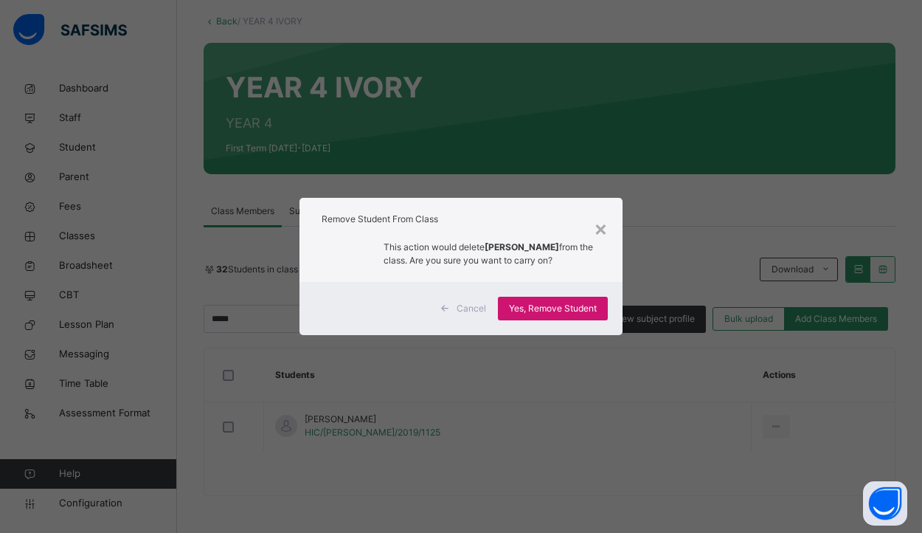
click at [536, 315] on span "Yes, Remove Student" at bounding box center [553, 308] width 88 height 13
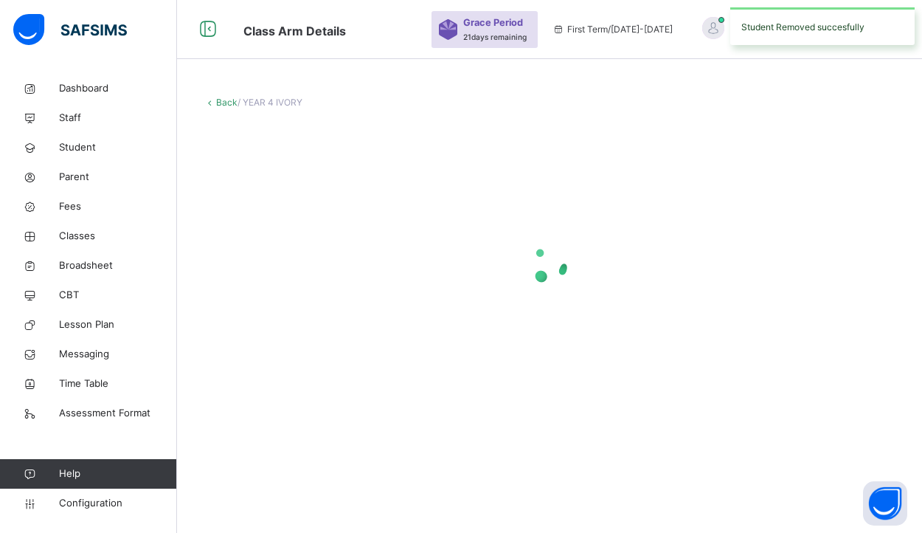
scroll to position [0, 0]
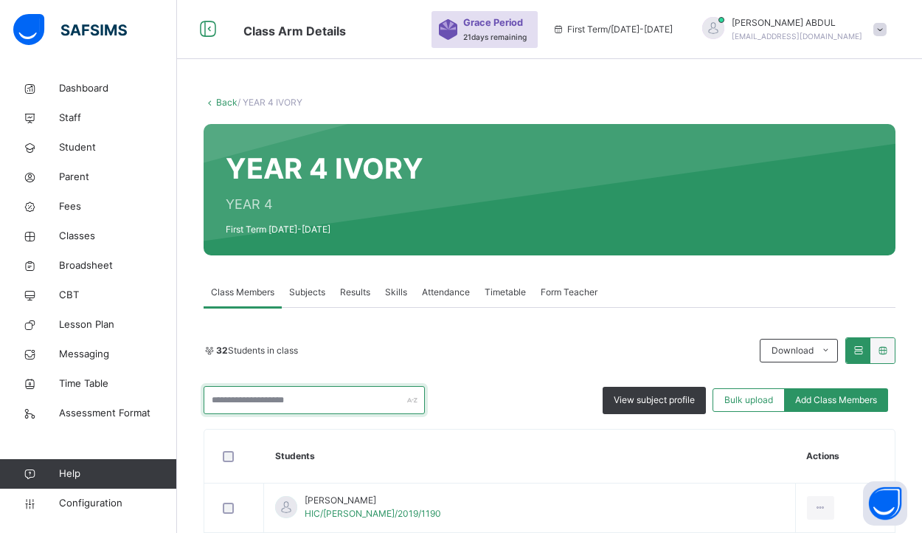
click at [389, 398] on input "text" at bounding box center [314, 400] width 221 height 28
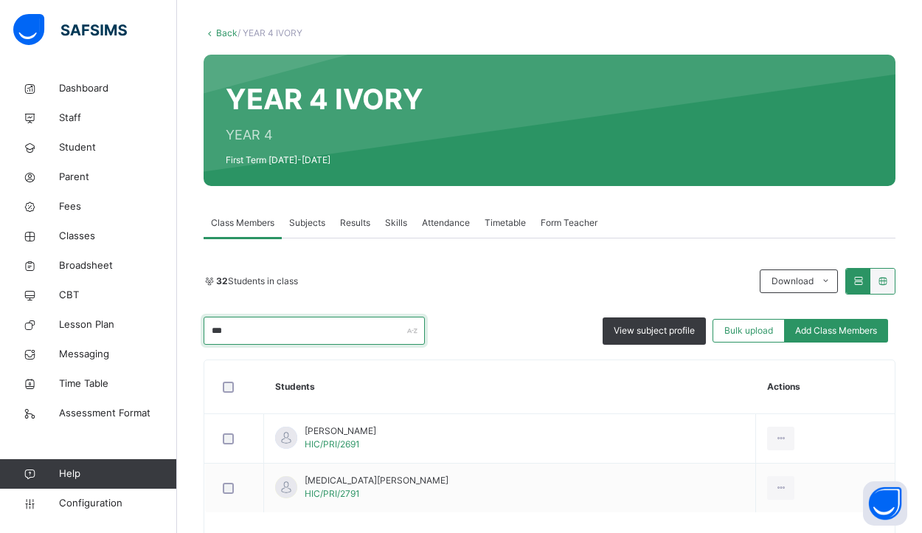
scroll to position [80, 0]
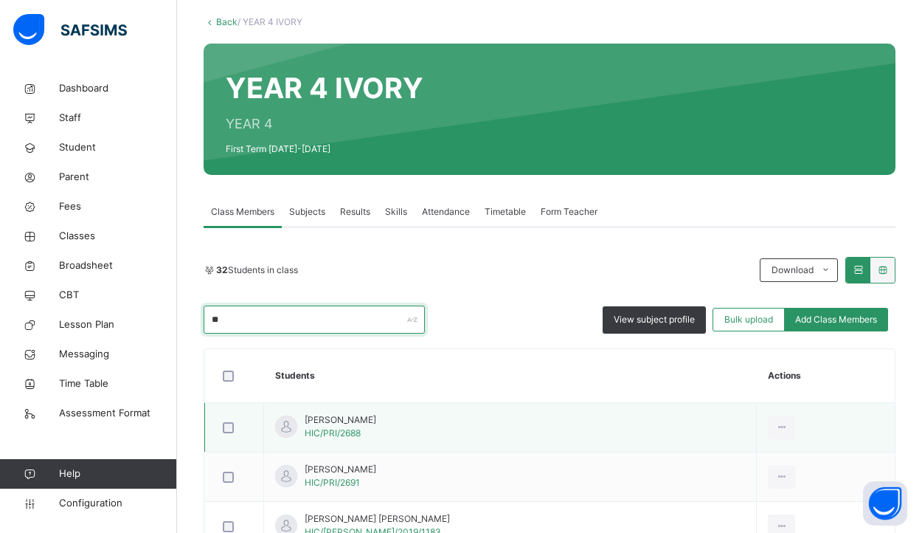
type input "*"
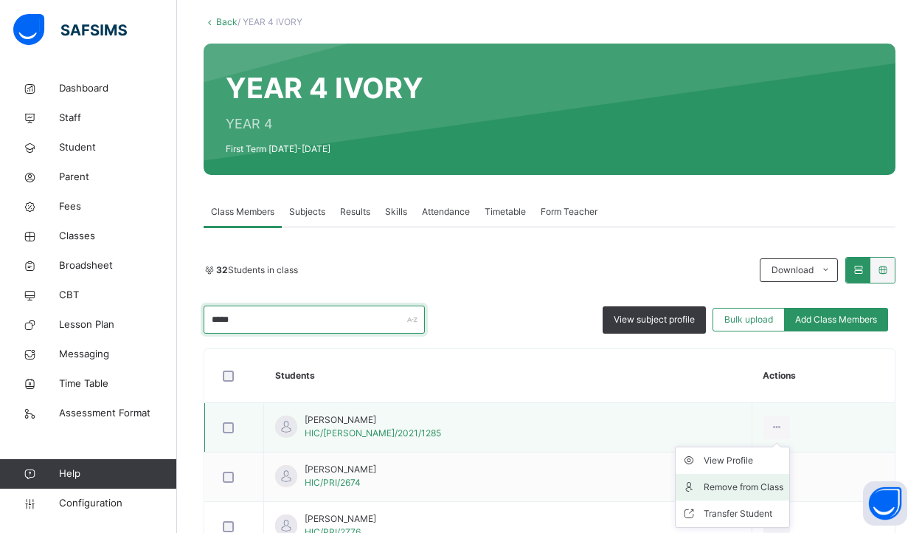
type input "*****"
click at [738, 485] on div "Remove from Class" at bounding box center [744, 486] width 80 height 15
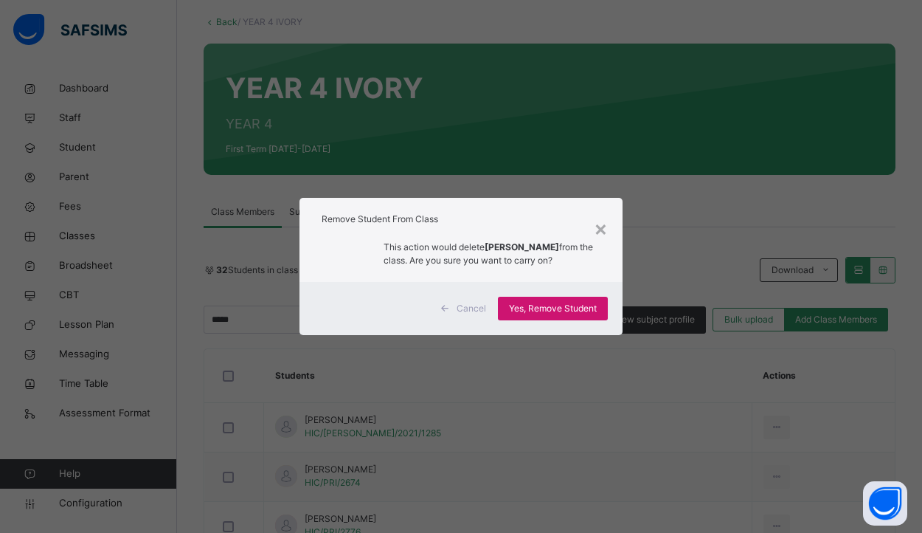
click at [547, 315] on span "Yes, Remove Student" at bounding box center [553, 308] width 88 height 13
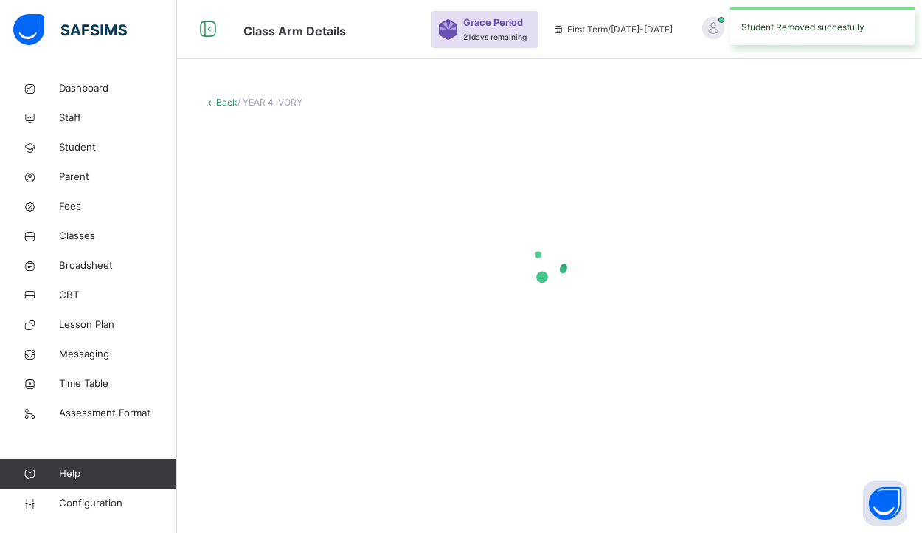
scroll to position [0, 0]
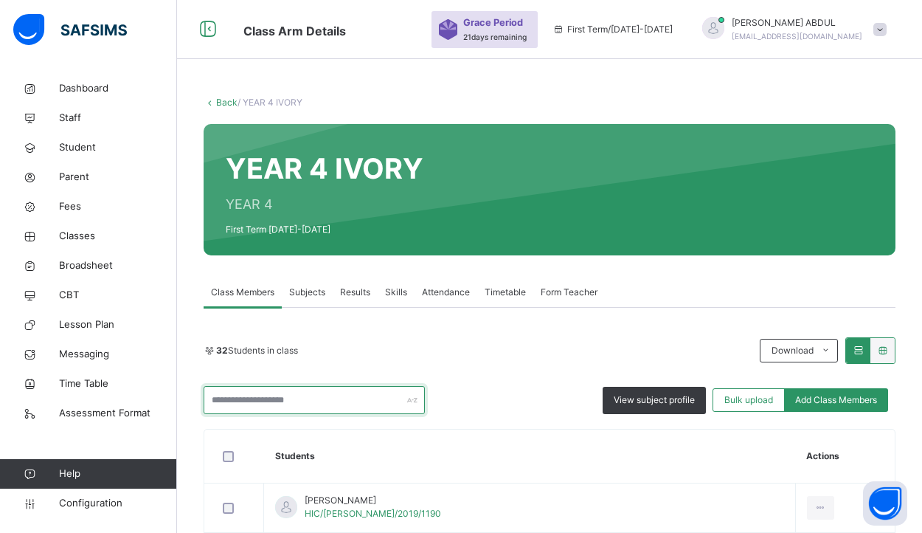
click at [401, 396] on input "text" at bounding box center [314, 400] width 221 height 28
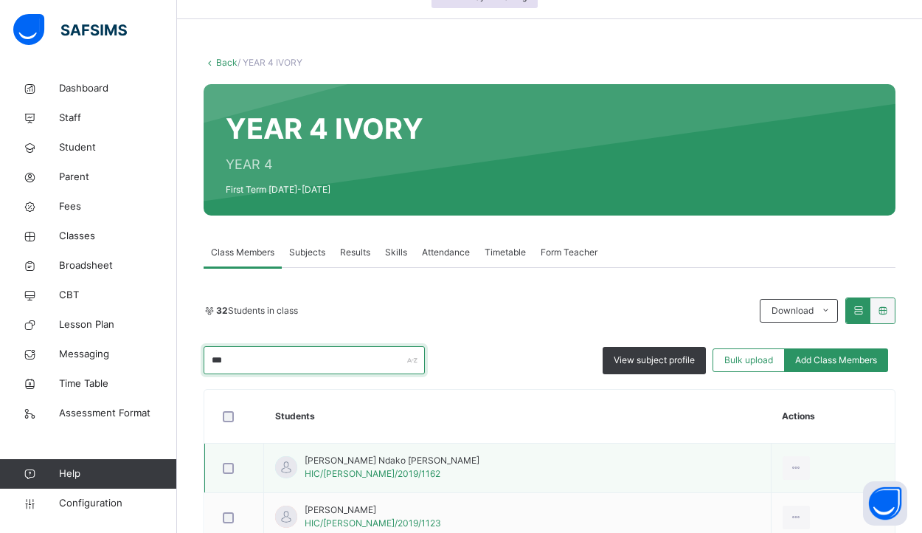
scroll to position [59, 0]
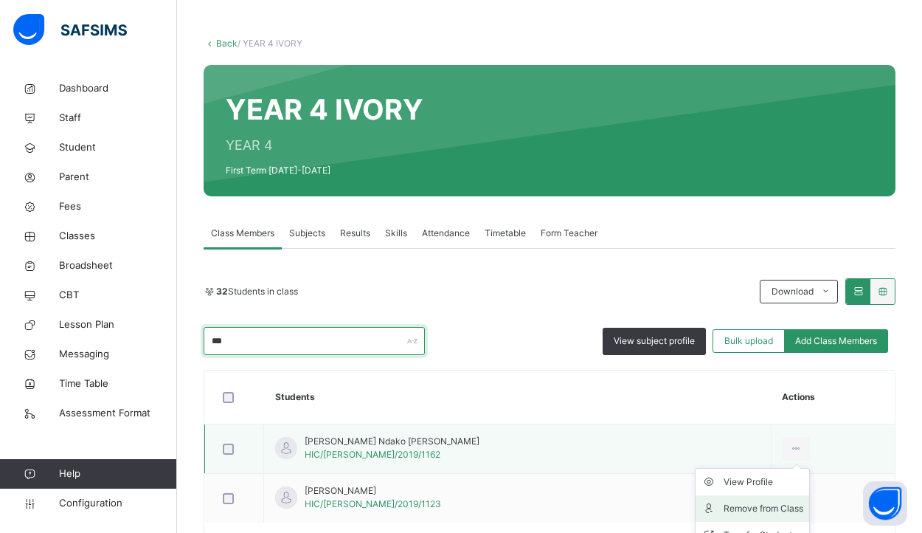
type input "***"
click at [732, 510] on div "Remove from Class" at bounding box center [764, 508] width 80 height 15
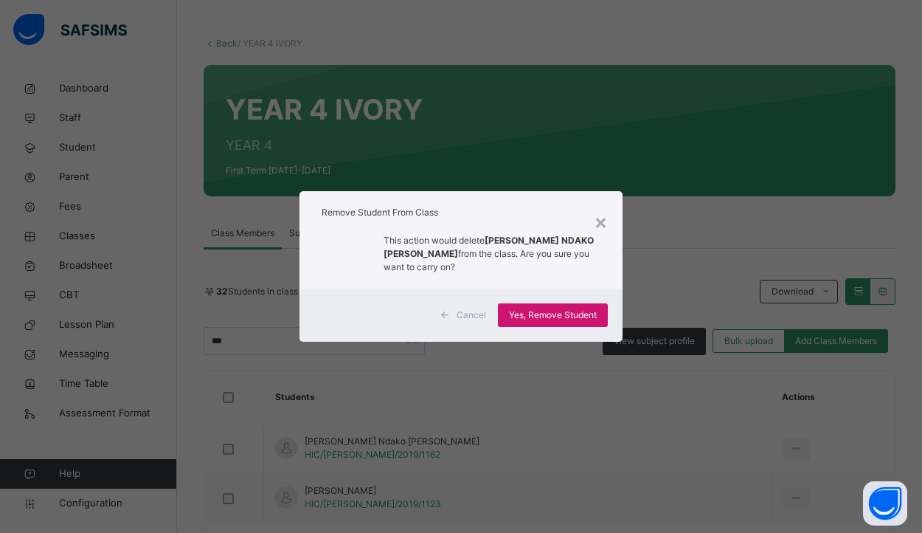
click at [566, 313] on span "Yes, Remove Student" at bounding box center [553, 314] width 88 height 13
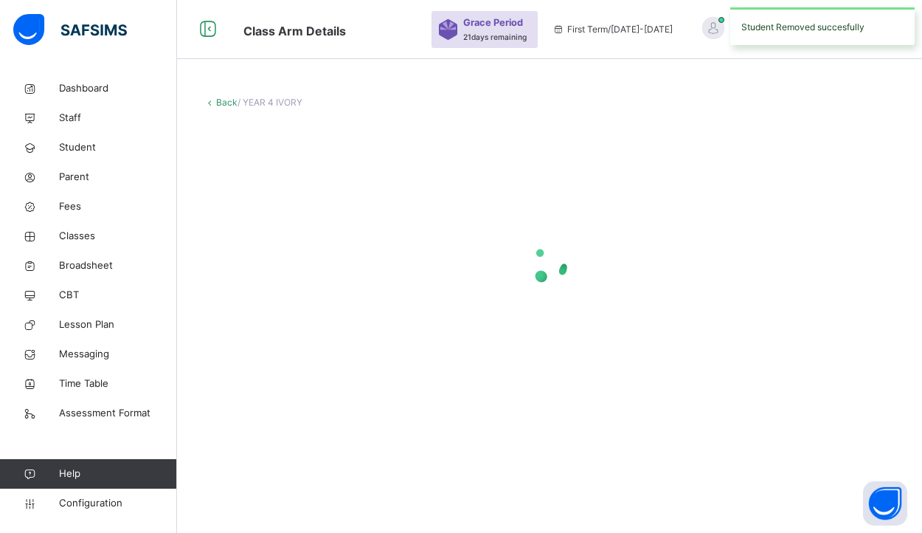
scroll to position [0, 0]
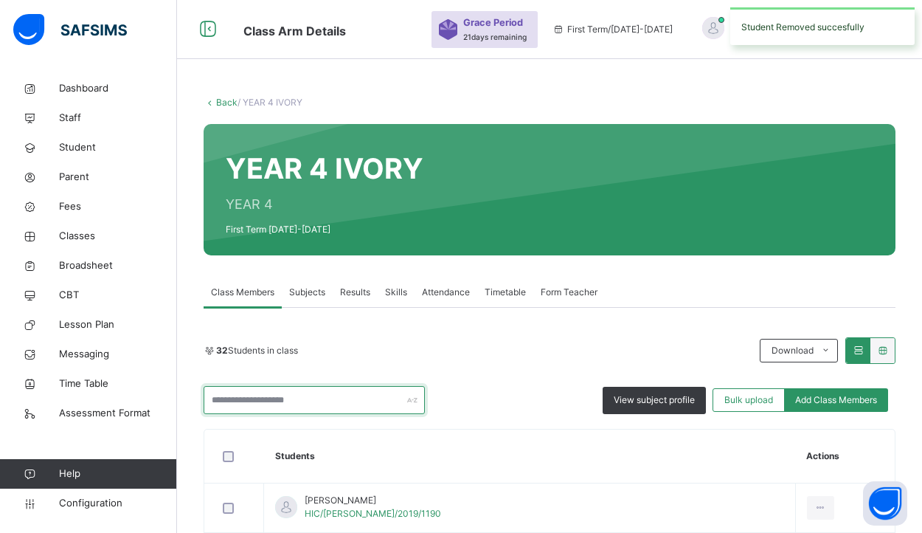
click at [369, 400] on input "text" at bounding box center [314, 400] width 221 height 28
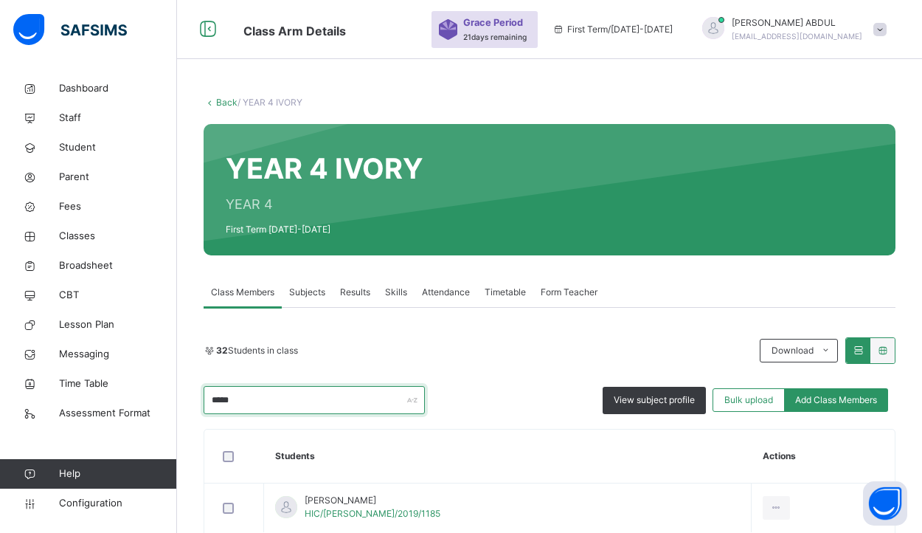
type input "*****"
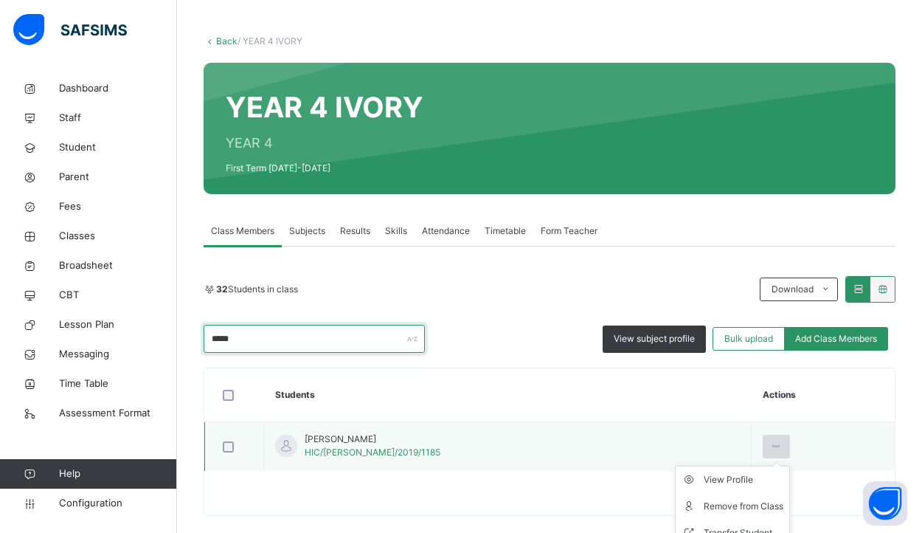
scroll to position [65, 0]
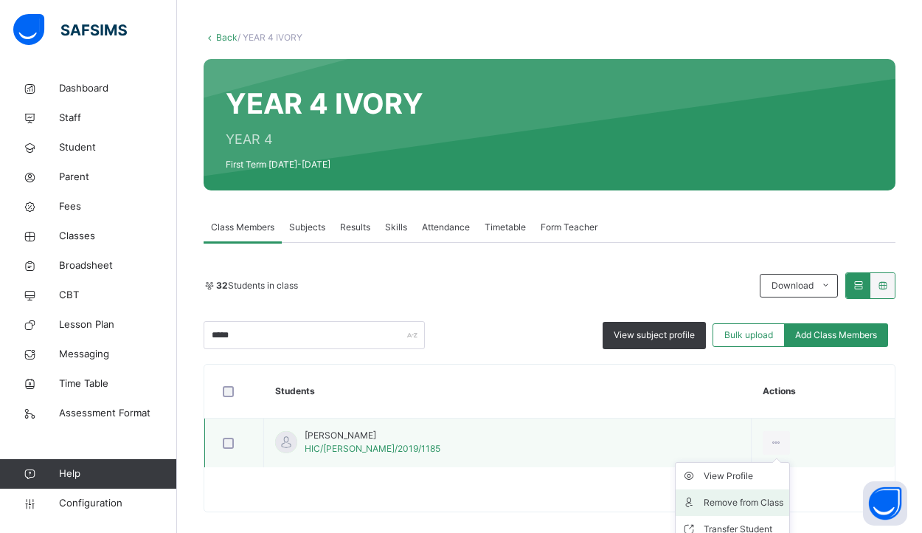
click at [710, 502] on div "Remove from Class" at bounding box center [744, 502] width 80 height 15
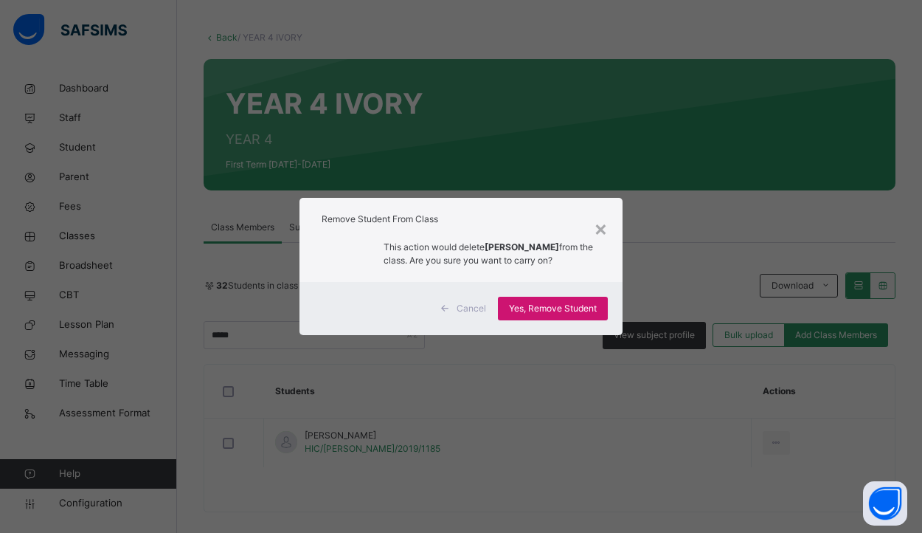
click at [558, 310] on span "Yes, Remove Student" at bounding box center [553, 308] width 88 height 13
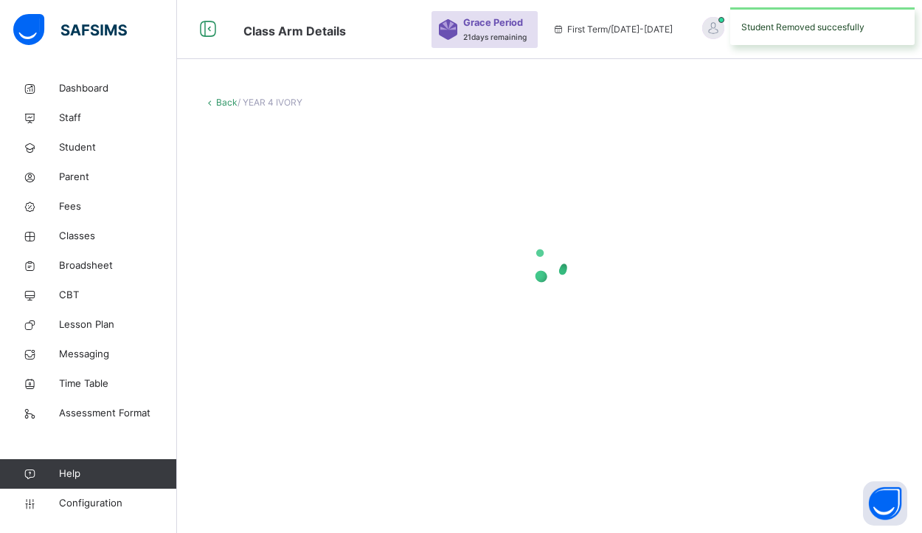
scroll to position [0, 0]
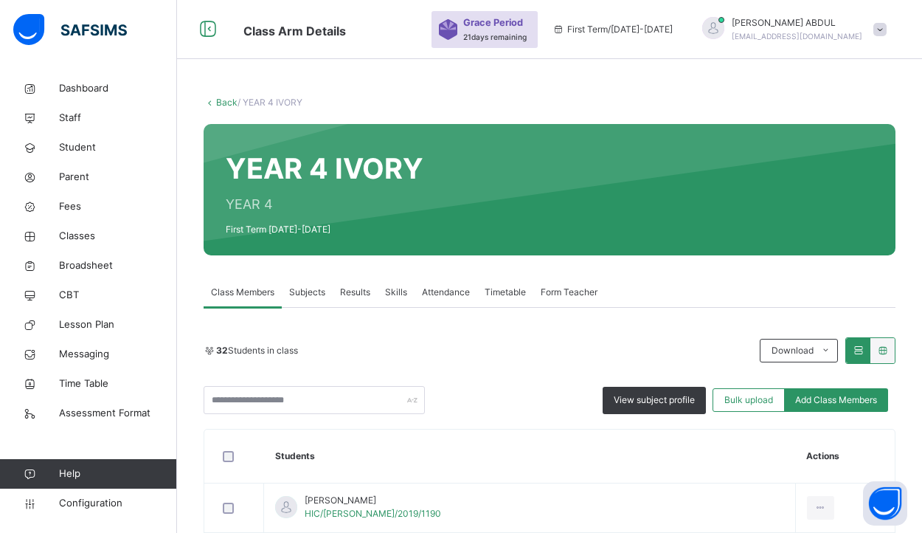
click at [227, 102] on link "Back" at bounding box center [226, 102] width 21 height 11
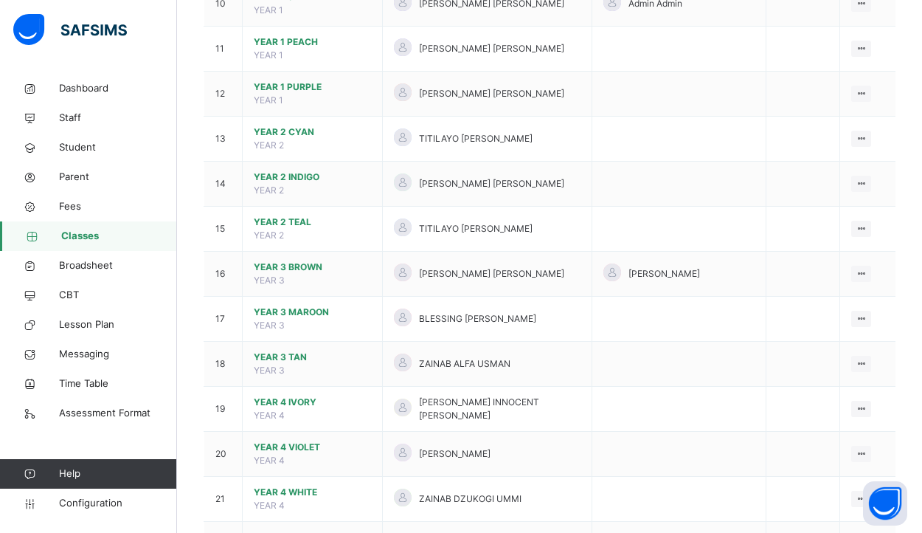
scroll to position [628, 0]
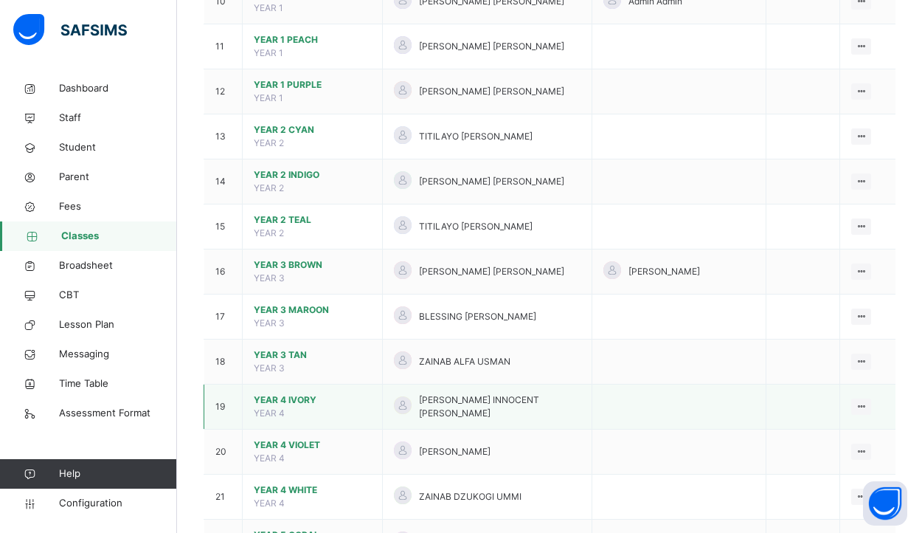
click at [306, 393] on span "YEAR 4 IVORY" at bounding box center [312, 399] width 117 height 13
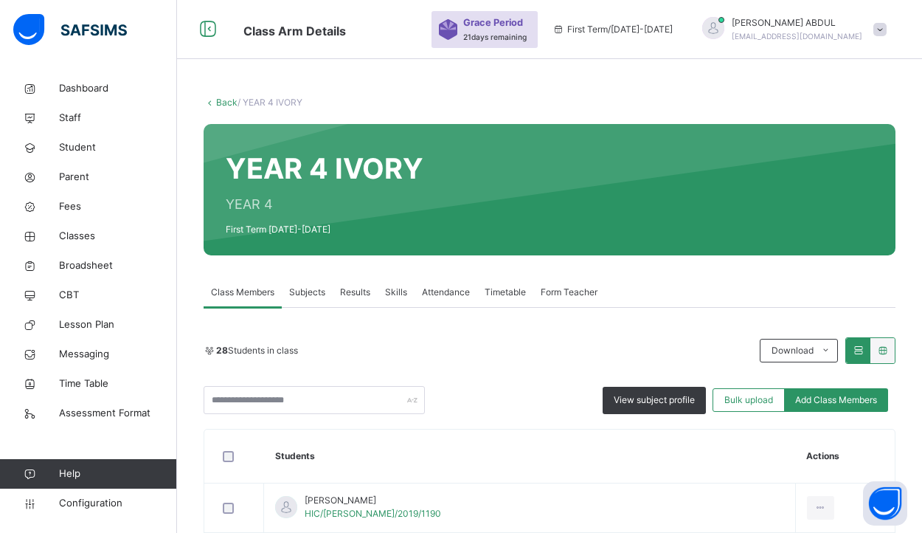
click at [219, 103] on link "Back" at bounding box center [226, 102] width 21 height 11
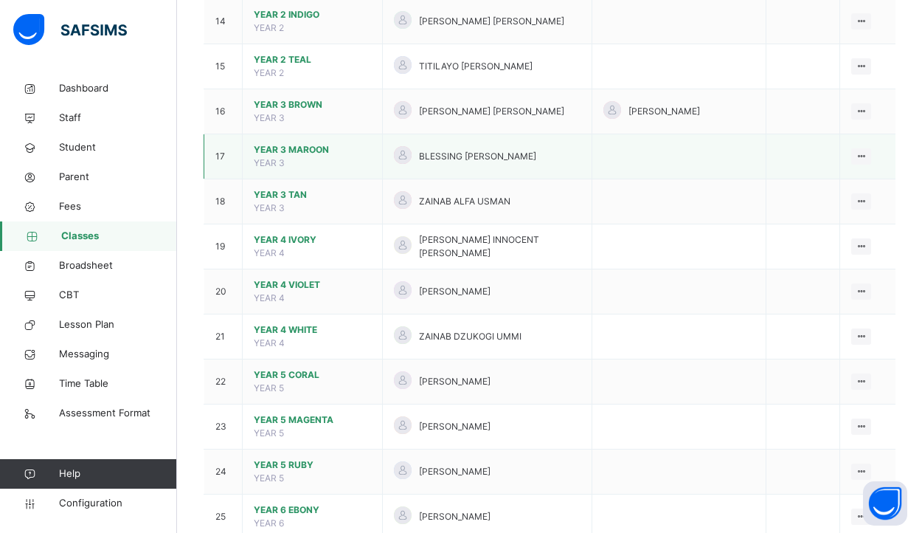
scroll to position [791, 0]
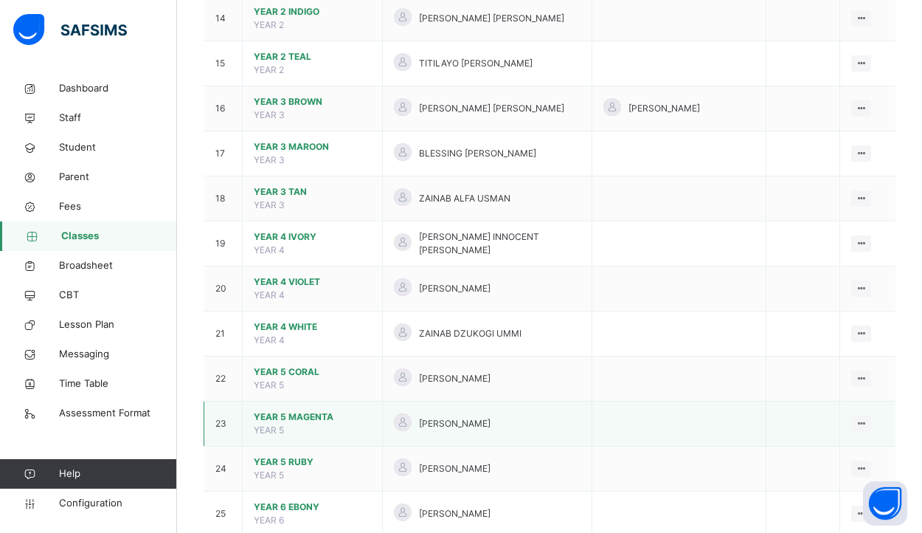
click at [321, 410] on span "YEAR 5 MAGENTA" at bounding box center [312, 416] width 117 height 13
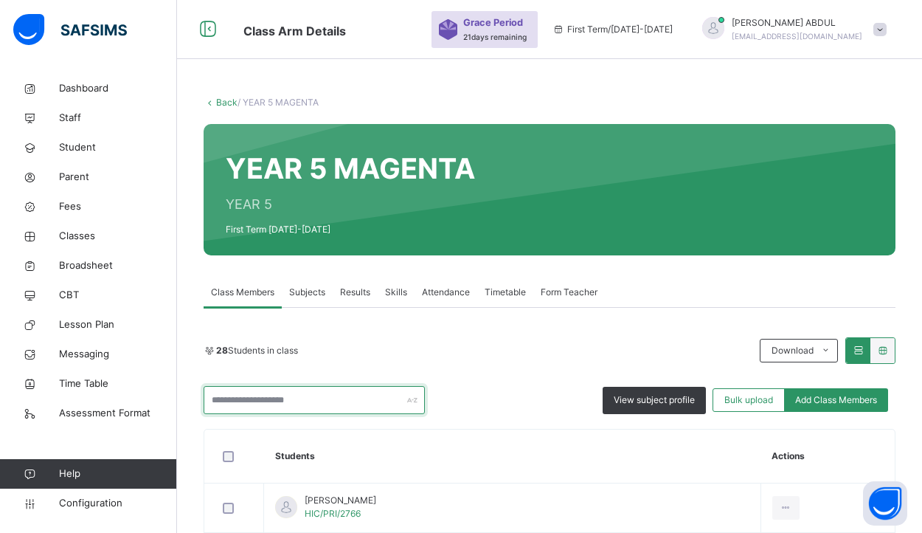
click at [352, 398] on input "text" at bounding box center [314, 400] width 221 height 28
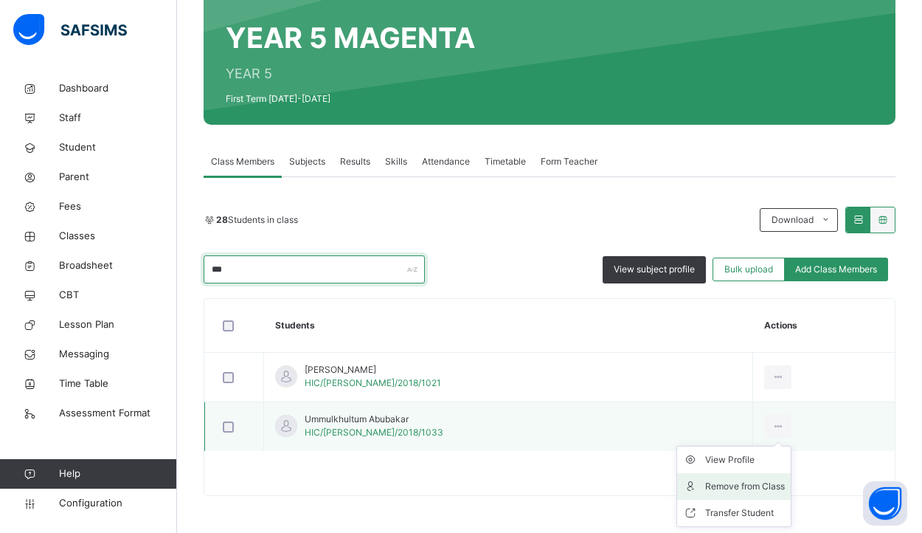
scroll to position [131, 0]
type input "***"
click at [731, 486] on div "Remove from Class" at bounding box center [745, 486] width 80 height 15
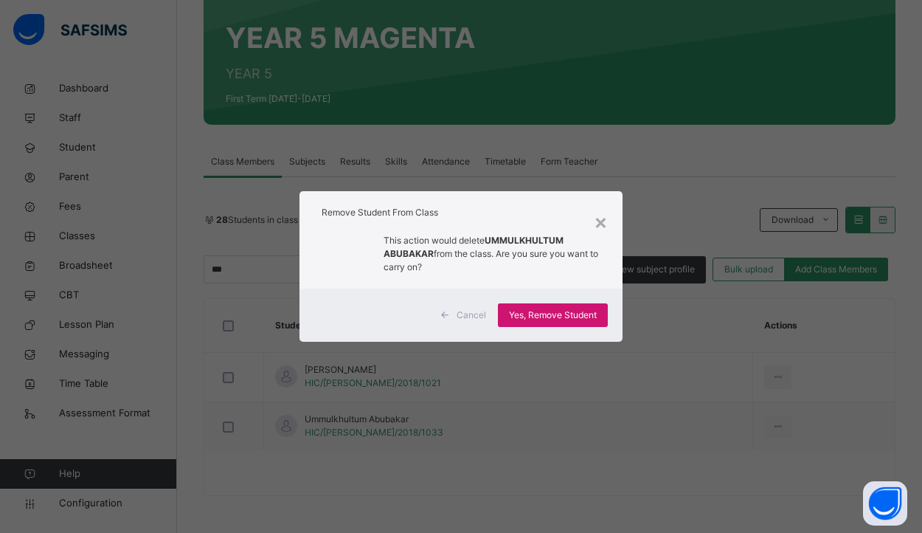
click at [554, 319] on span "Yes, Remove Student" at bounding box center [553, 314] width 88 height 13
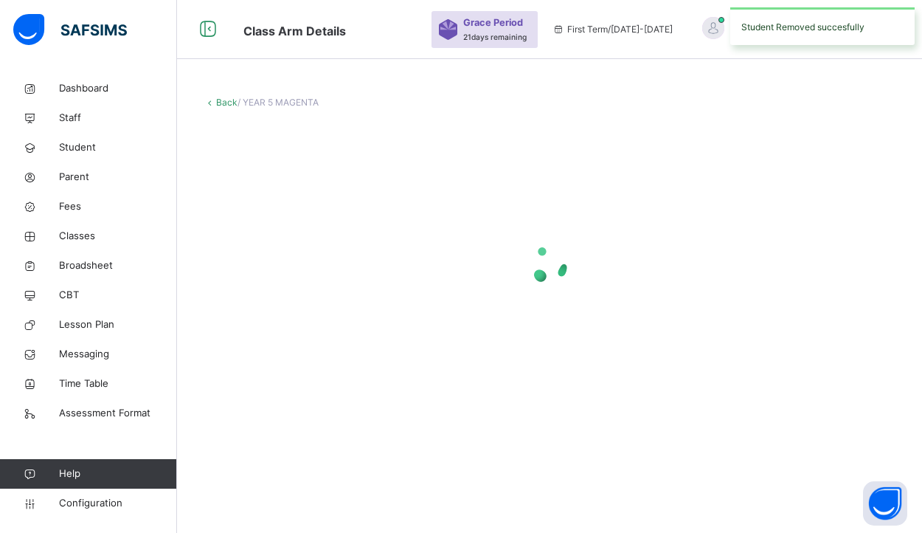
scroll to position [0, 0]
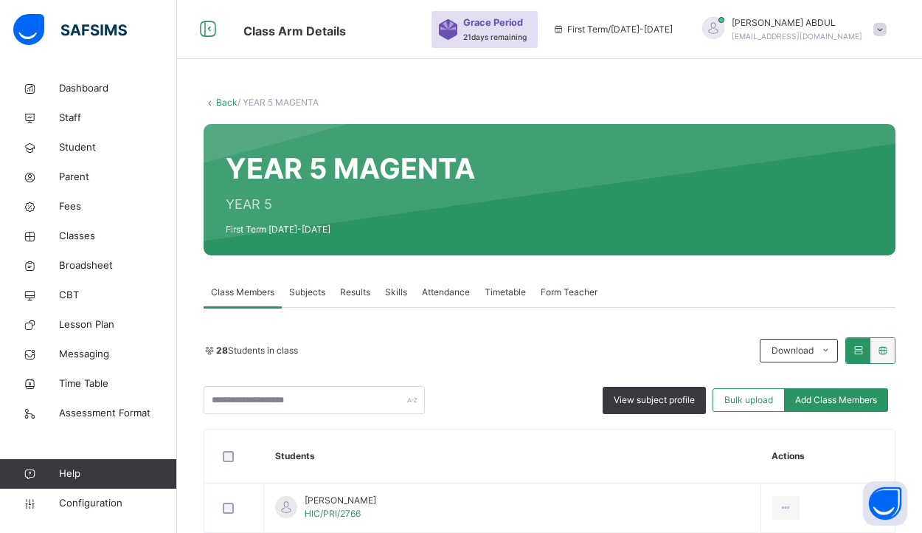
click at [218, 102] on link "Back" at bounding box center [226, 102] width 21 height 11
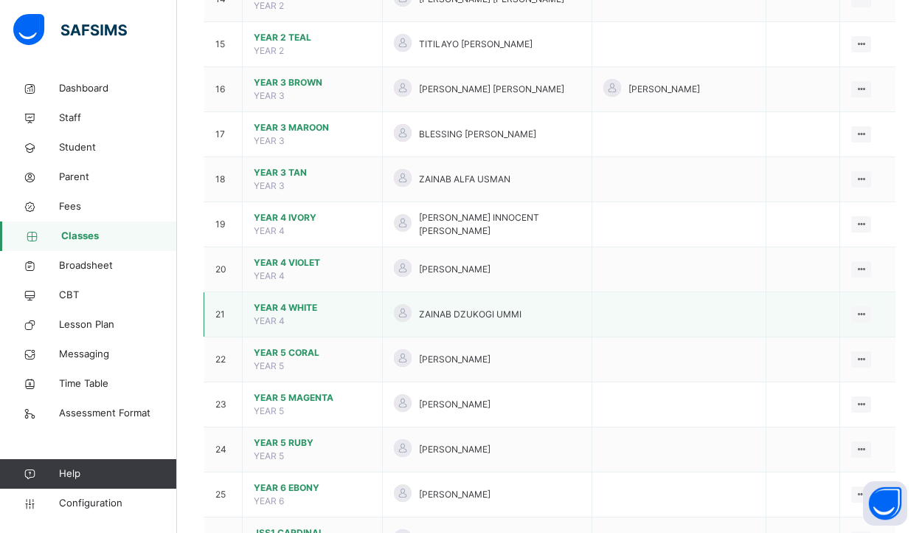
scroll to position [861, 0]
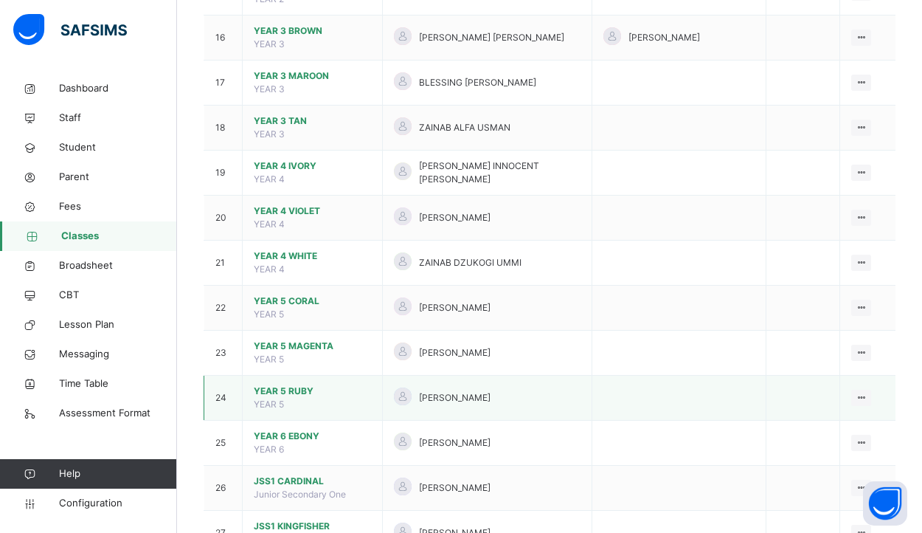
click at [312, 384] on span "YEAR 5 RUBY" at bounding box center [312, 390] width 117 height 13
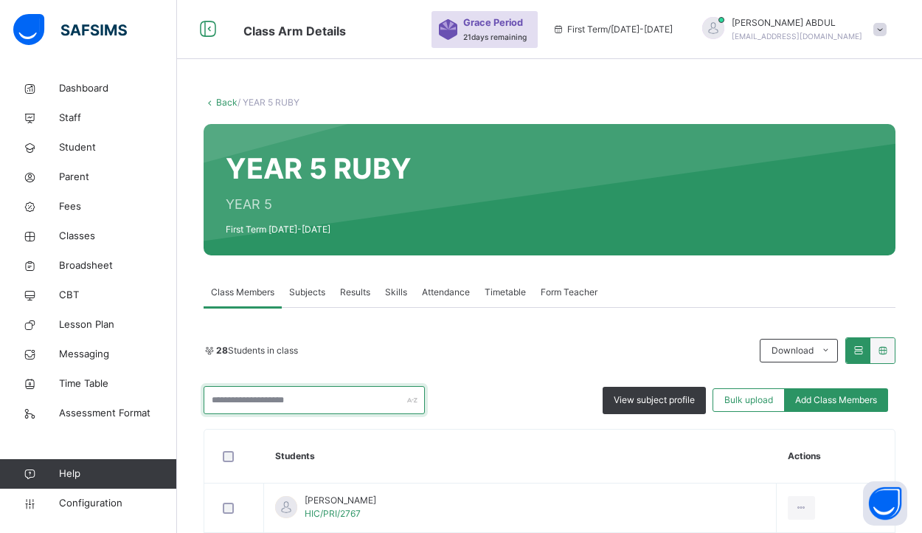
click at [326, 402] on input "text" at bounding box center [314, 400] width 221 height 28
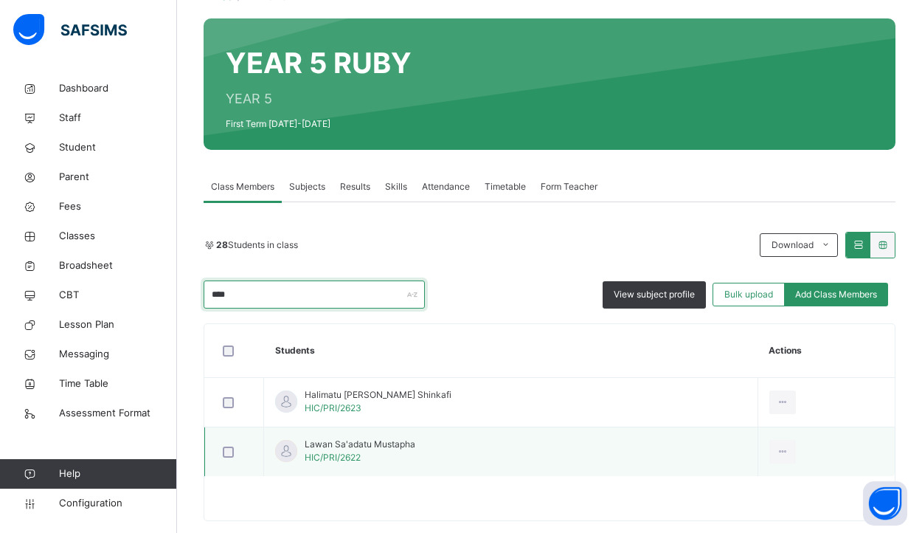
scroll to position [111, 0]
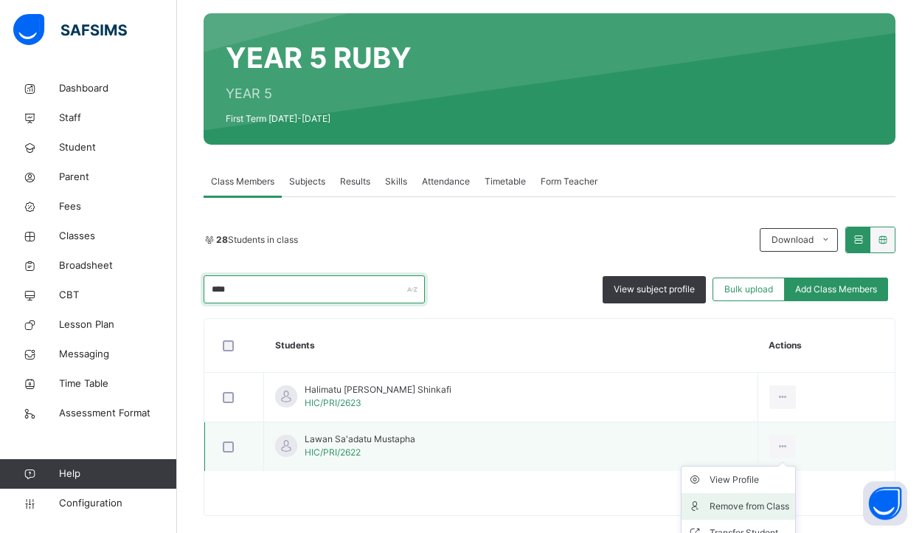
type input "****"
click at [741, 507] on div "Remove from Class" at bounding box center [750, 506] width 80 height 15
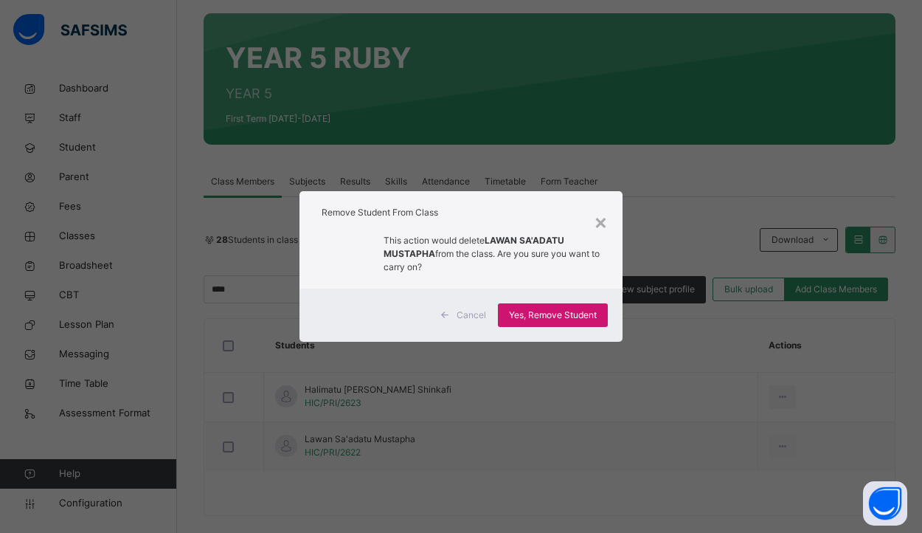
click at [574, 315] on span "Yes, Remove Student" at bounding box center [553, 314] width 88 height 13
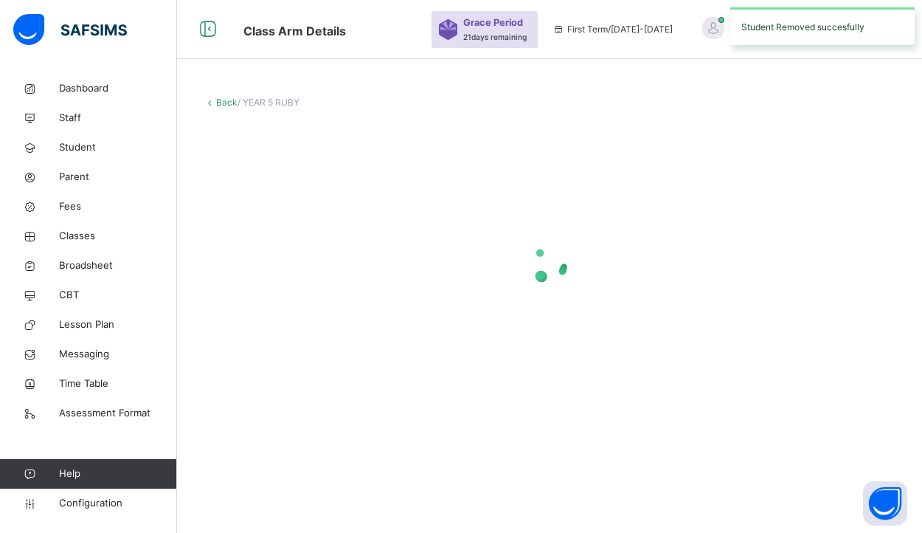
scroll to position [0, 0]
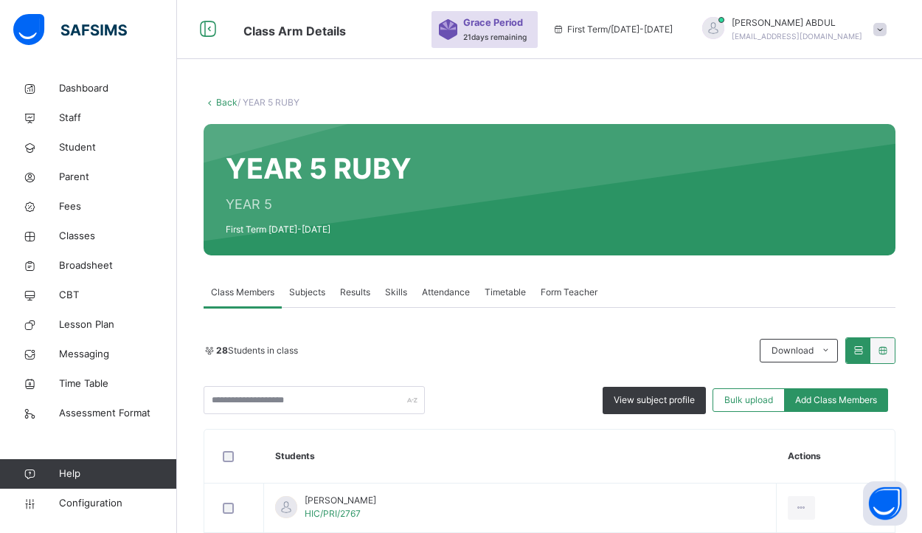
click at [229, 103] on link "Back" at bounding box center [226, 102] width 21 height 11
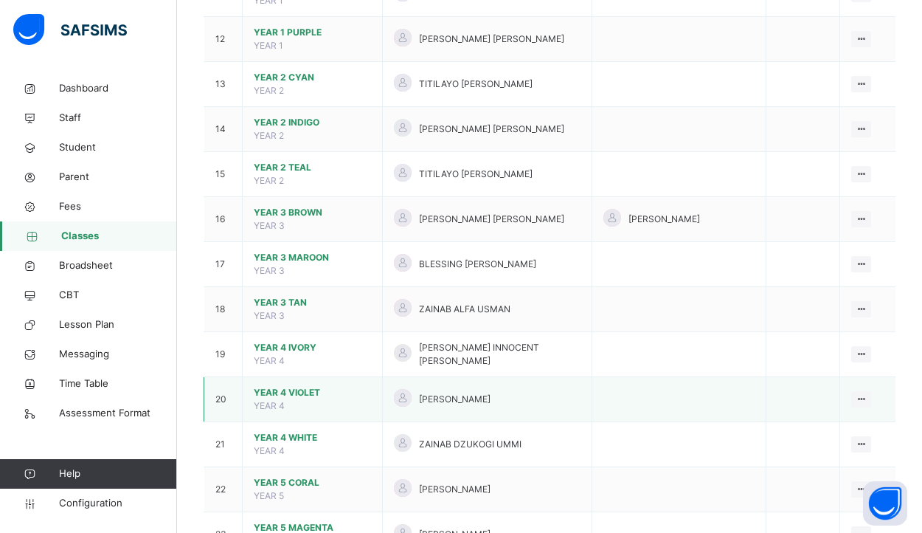
scroll to position [699, 0]
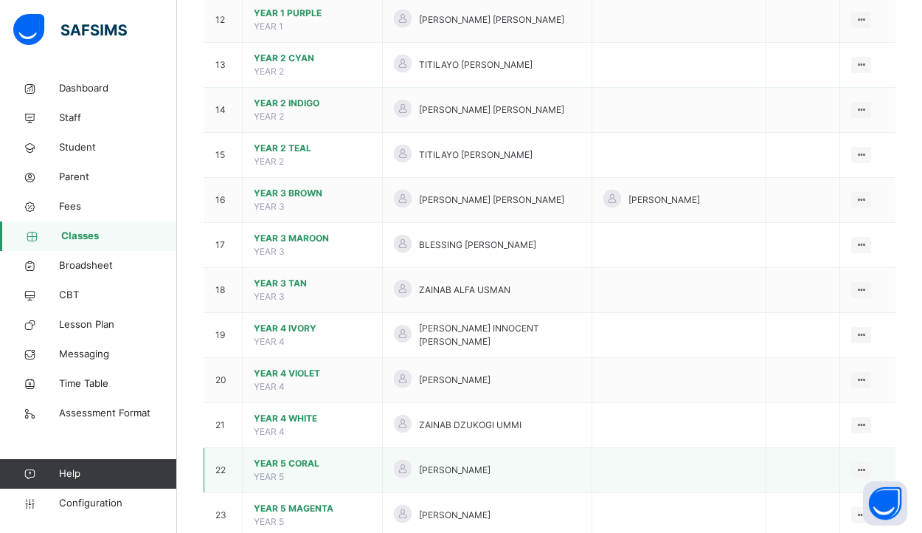
click at [325, 457] on span "YEAR 5 CORAL" at bounding box center [312, 463] width 117 height 13
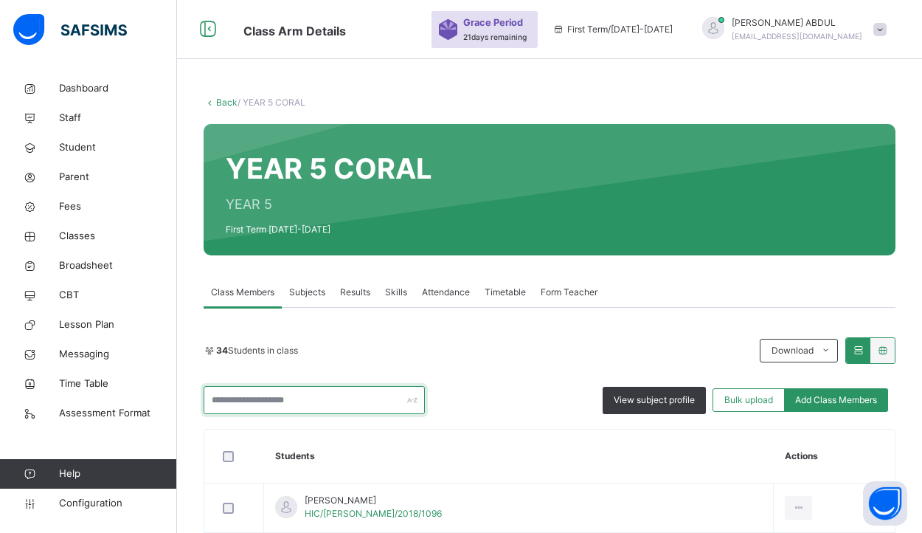
click at [349, 400] on input "text" at bounding box center [314, 400] width 221 height 28
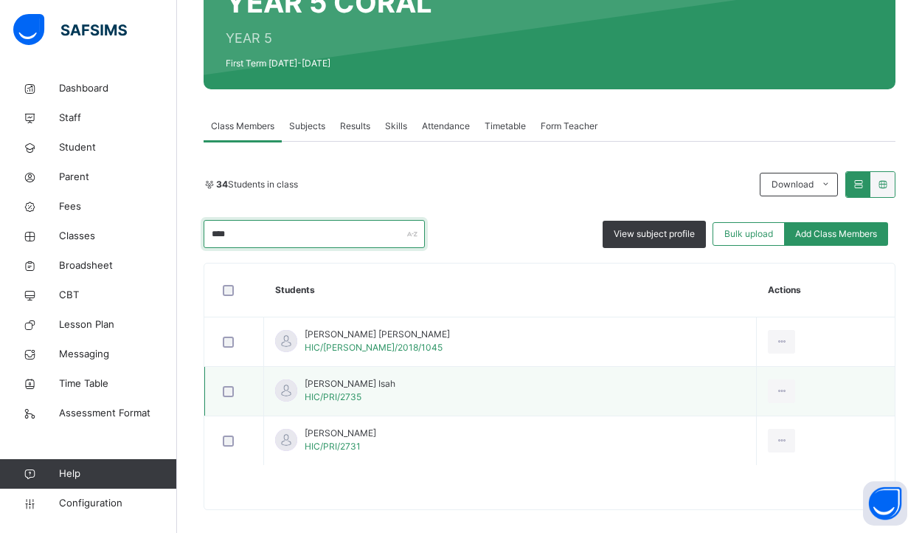
scroll to position [173, 0]
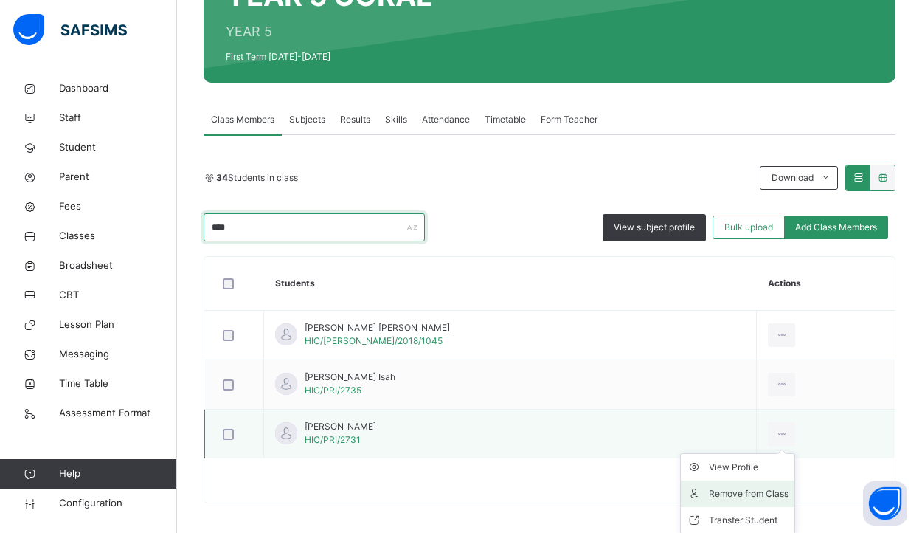
type input "****"
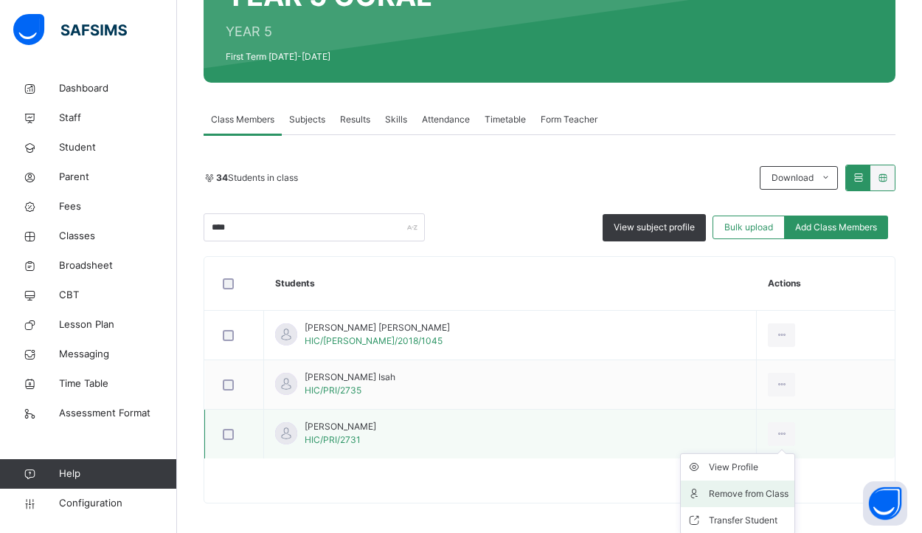
click at [741, 494] on div "Remove from Class" at bounding box center [749, 493] width 80 height 15
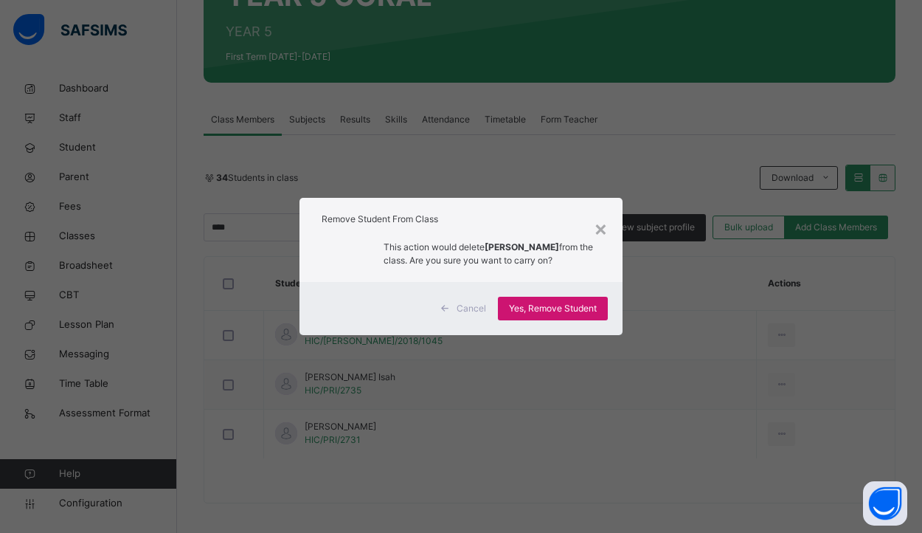
click at [596, 315] on span "Yes, Remove Student" at bounding box center [553, 308] width 88 height 13
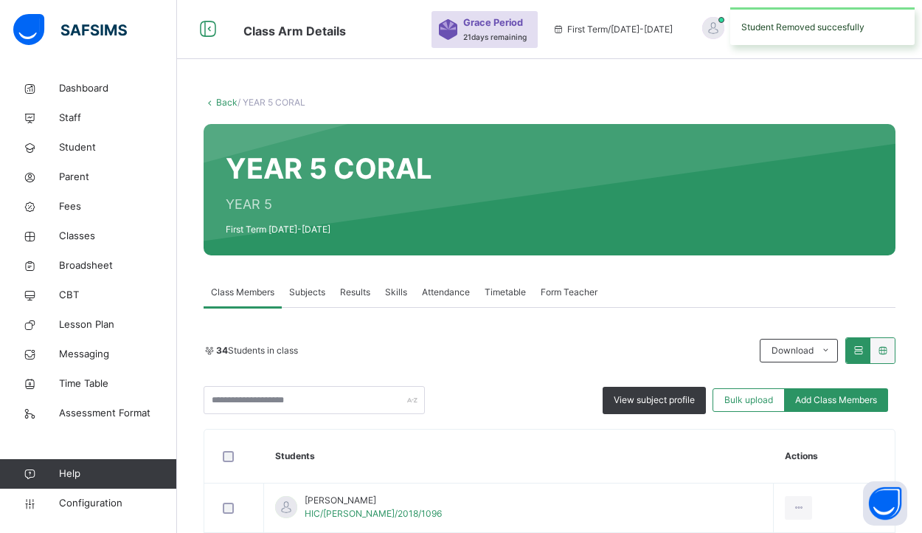
scroll to position [25, 0]
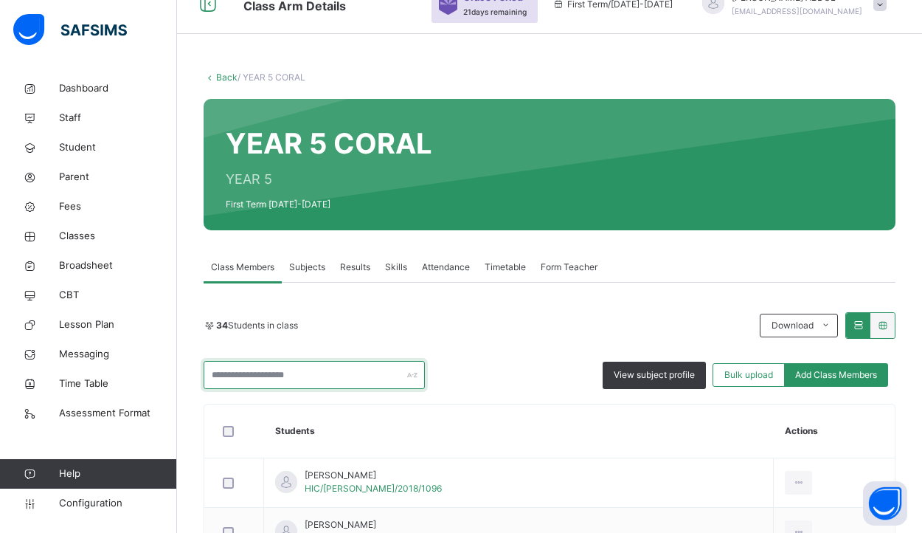
click at [387, 379] on input "text" at bounding box center [314, 375] width 221 height 28
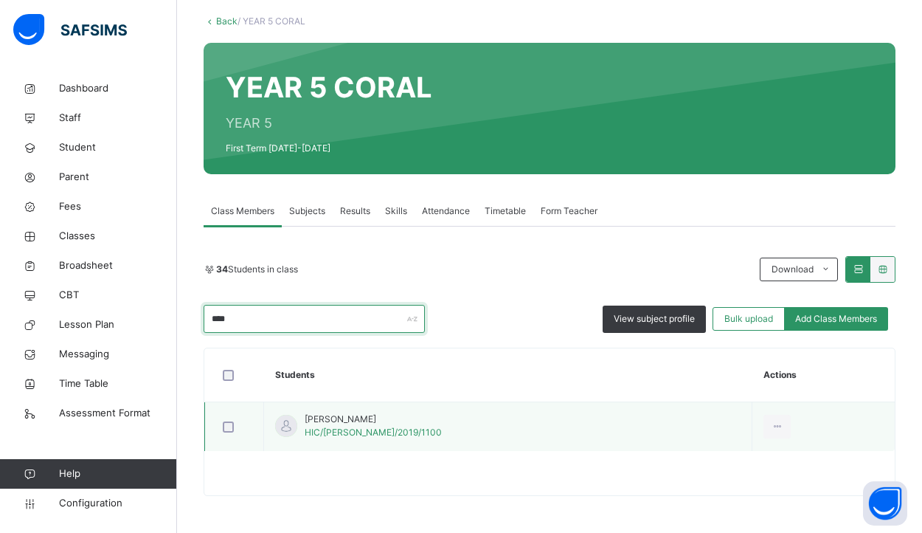
scroll to position [81, 0]
type input "****"
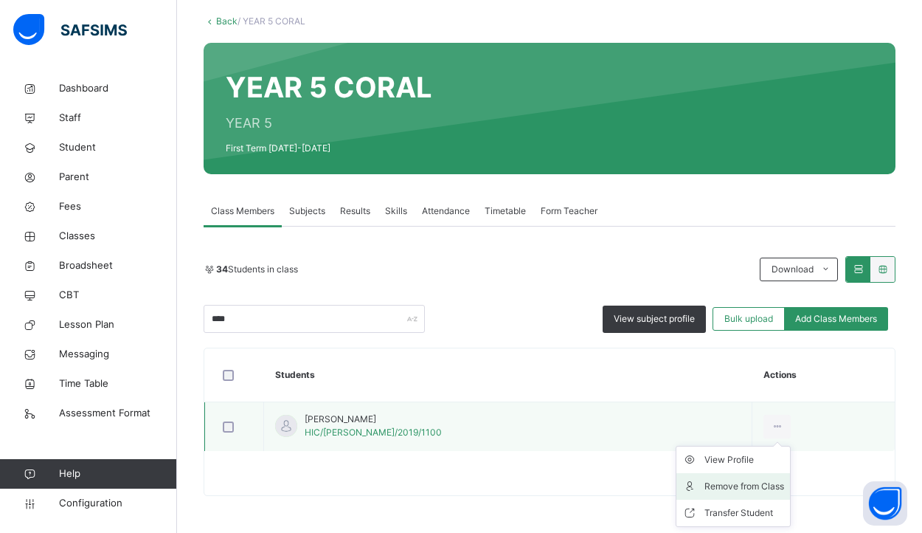
click at [735, 484] on div "Remove from Class" at bounding box center [744, 486] width 80 height 15
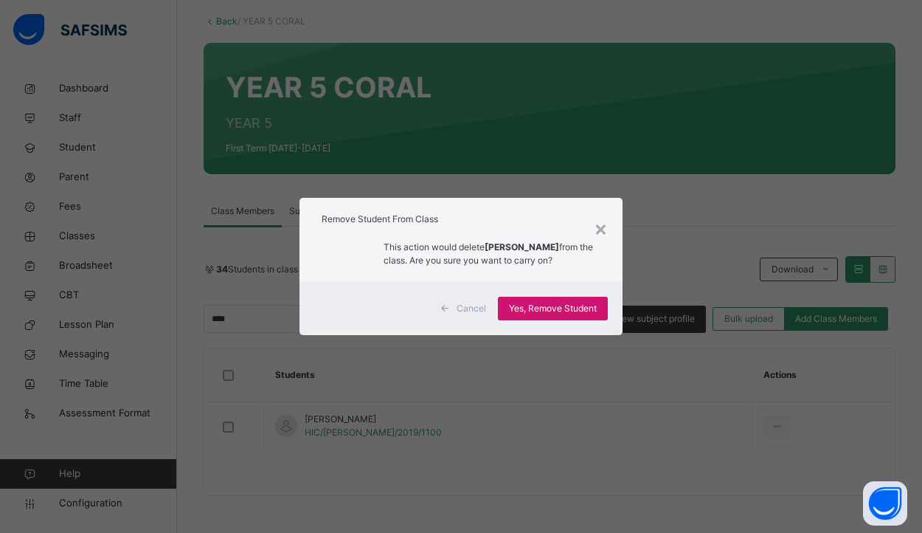
click at [584, 315] on span "Yes, Remove Student" at bounding box center [553, 308] width 88 height 13
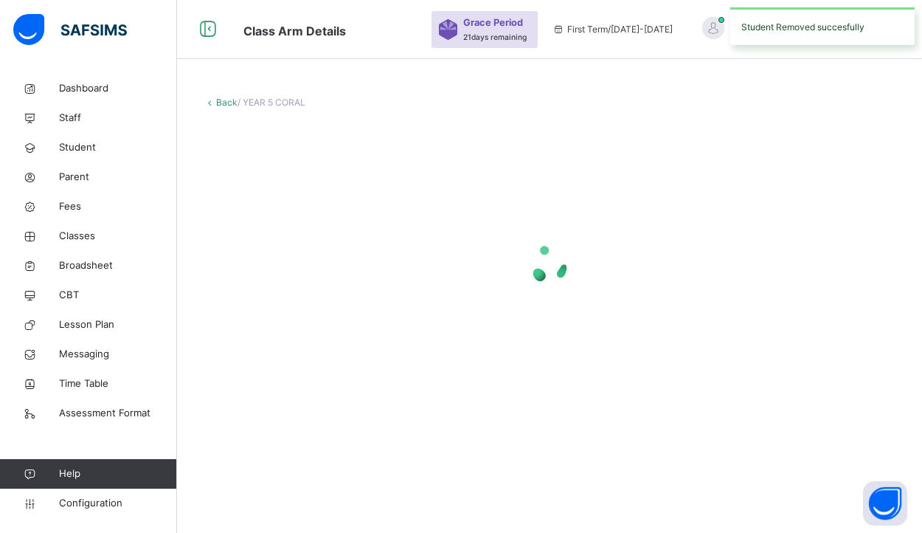
scroll to position [0, 0]
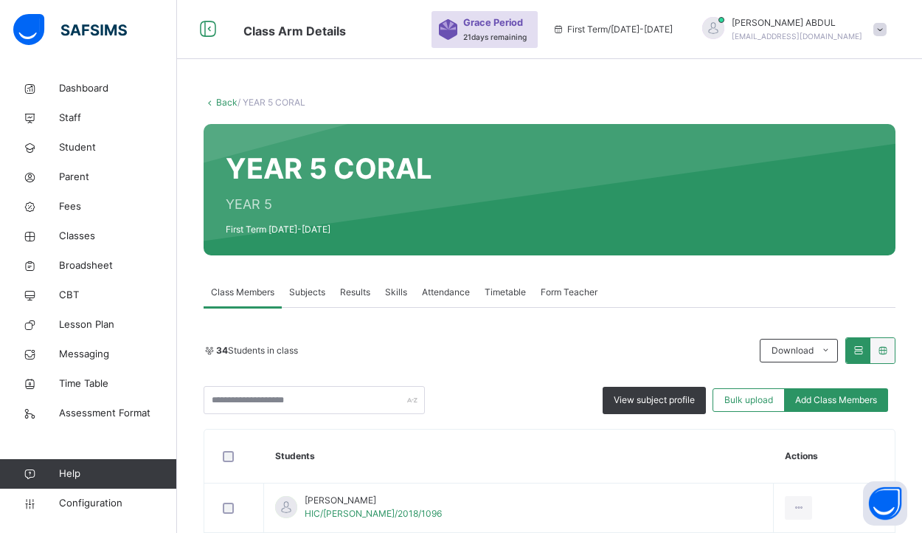
click at [229, 105] on link "Back" at bounding box center [226, 102] width 21 height 11
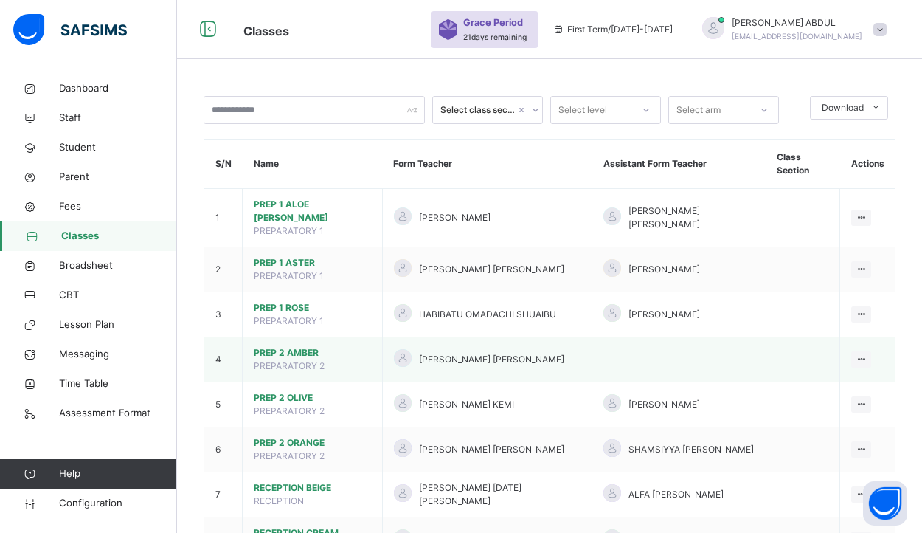
click at [309, 346] on span "PREP 2 AMBER" at bounding box center [312, 352] width 117 height 13
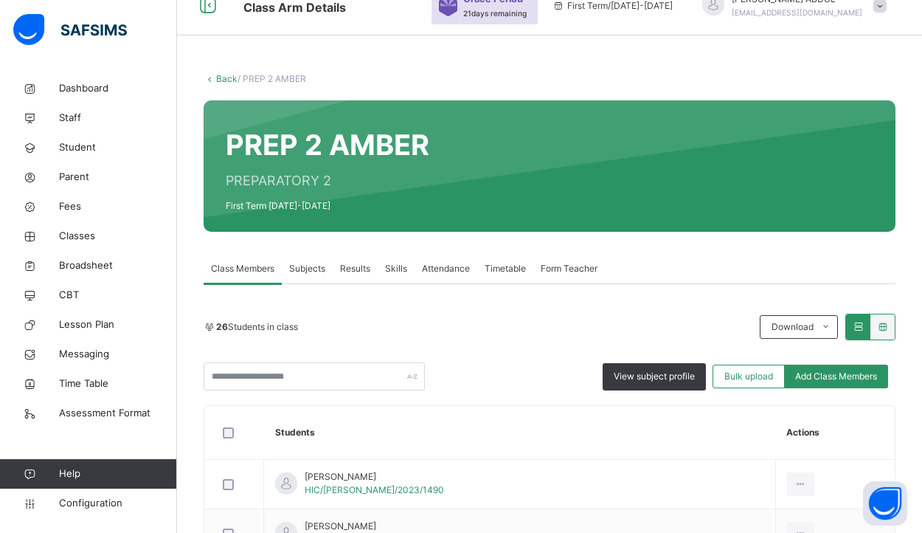
scroll to position [201, 0]
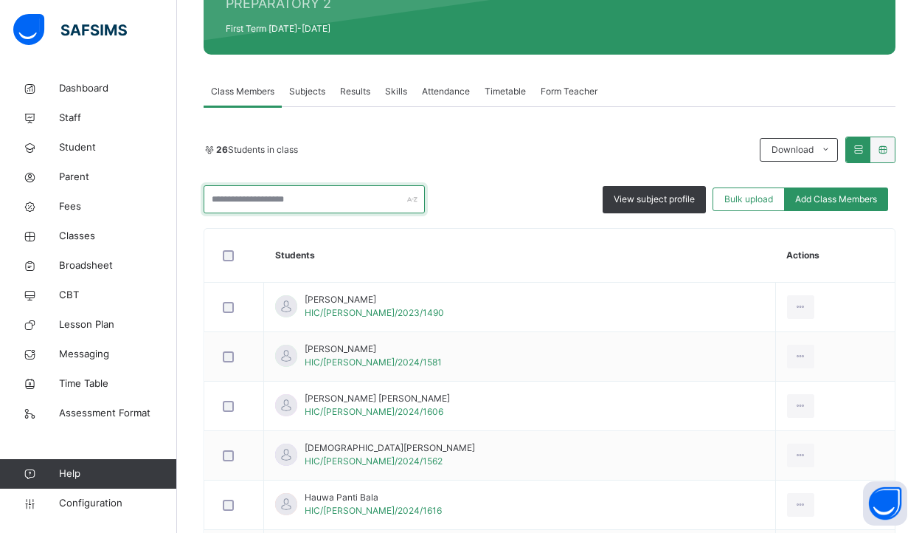
click at [341, 199] on input "text" at bounding box center [314, 199] width 221 height 28
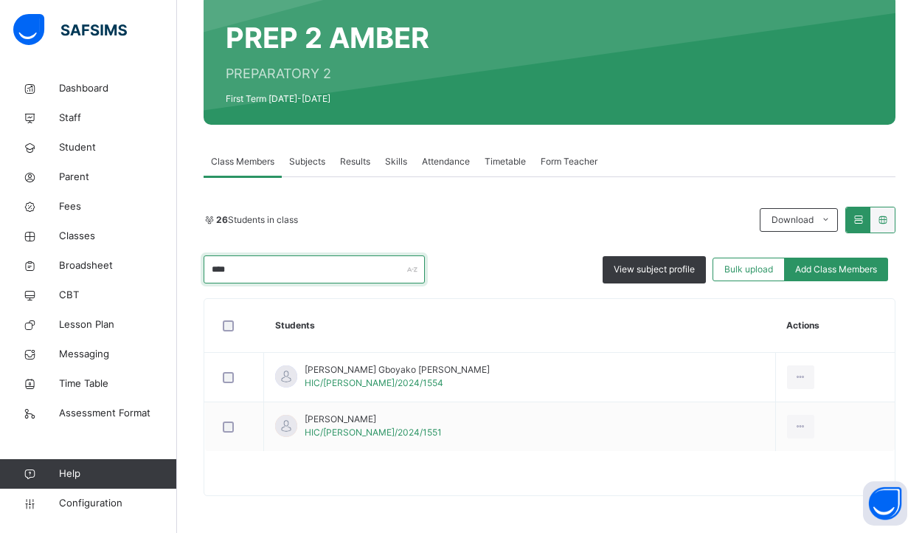
scroll to position [81, 0]
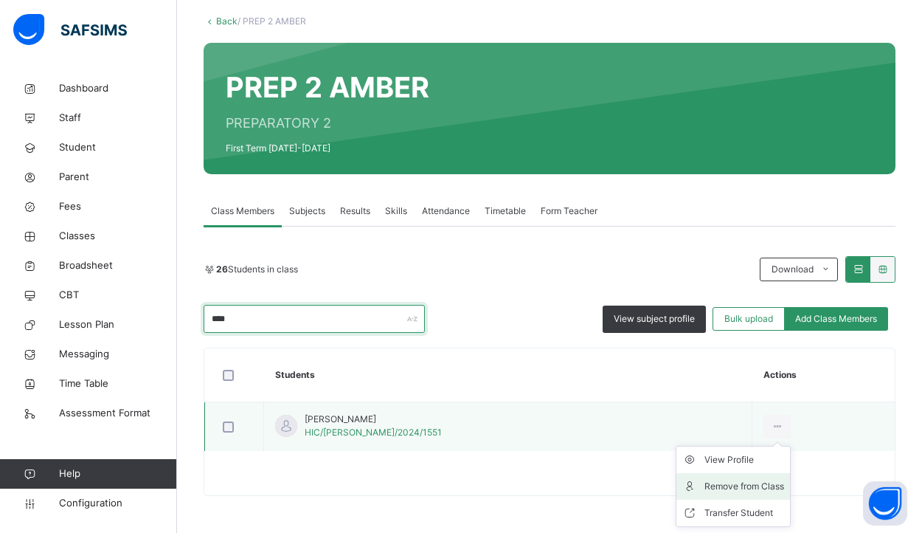
type input "****"
click at [711, 485] on div "Remove from Class" at bounding box center [744, 486] width 80 height 15
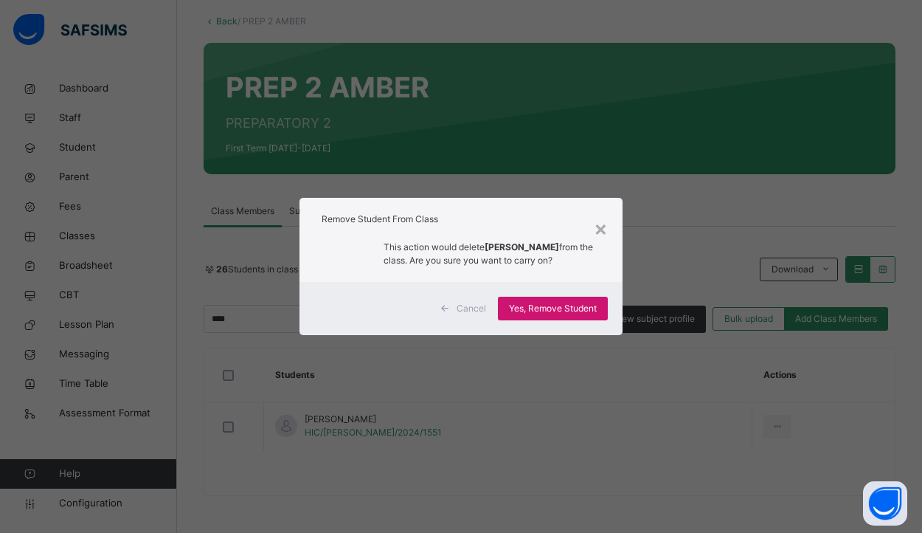
click at [546, 315] on span "Yes, Remove Student" at bounding box center [553, 308] width 88 height 13
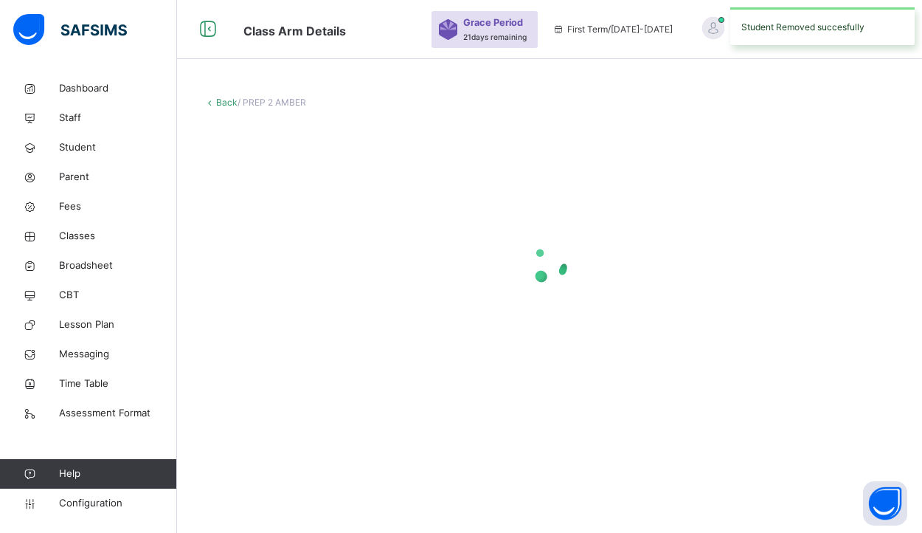
scroll to position [0, 0]
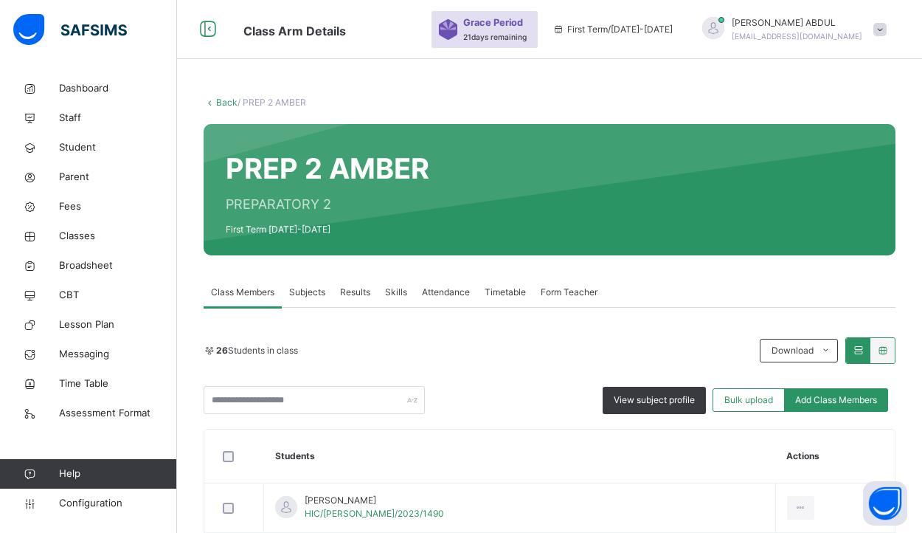
click at [226, 103] on link "Back" at bounding box center [226, 102] width 21 height 11
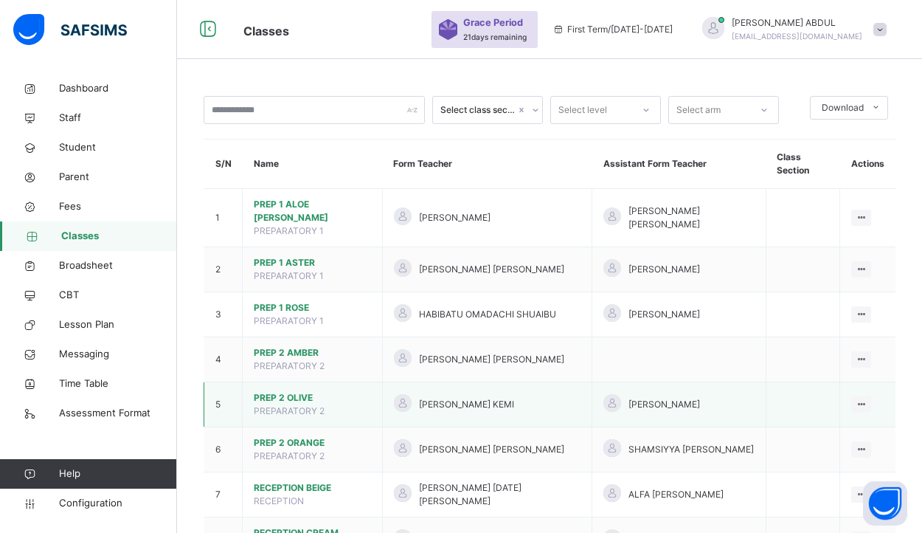
click at [309, 391] on span "PREP 2 OLIVE" at bounding box center [312, 397] width 117 height 13
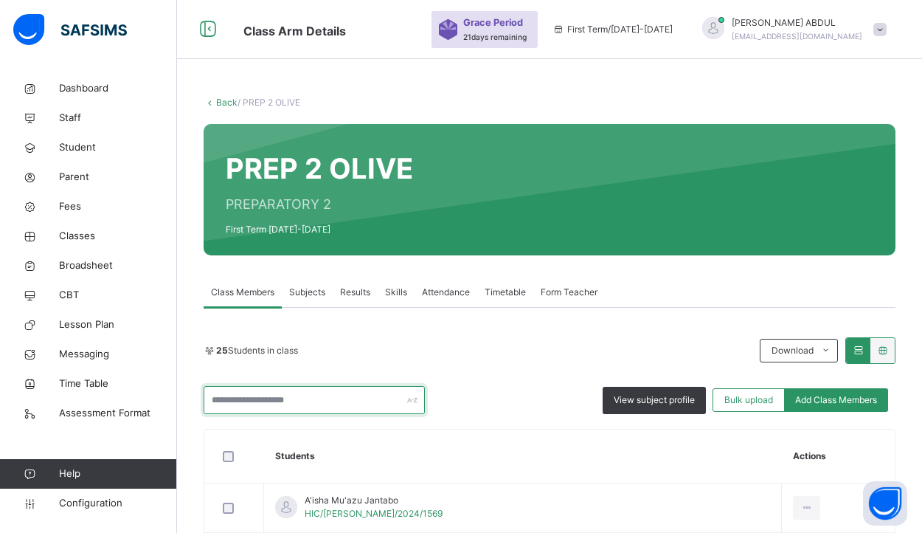
click at [306, 403] on input "text" at bounding box center [314, 400] width 221 height 28
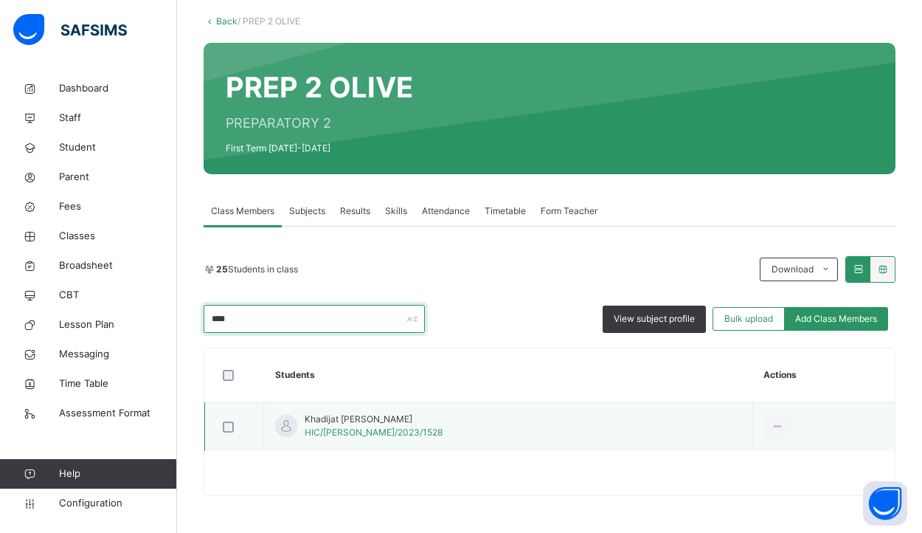
scroll to position [81, 0]
type input "****"
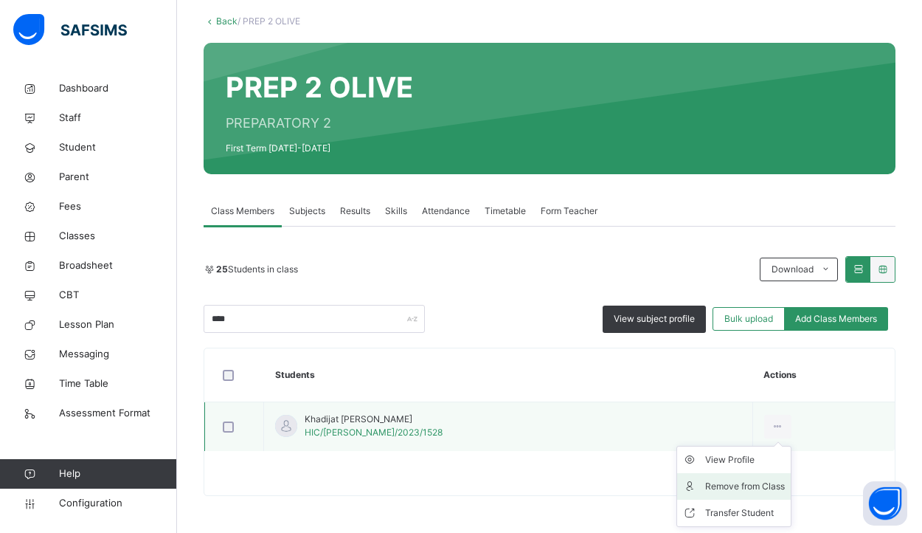
click at [706, 485] on div "Remove from Class" at bounding box center [745, 486] width 80 height 15
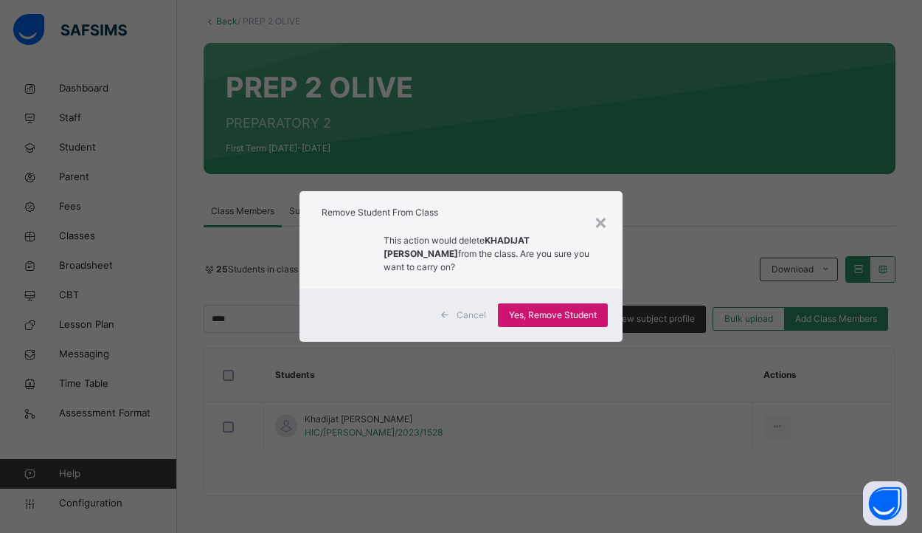
click at [580, 316] on span "Yes, Remove Student" at bounding box center [553, 314] width 88 height 13
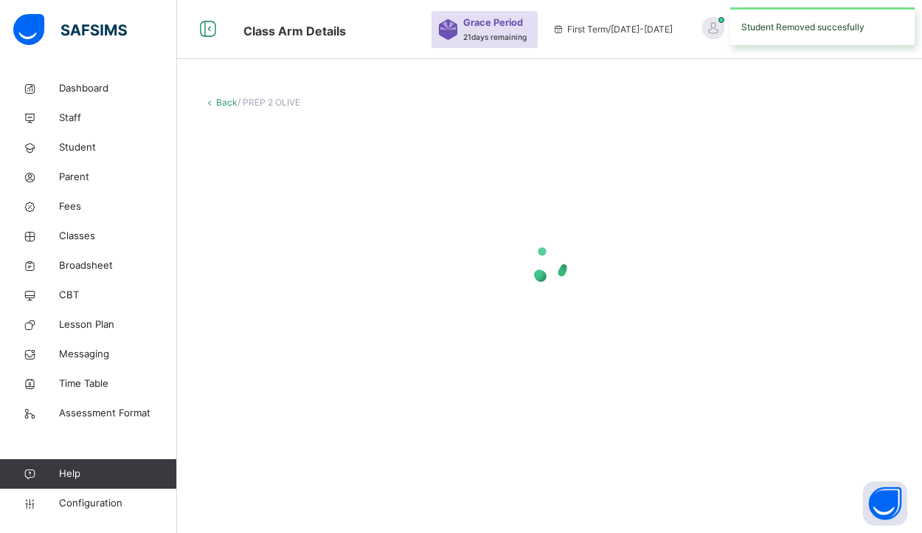
scroll to position [0, 0]
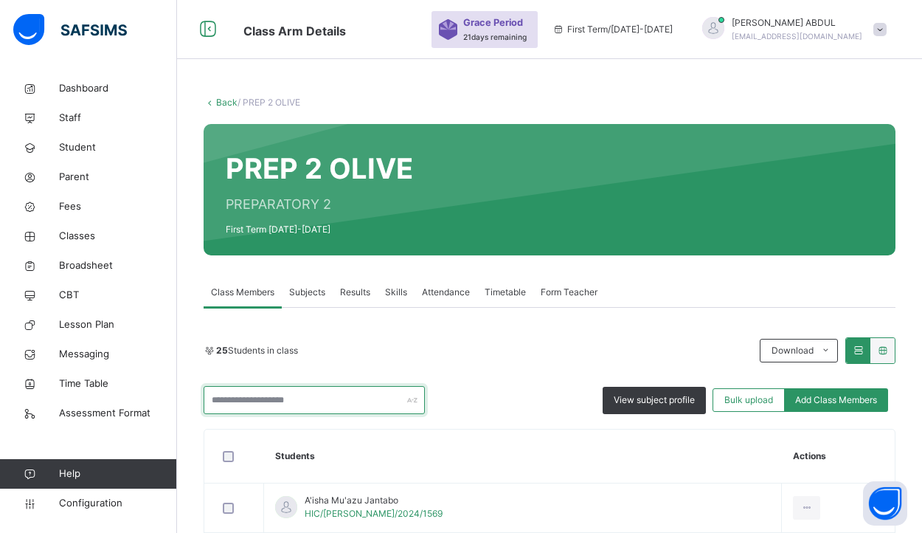
click at [358, 399] on input "text" at bounding box center [314, 400] width 221 height 28
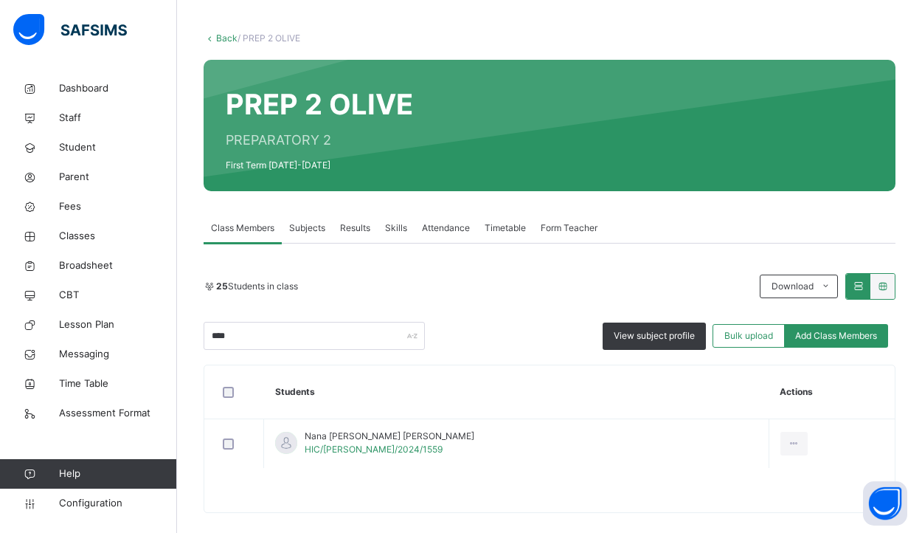
scroll to position [69, 0]
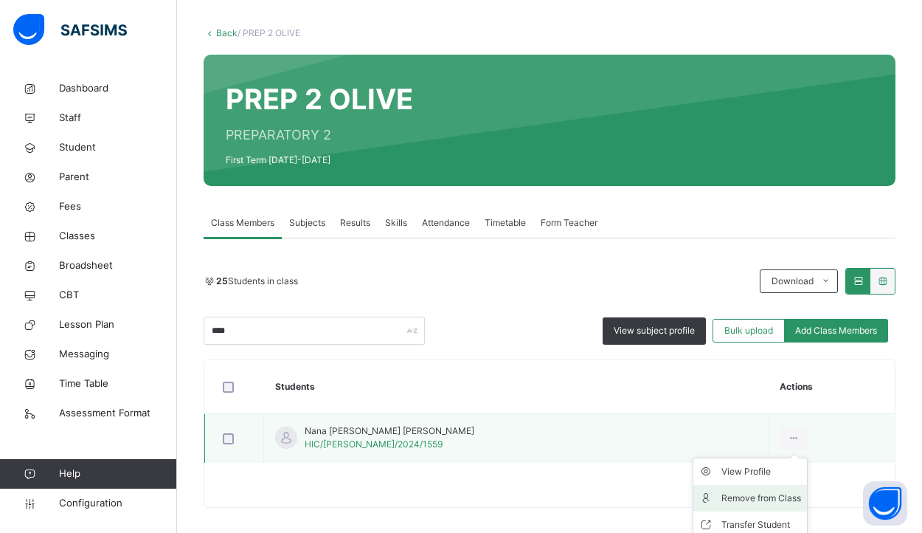
type input "****"
click at [743, 494] on div "Remove from Class" at bounding box center [761, 497] width 80 height 15
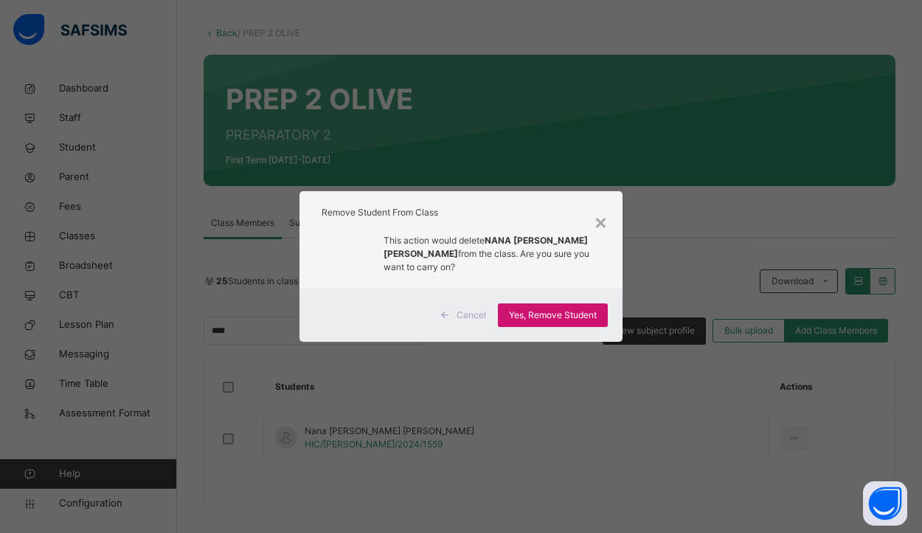
click at [558, 320] on span "Yes, Remove Student" at bounding box center [553, 314] width 88 height 13
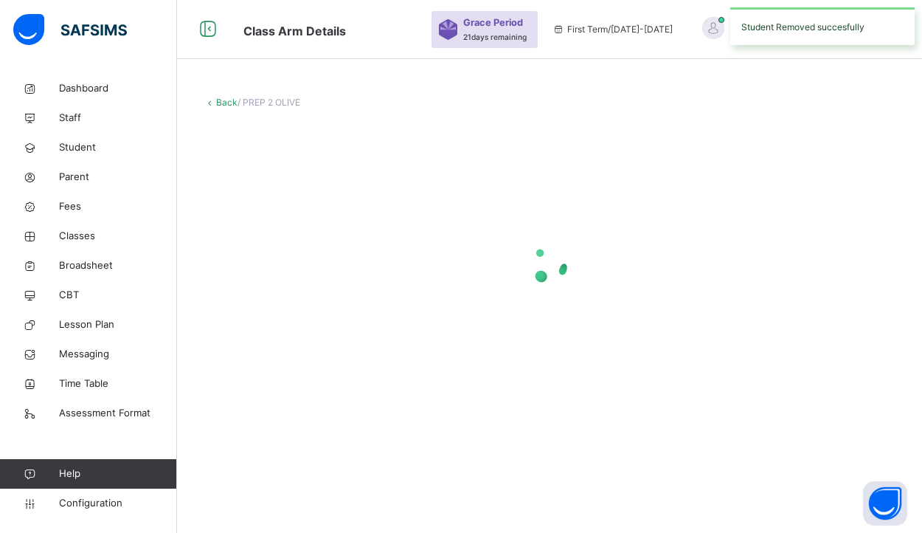
scroll to position [0, 0]
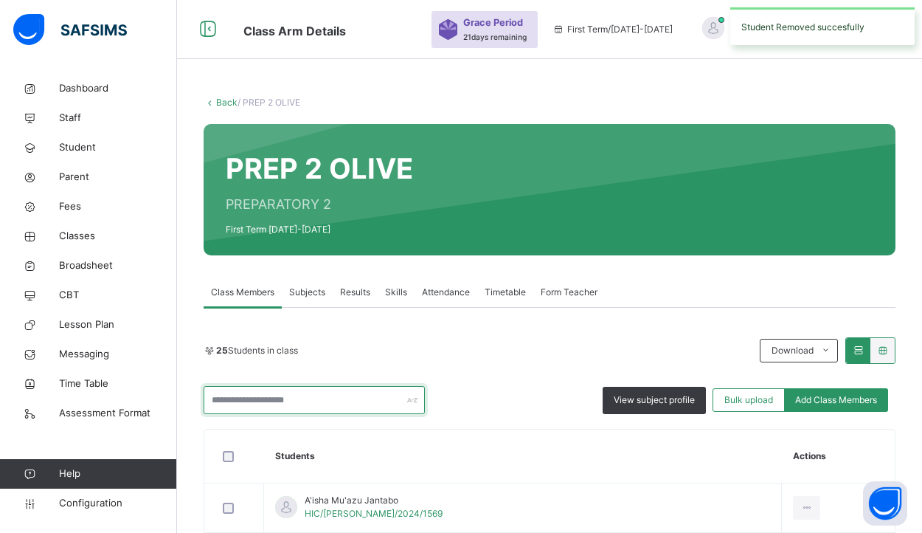
click at [371, 398] on input "text" at bounding box center [314, 400] width 221 height 28
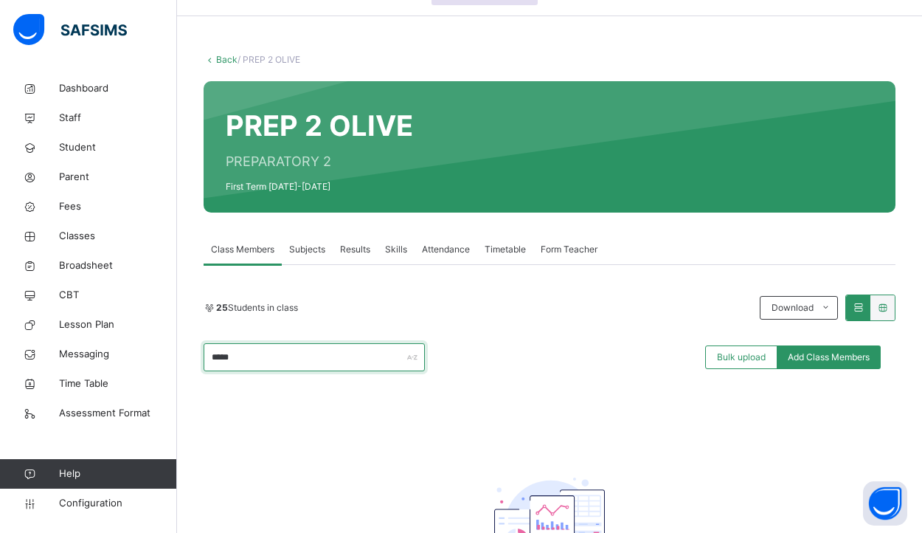
scroll to position [44, 0]
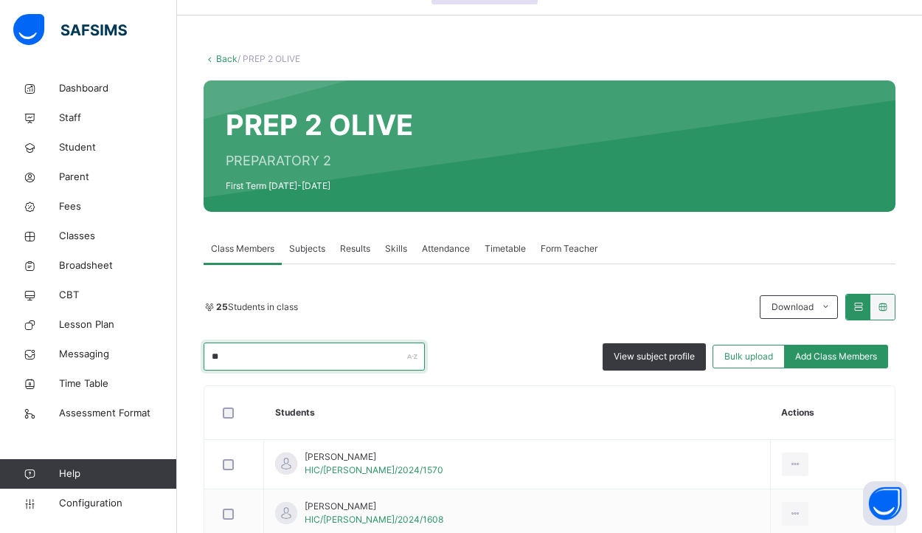
type input "*"
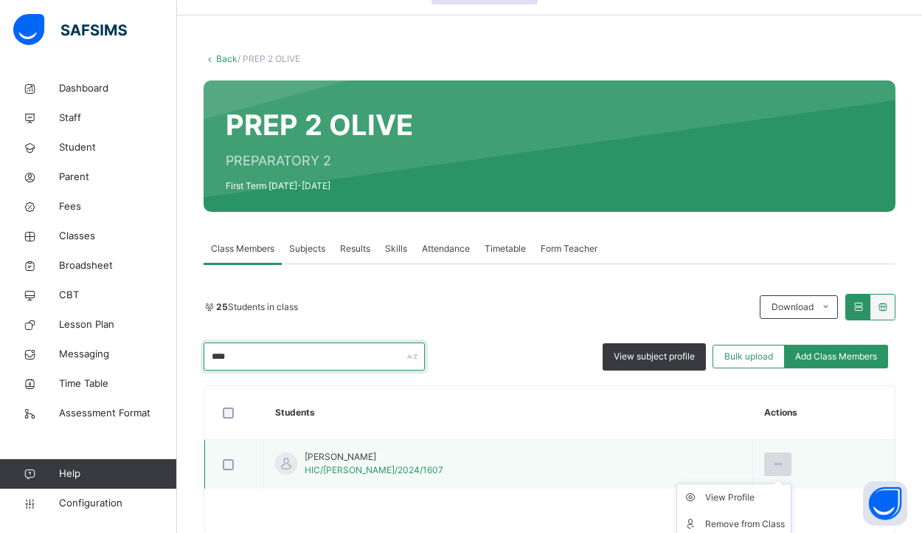
scroll to position [67, 0]
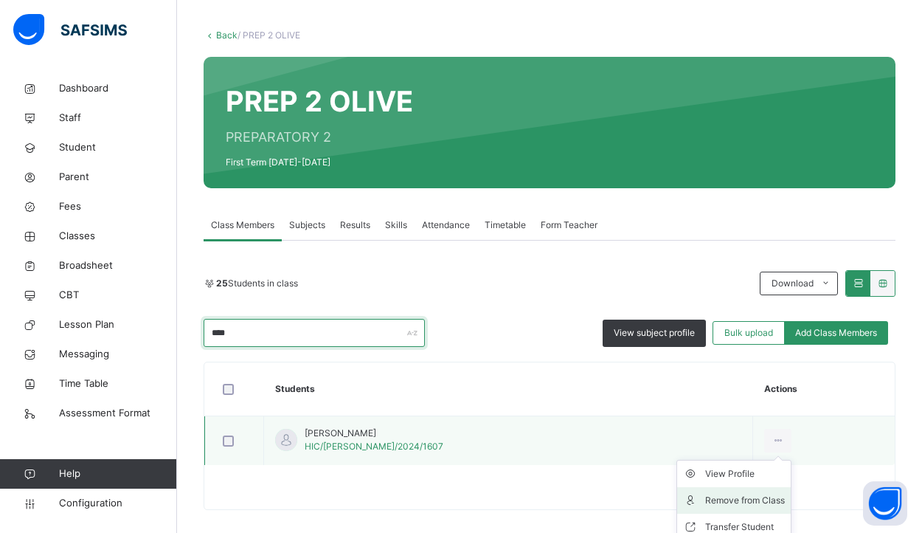
type input "****"
click at [722, 497] on div "Remove from Class" at bounding box center [745, 500] width 80 height 15
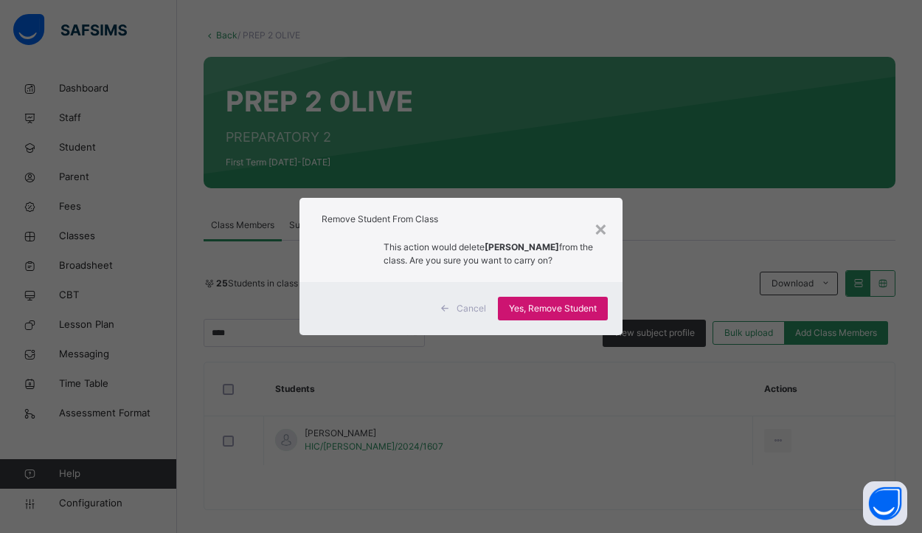
click at [564, 313] on span "Yes, Remove Student" at bounding box center [553, 308] width 88 height 13
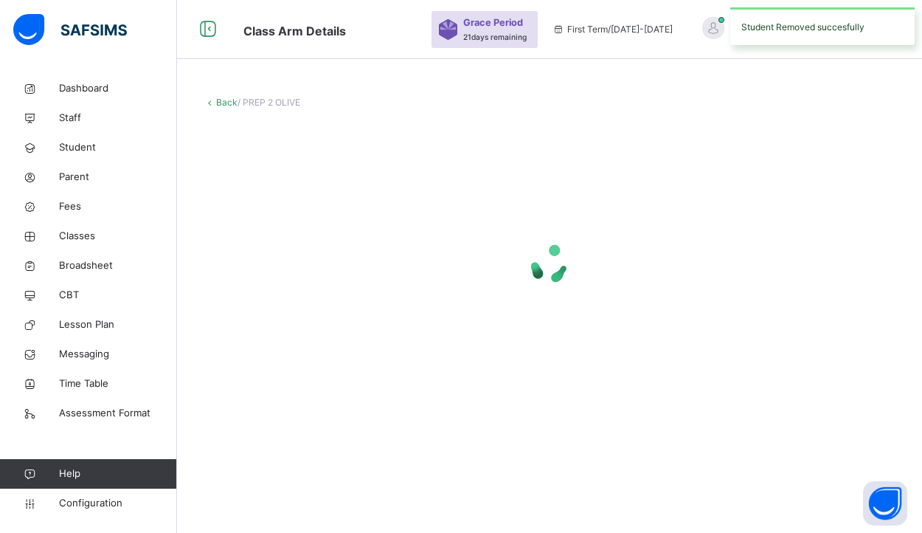
scroll to position [0, 0]
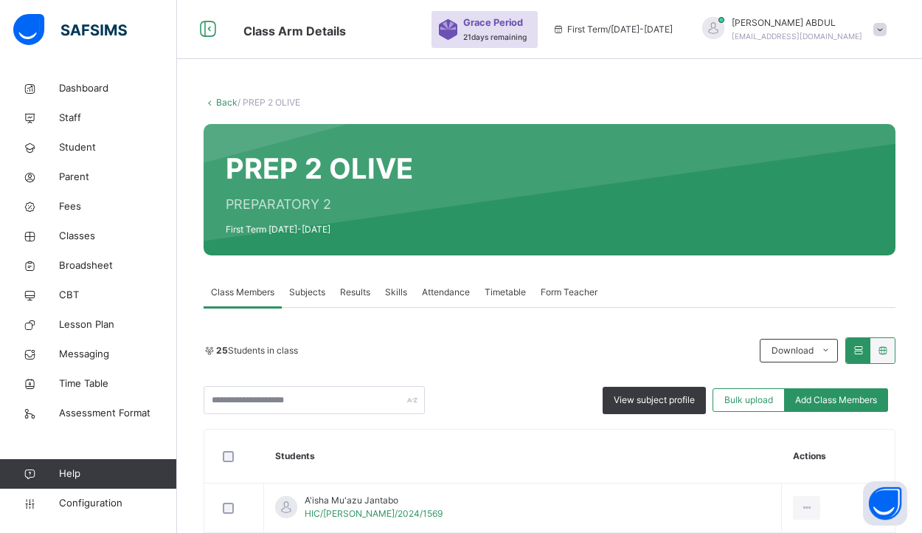
click at [227, 103] on link "Back" at bounding box center [226, 102] width 21 height 11
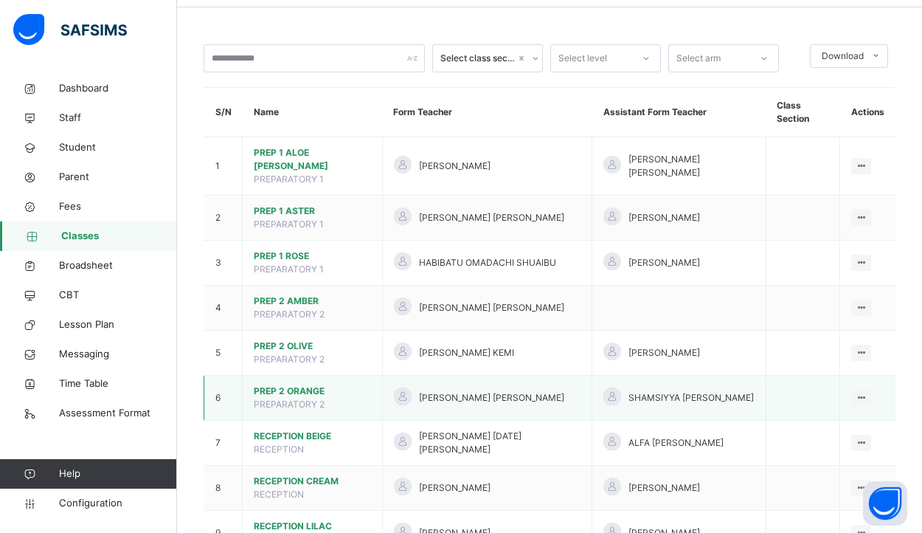
scroll to position [55, 0]
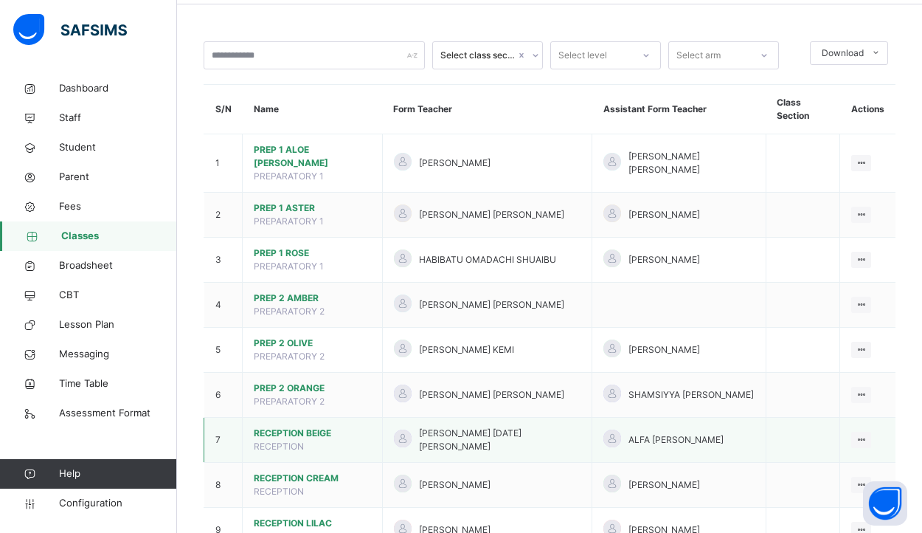
click at [325, 426] on span "RECEPTION BEIGE" at bounding box center [312, 432] width 117 height 13
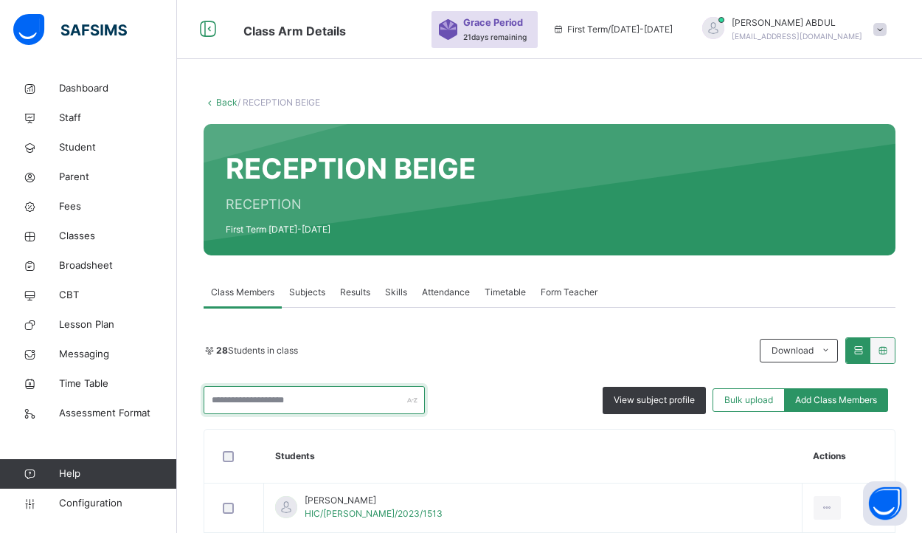
click at [324, 399] on input "text" at bounding box center [314, 400] width 221 height 28
click at [325, 402] on input "text" at bounding box center [314, 400] width 221 height 28
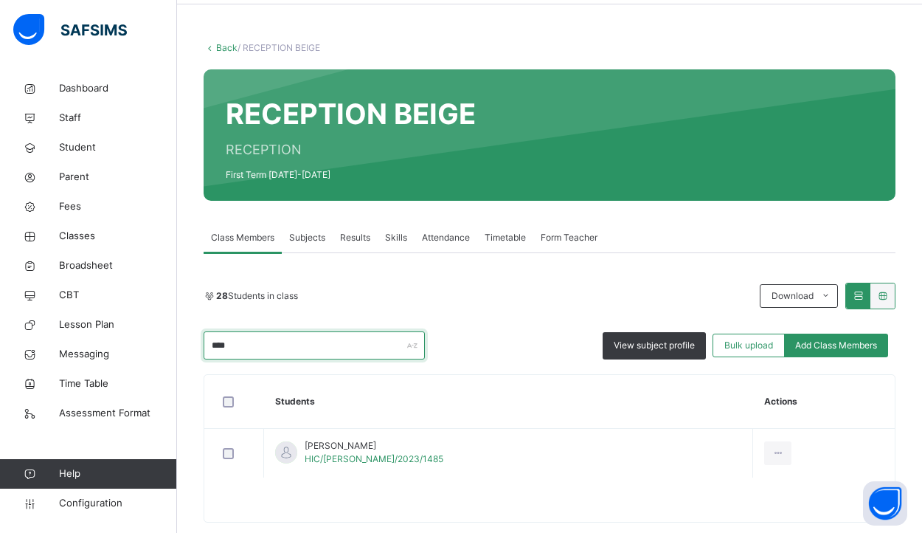
scroll to position [58, 0]
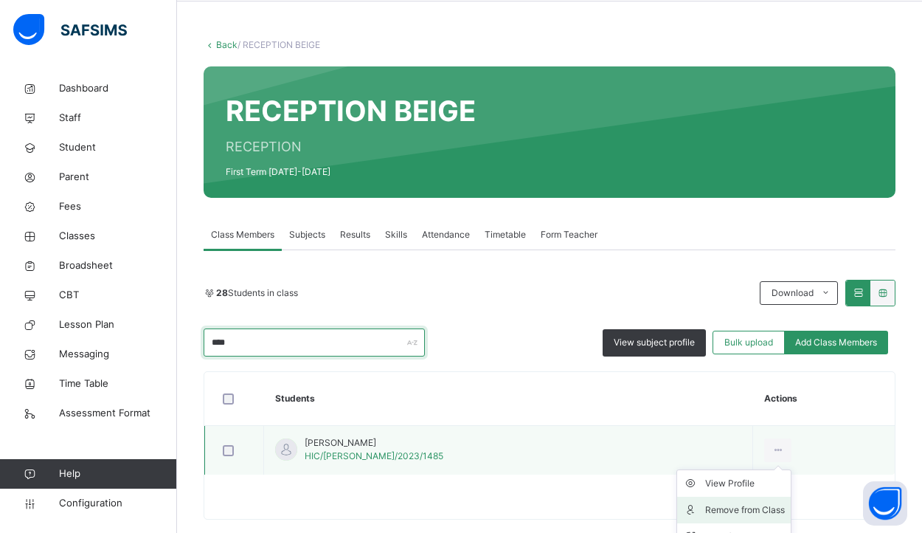
type input "****"
click at [751, 510] on div "Remove from Class" at bounding box center [745, 509] width 80 height 15
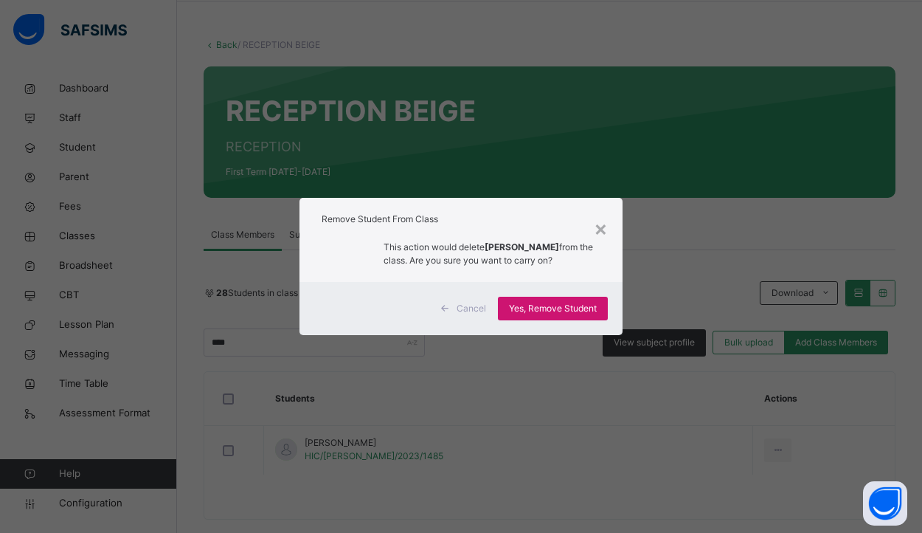
click at [569, 313] on span "Yes, Remove Student" at bounding box center [553, 308] width 88 height 13
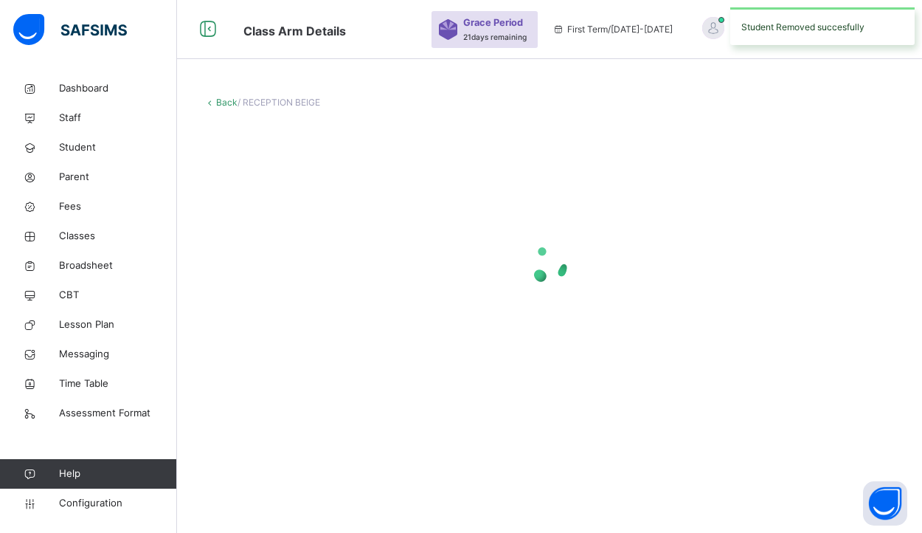
scroll to position [0, 0]
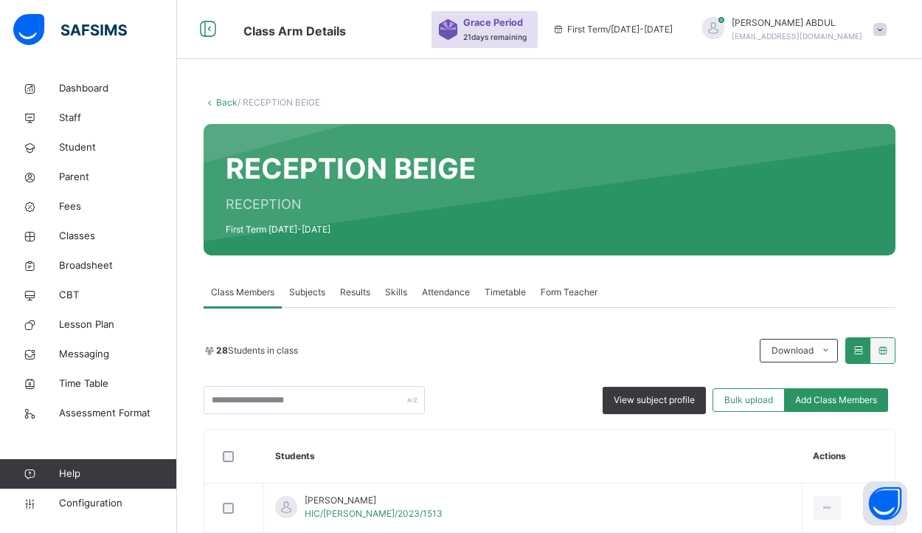
click at [223, 98] on link "Back" at bounding box center [226, 102] width 21 height 11
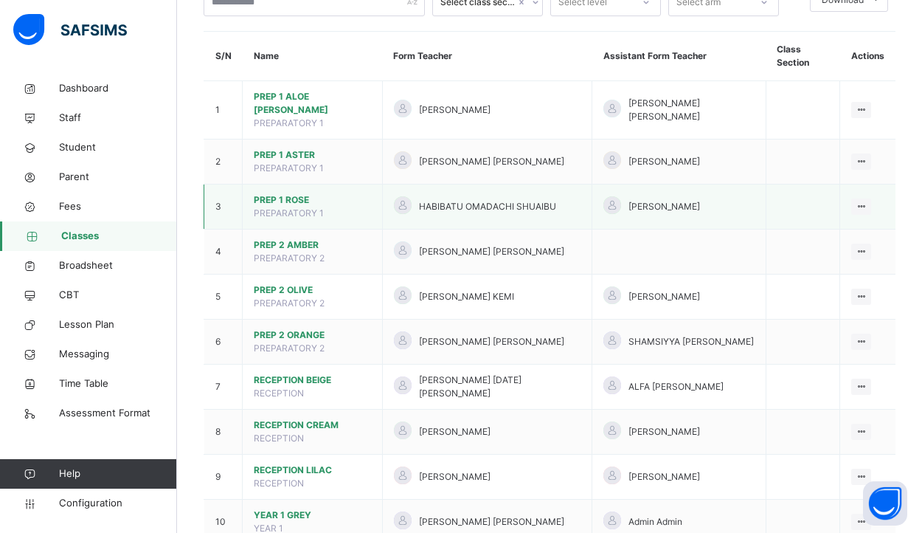
scroll to position [128, 0]
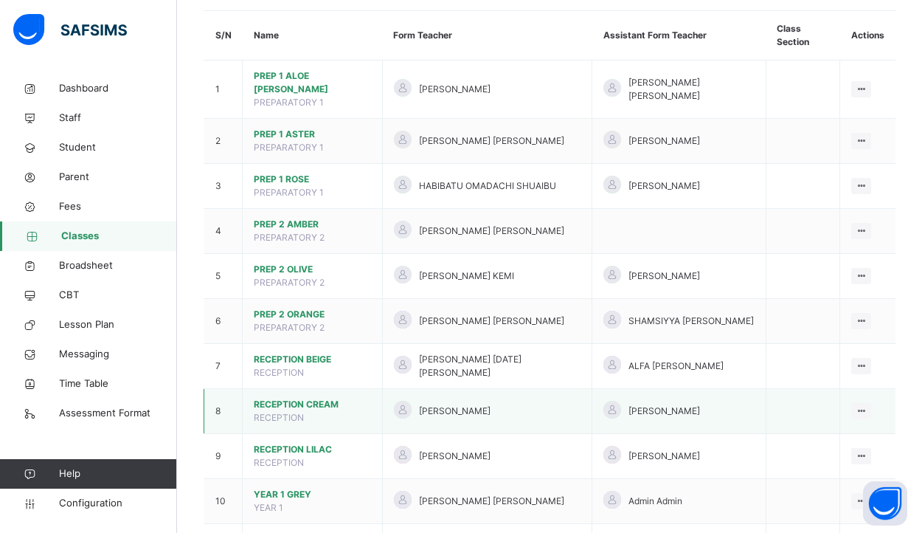
click at [330, 398] on span "RECEPTION CREAM" at bounding box center [312, 404] width 117 height 13
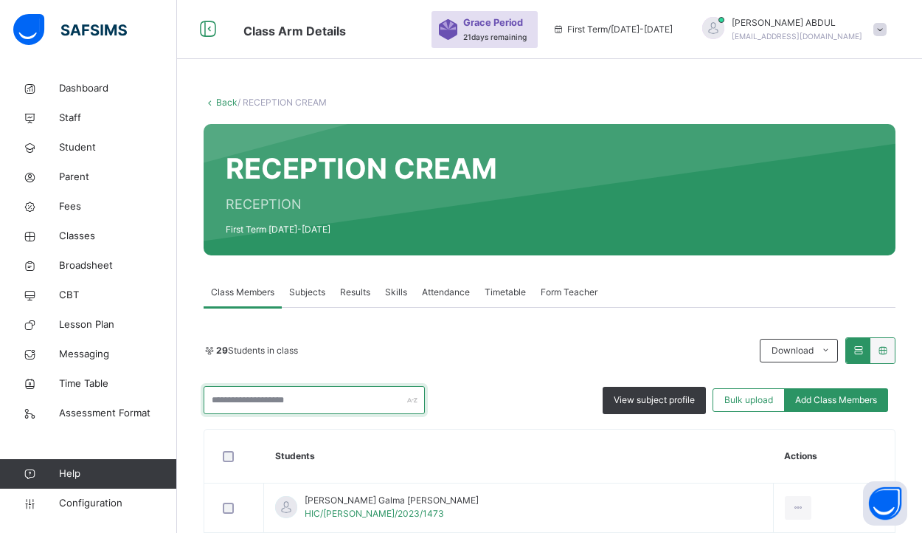
click at [370, 400] on input "text" at bounding box center [314, 400] width 221 height 28
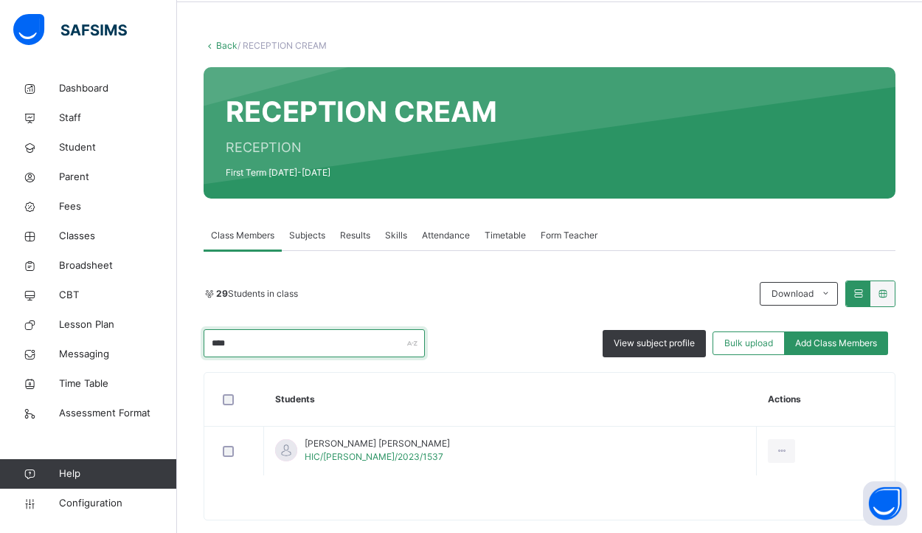
scroll to position [59, 0]
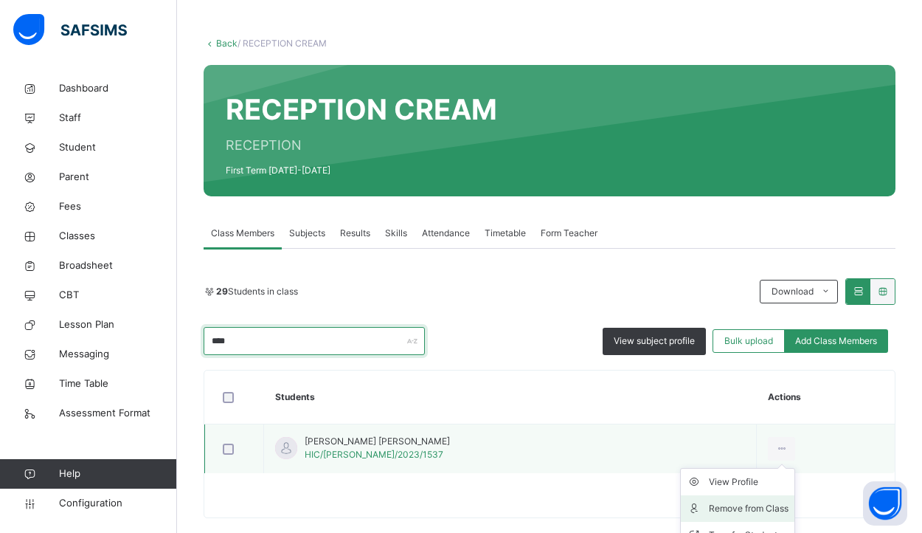
type input "****"
click at [728, 506] on div "Remove from Class" at bounding box center [749, 508] width 80 height 15
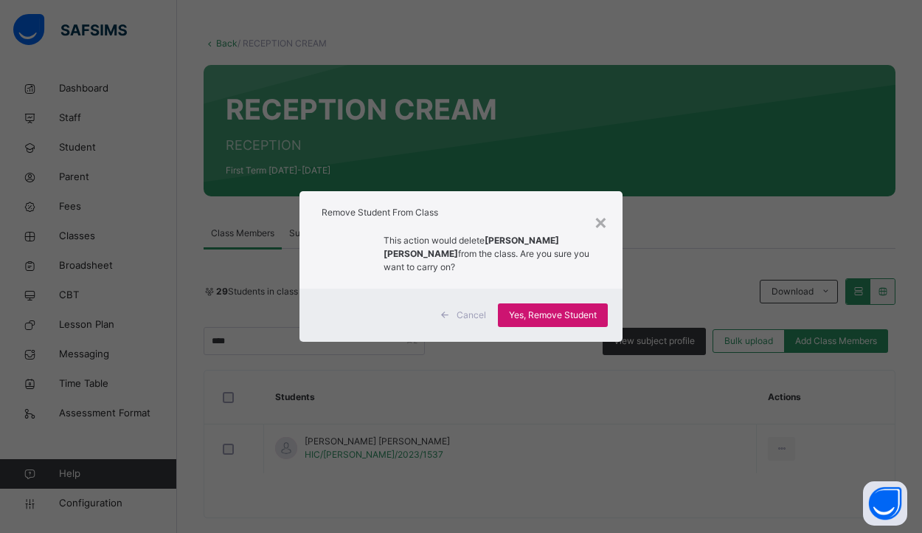
click at [542, 317] on span "Yes, Remove Student" at bounding box center [553, 314] width 88 height 13
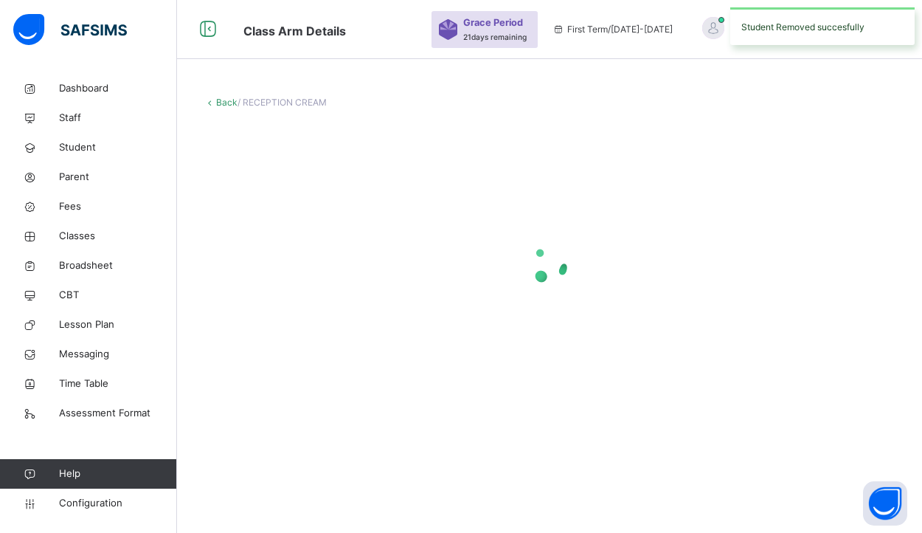
scroll to position [0, 0]
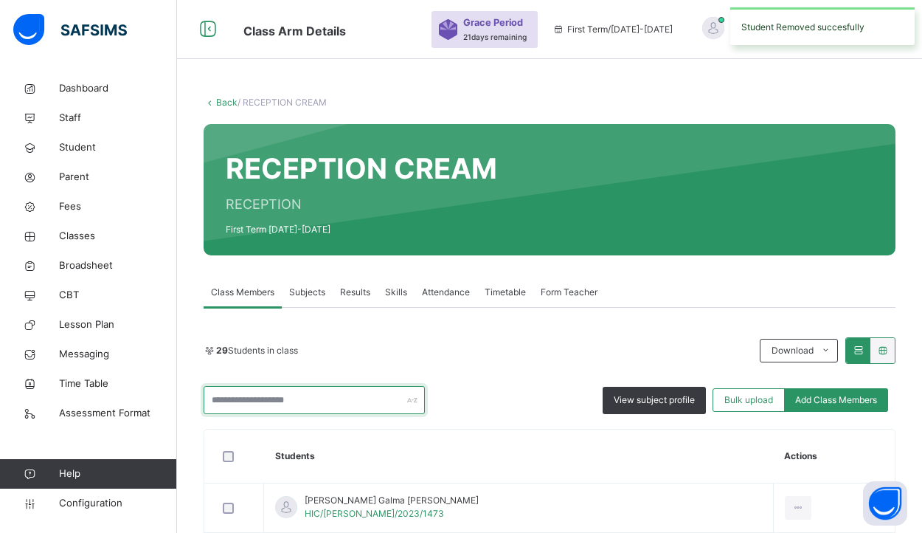
click at [260, 402] on input "text" at bounding box center [314, 400] width 221 height 28
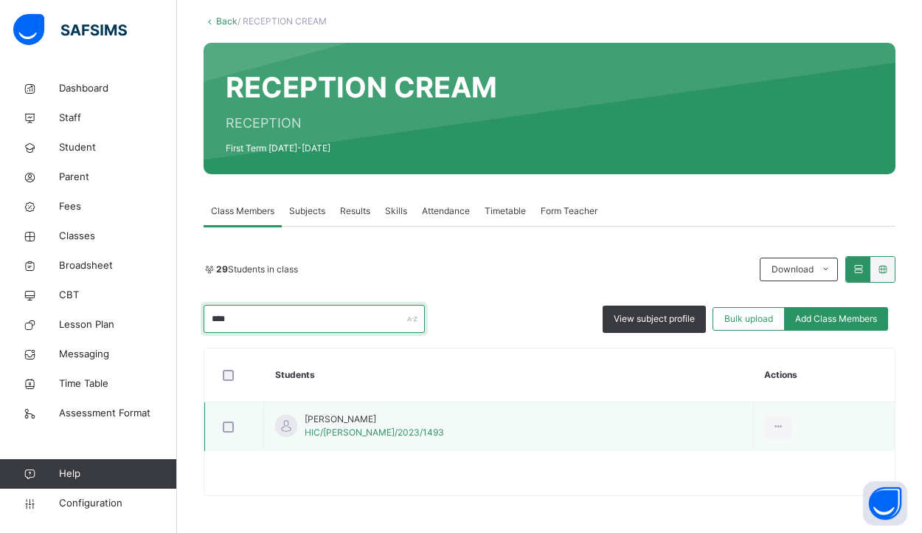
scroll to position [81, 0]
type input "****"
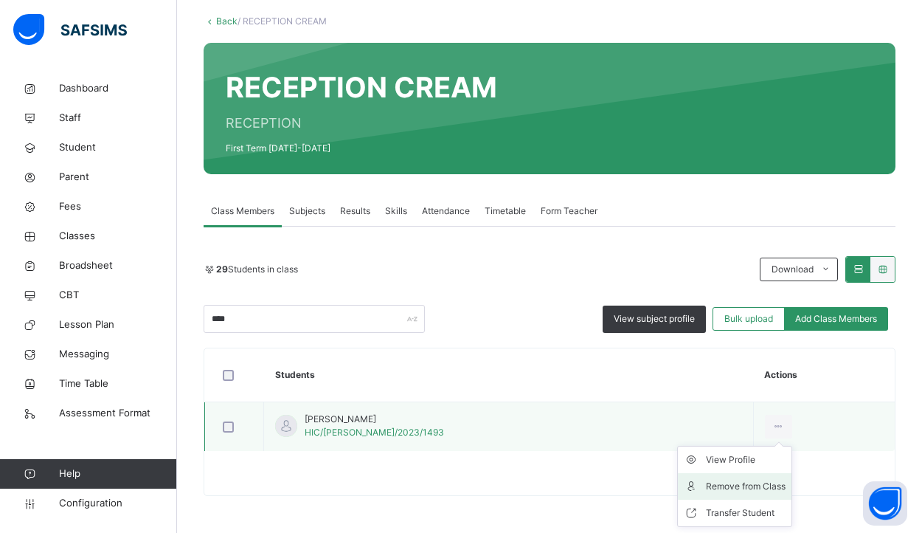
click at [715, 483] on div "Remove from Class" at bounding box center [746, 486] width 80 height 15
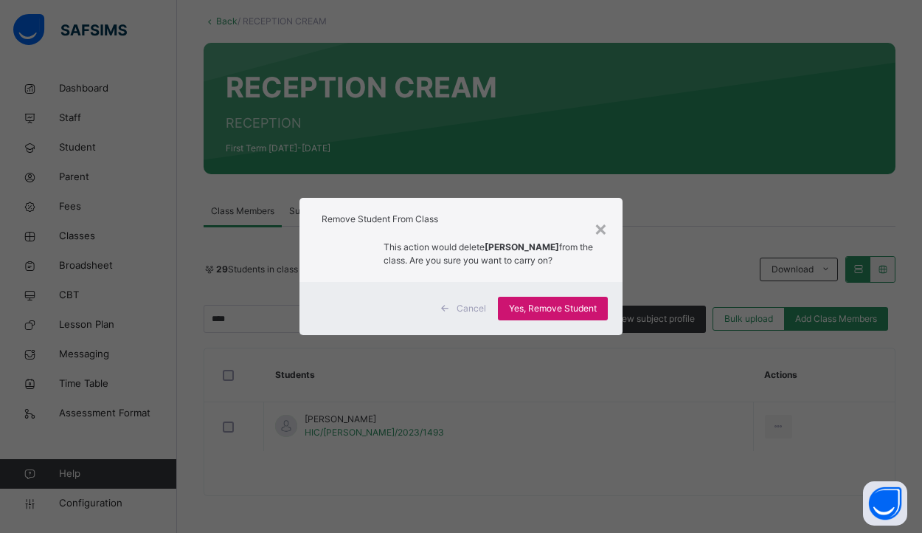
click at [577, 320] on div "Yes, Remove Student" at bounding box center [553, 308] width 110 height 24
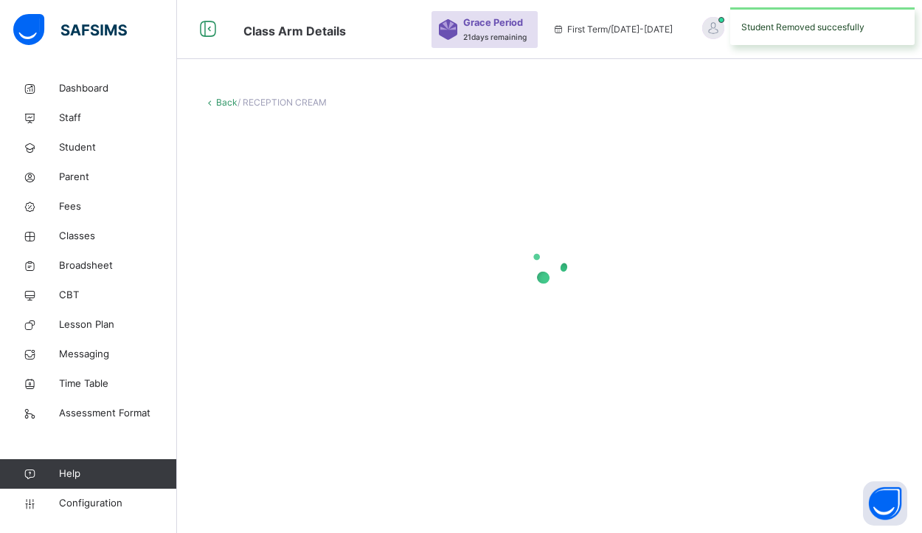
scroll to position [0, 0]
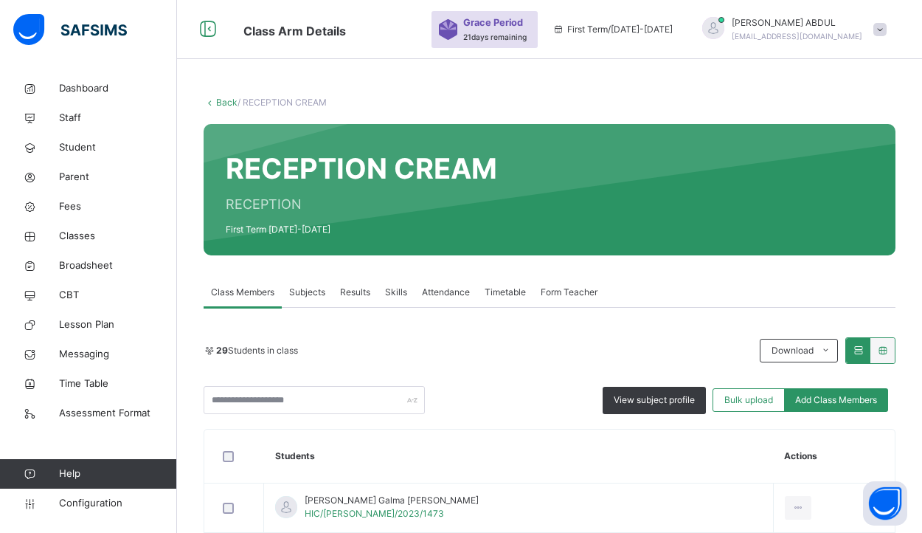
click at [227, 103] on link "Back" at bounding box center [226, 102] width 21 height 11
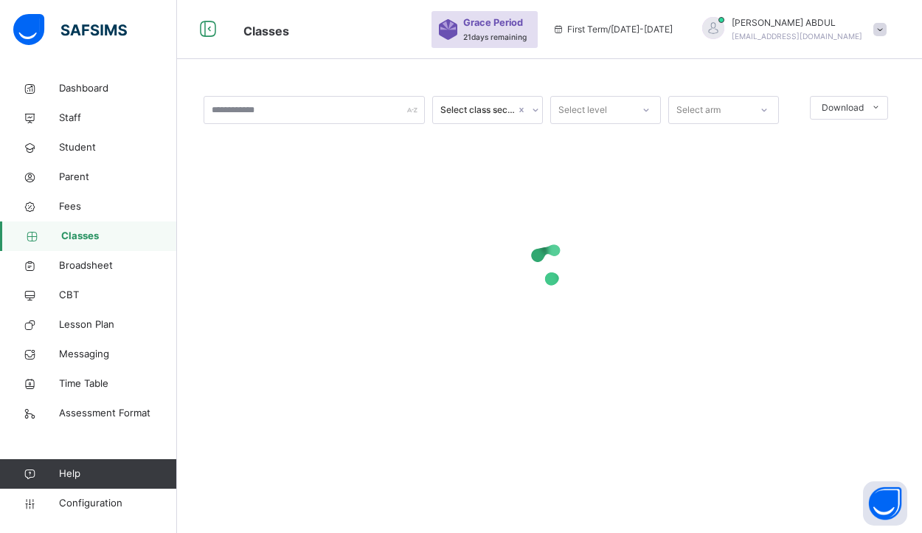
click at [224, 103] on input "text" at bounding box center [314, 110] width 221 height 28
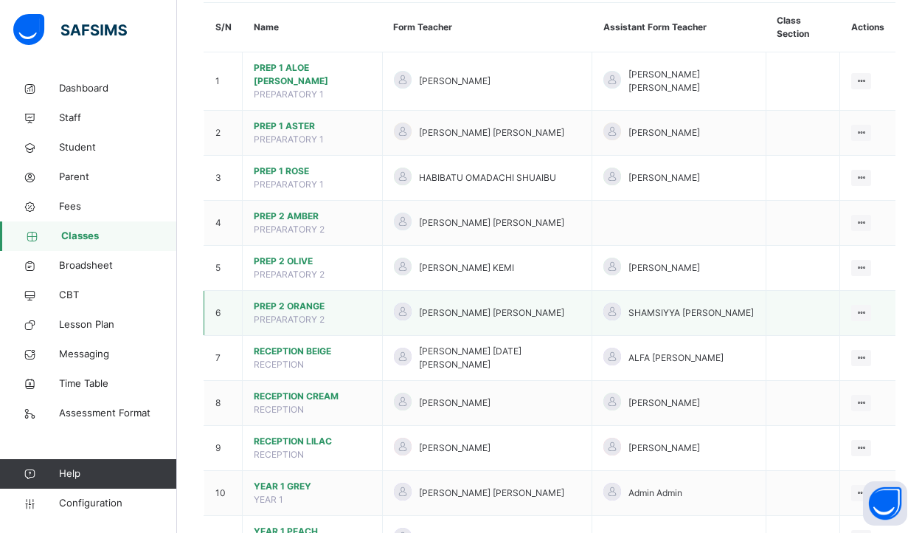
scroll to position [137, 0]
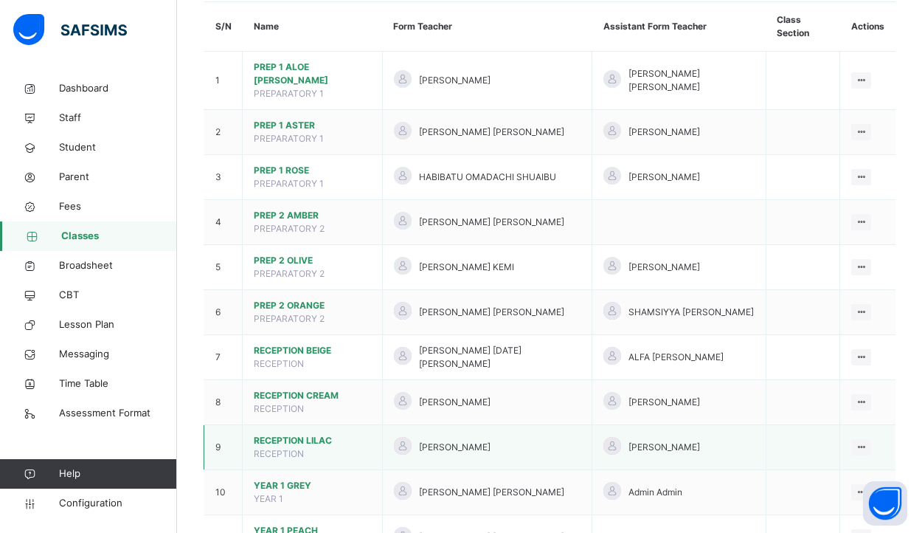
click at [327, 434] on span "RECEPTION LILAC" at bounding box center [312, 440] width 117 height 13
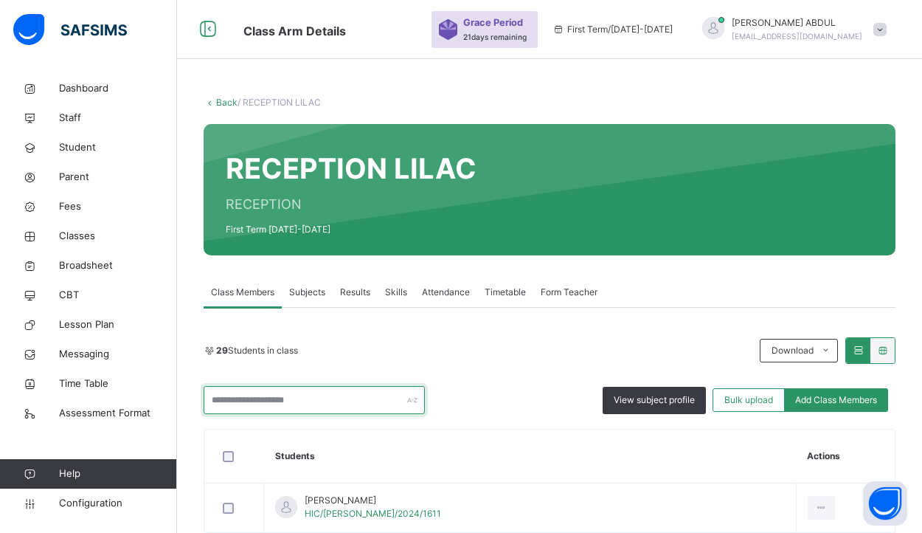
click at [356, 398] on input "text" at bounding box center [314, 400] width 221 height 28
type input "***"
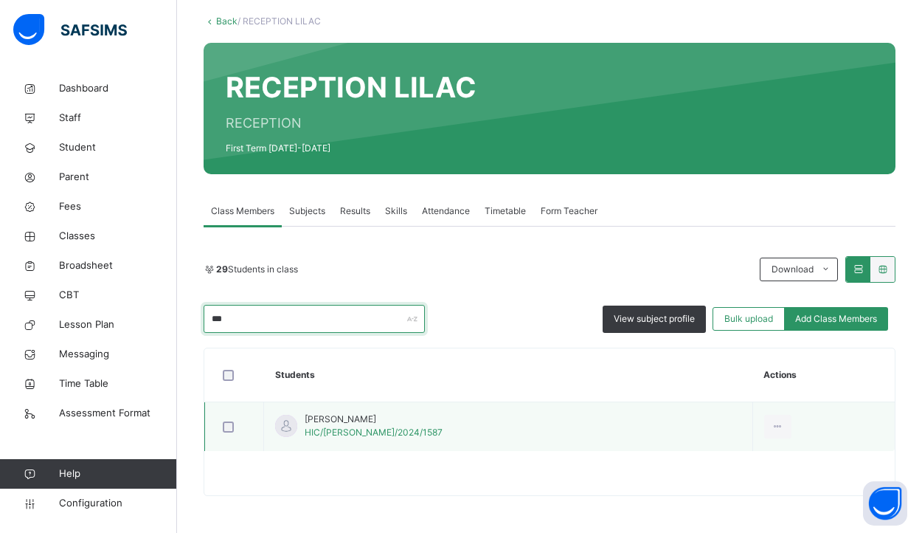
scroll to position [81, 0]
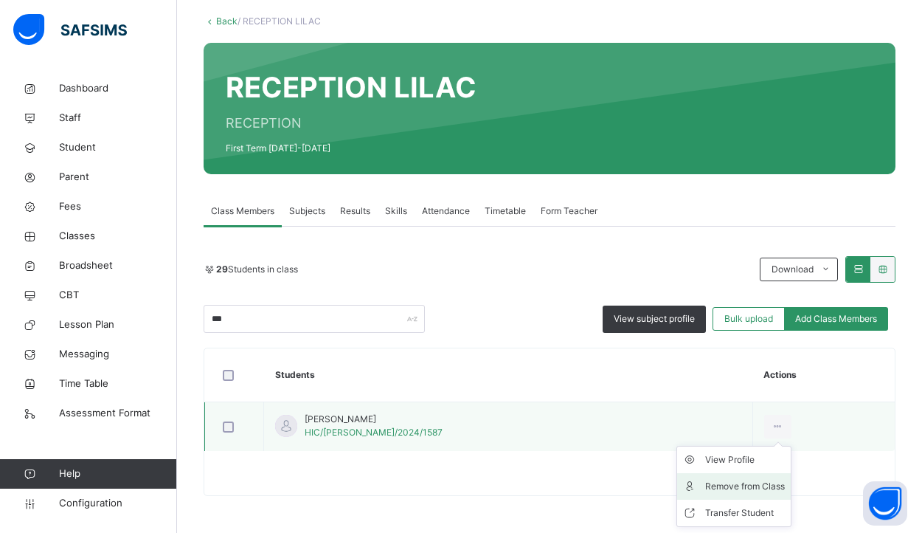
click at [734, 485] on div "Remove from Class" at bounding box center [745, 486] width 80 height 15
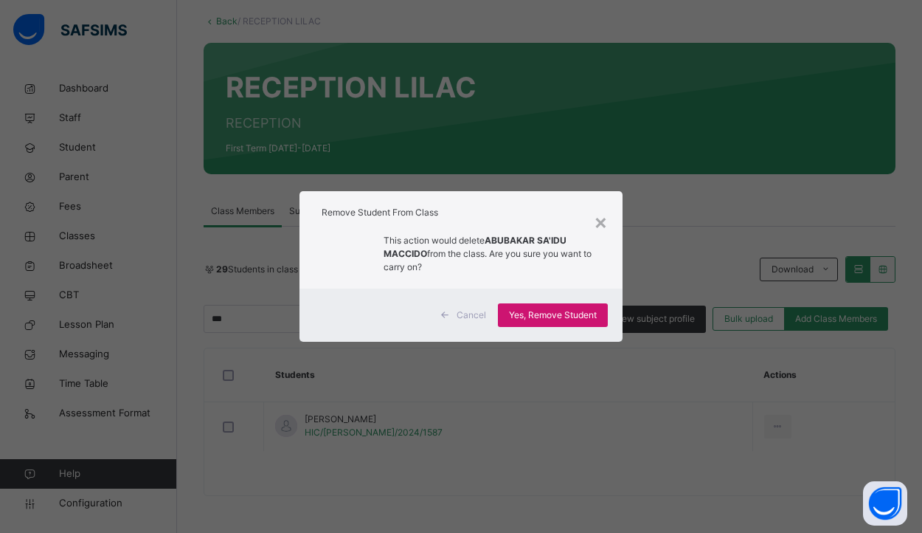
click at [587, 319] on span "Yes, Remove Student" at bounding box center [553, 314] width 88 height 13
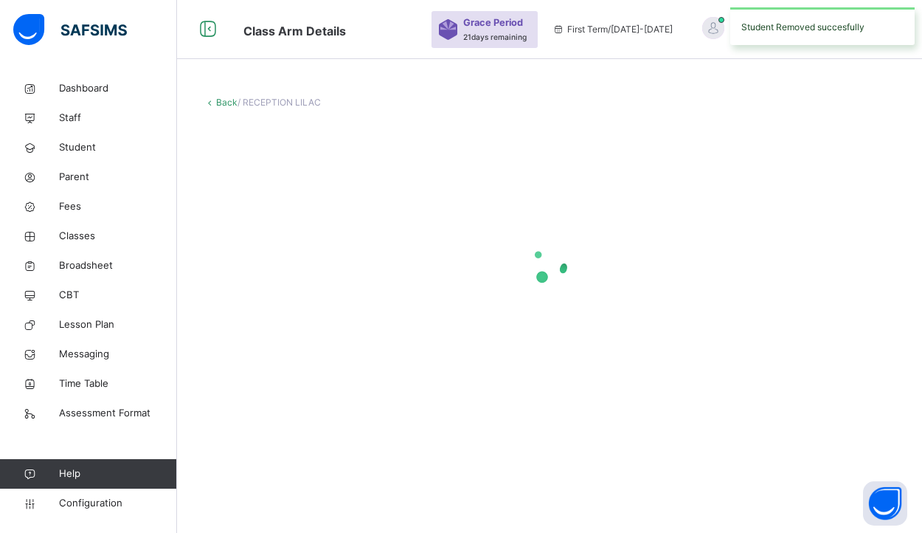
scroll to position [0, 0]
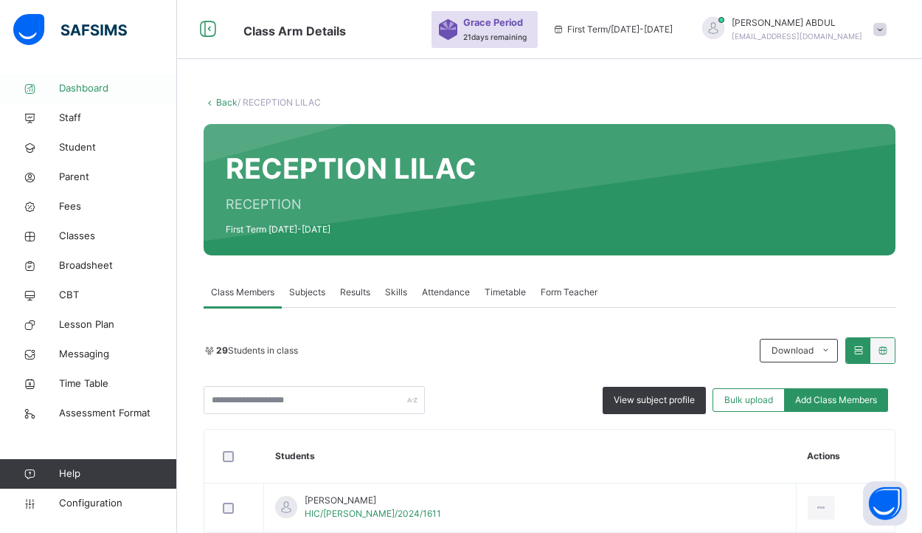
click at [96, 88] on span "Dashboard" at bounding box center [118, 88] width 118 height 15
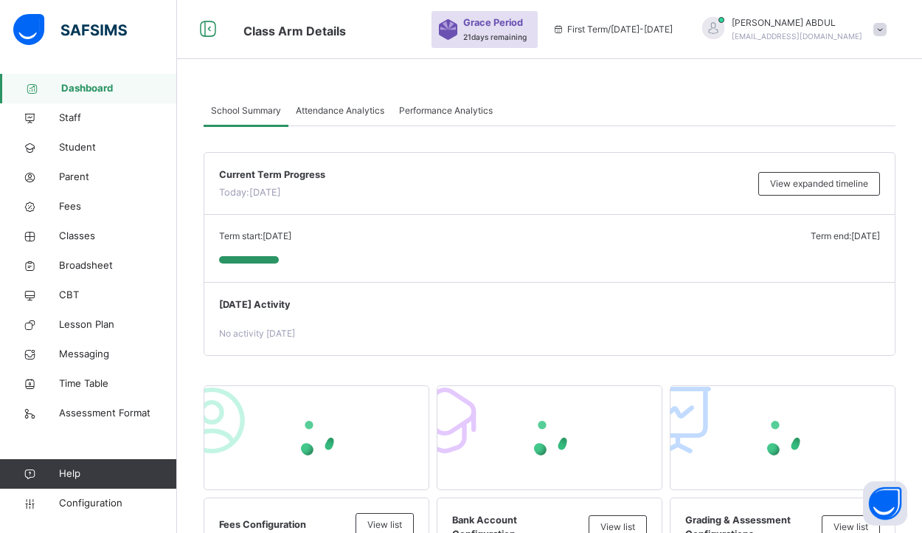
scroll to position [40, 0]
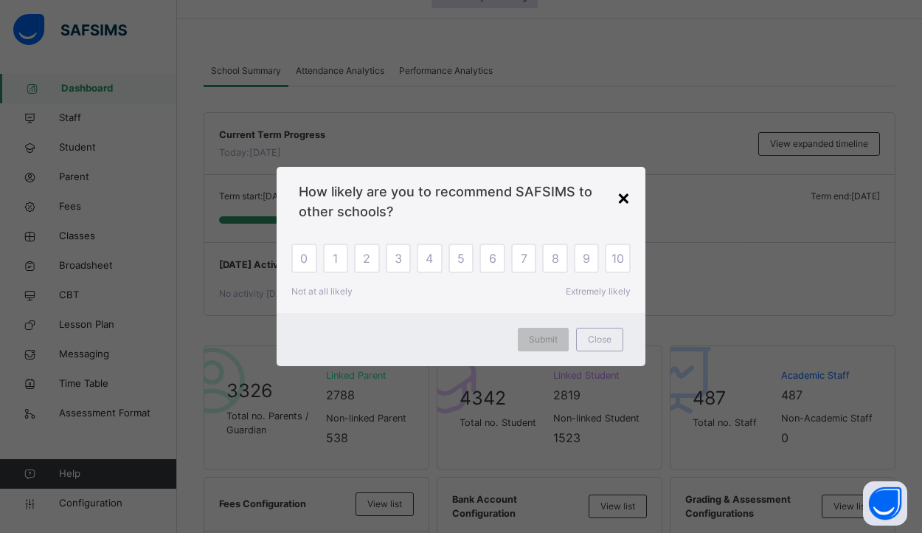
click at [623, 198] on div "×" at bounding box center [624, 196] width 14 height 31
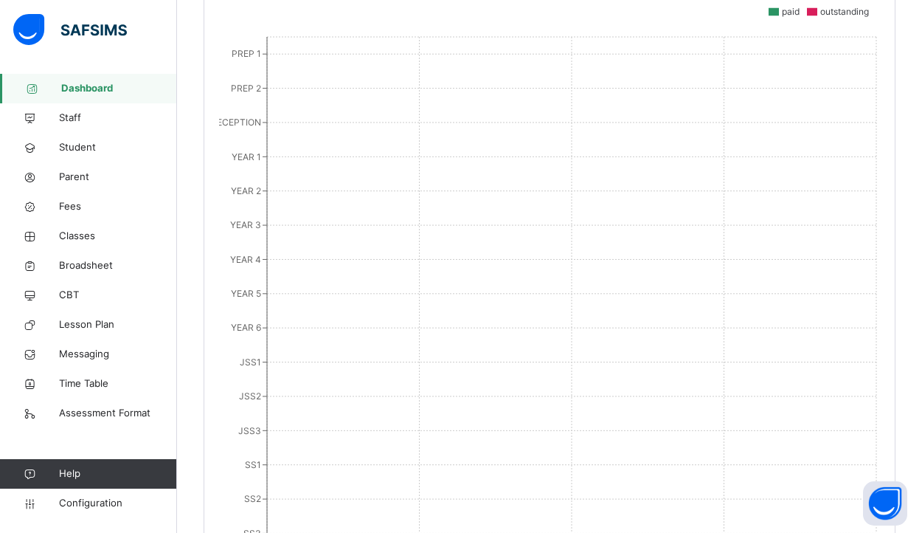
scroll to position [1640, 0]
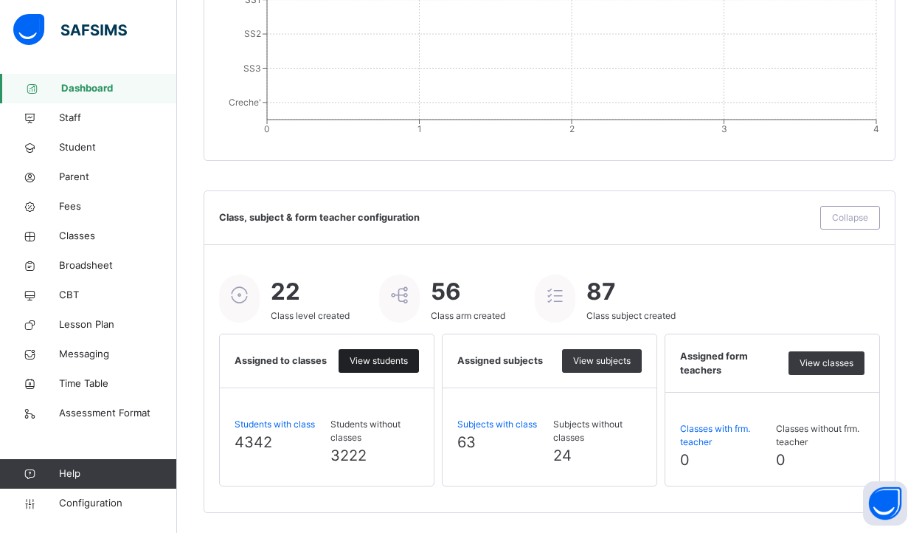
click at [373, 360] on span "View students" at bounding box center [379, 360] width 58 height 13
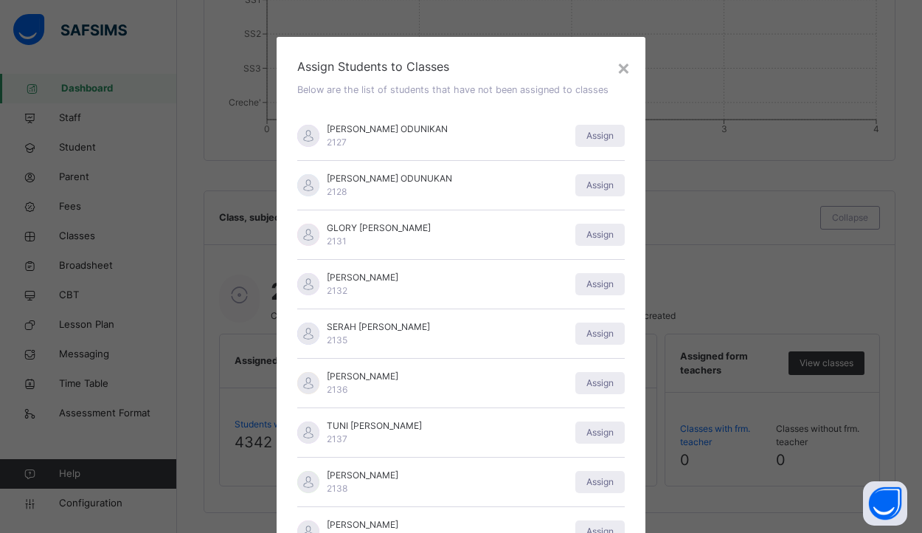
scroll to position [0, 0]
click at [617, 69] on div "×" at bounding box center [624, 67] width 14 height 31
